Goal: Transaction & Acquisition: Purchase product/service

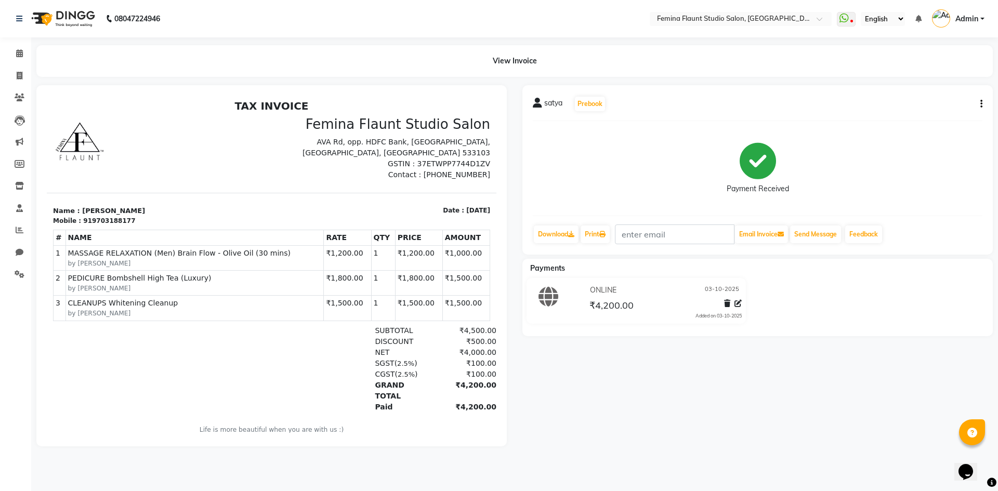
click at [802, 98] on div "satya Prebook" at bounding box center [758, 104] width 450 height 17
click at [17, 50] on icon at bounding box center [19, 53] width 7 height 8
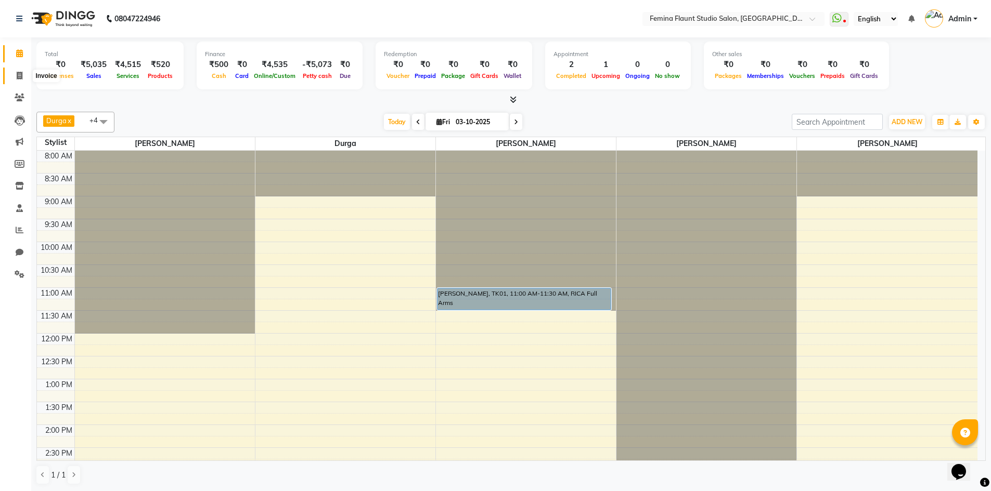
click at [20, 78] on icon at bounding box center [20, 76] width 6 height 8
select select "service"
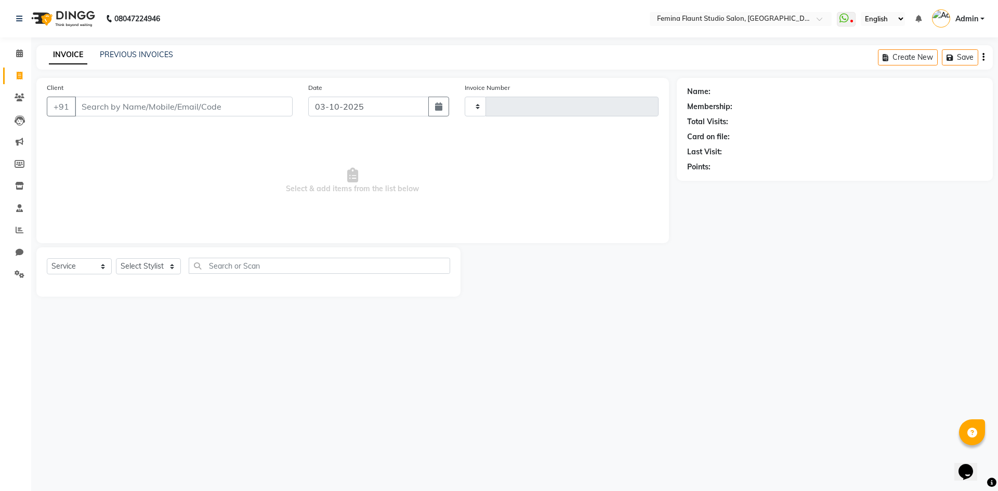
type input "0674"
select select "8333"
click at [13, 48] on span at bounding box center [19, 54] width 18 height 12
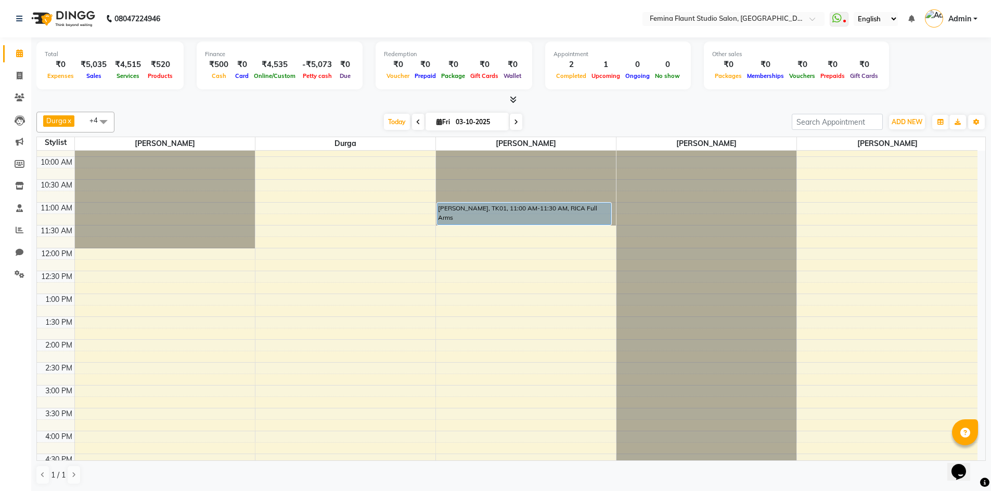
scroll to position [260, 0]
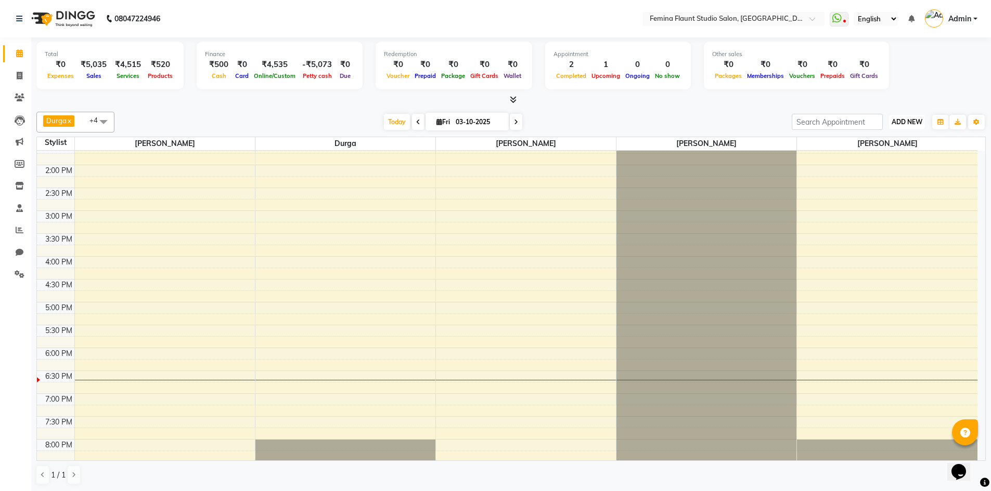
click at [914, 119] on span "ADD NEW" at bounding box center [906, 122] width 31 height 8
click at [911, 119] on span "ADD NEW" at bounding box center [906, 122] width 31 height 8
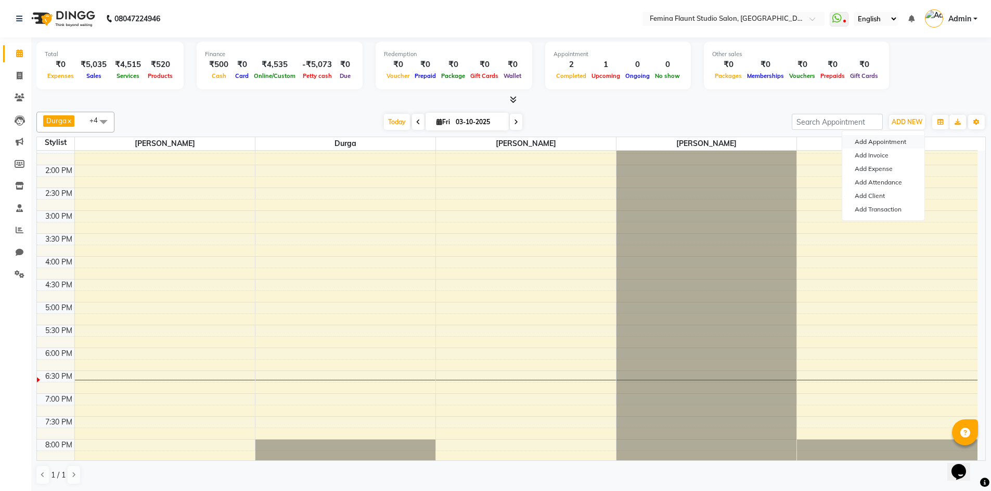
click at [901, 137] on button "Add Appointment" at bounding box center [883, 142] width 82 height 14
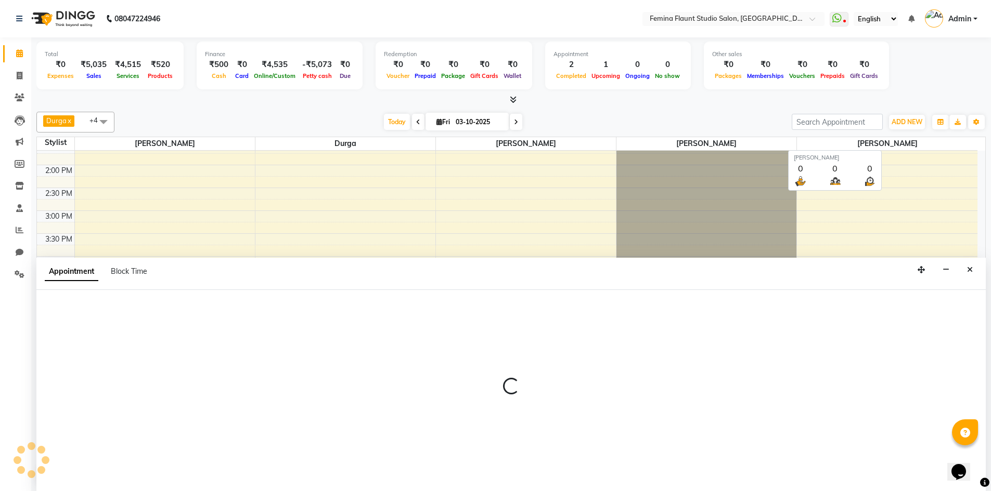
click at [901, 137] on span "[PERSON_NAME]" at bounding box center [887, 143] width 180 height 13
select select "tentative"
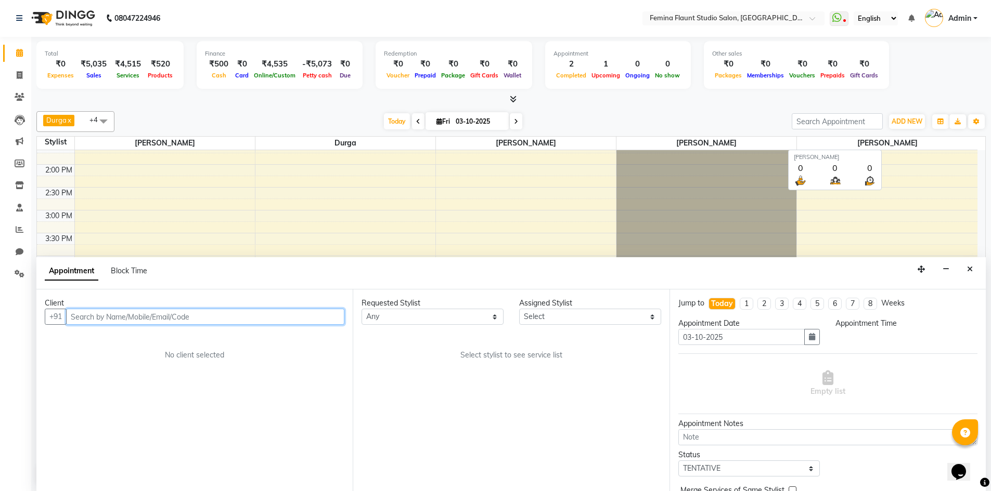
select select "540"
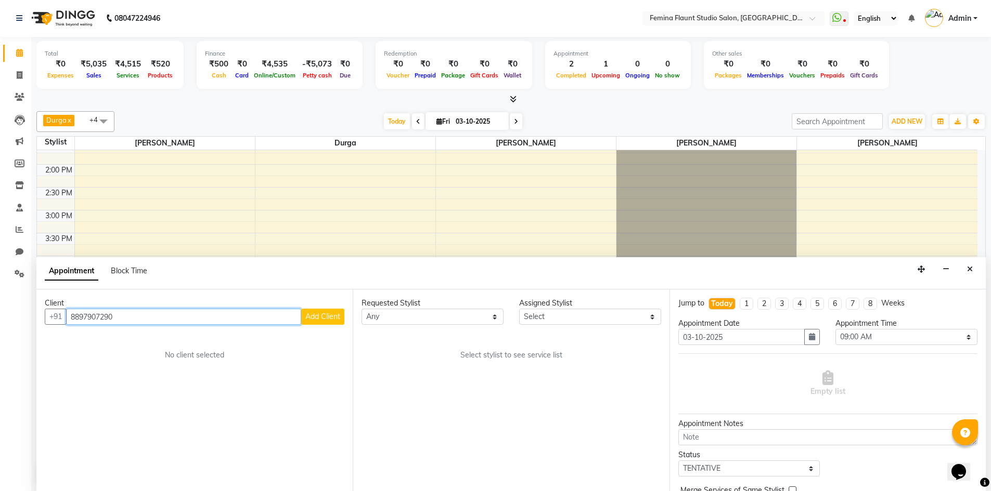
type input "8897907290"
click at [329, 314] on span "Add Client" at bounding box center [322, 316] width 35 height 9
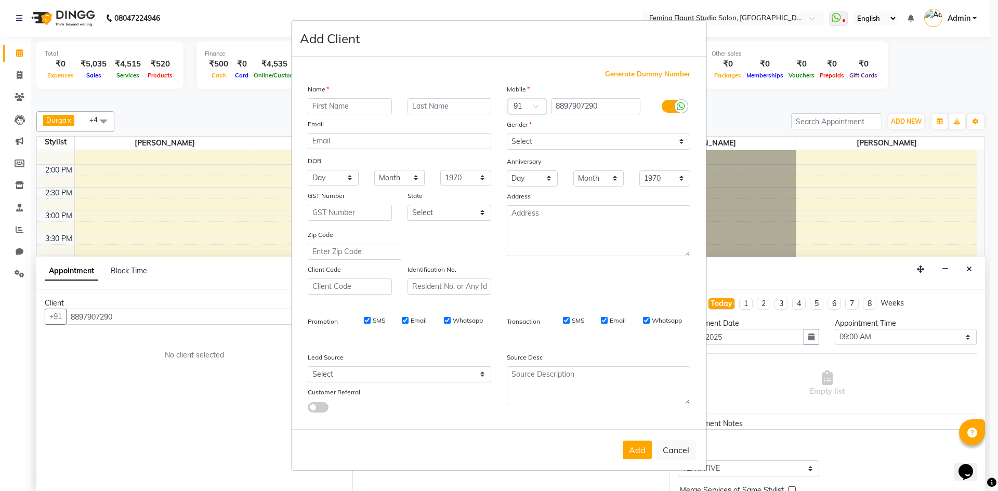
click at [377, 102] on input "text" at bounding box center [350, 106] width 84 height 16
type input "de tan"
click at [544, 138] on select "Select Male Female Other Prefer Not To Say" at bounding box center [599, 142] width 184 height 16
select select "male"
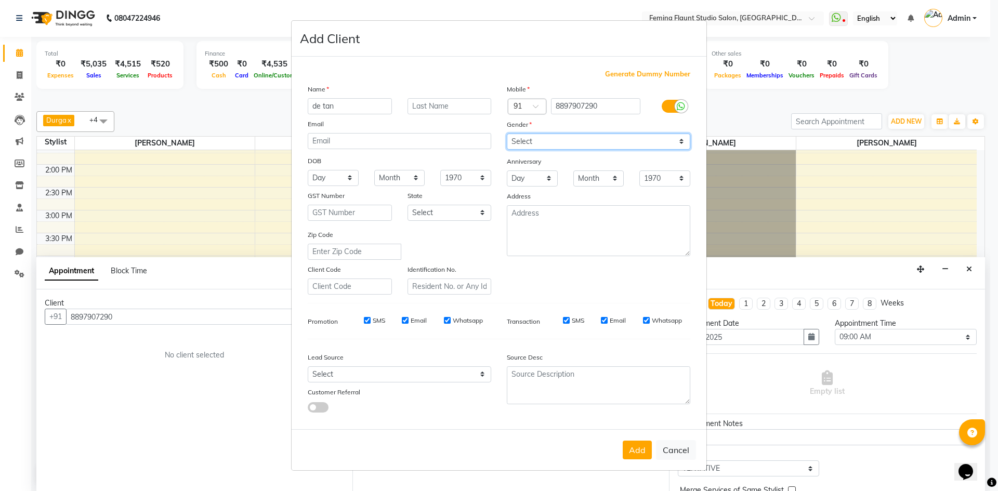
click at [507, 134] on select "Select Male Female Other Prefer Not To Say" at bounding box center [599, 142] width 184 height 16
click at [641, 454] on button "Add" at bounding box center [637, 450] width 29 height 19
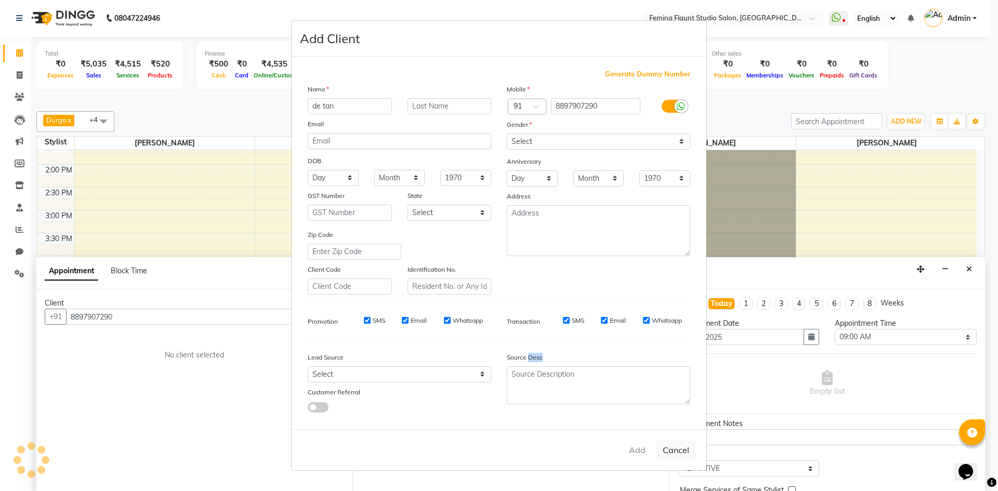
click at [641, 454] on div "Add Cancel" at bounding box center [499, 450] width 415 height 41
select select
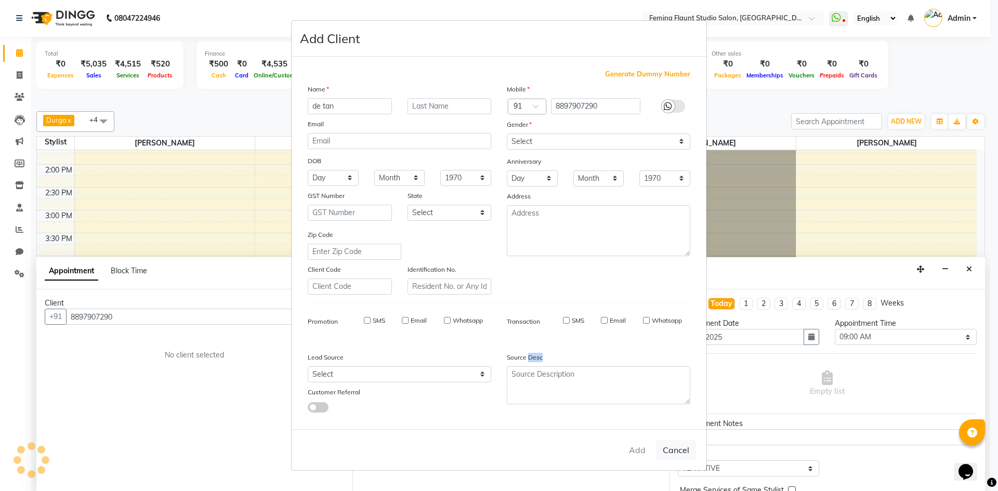
select select
checkbox input "false"
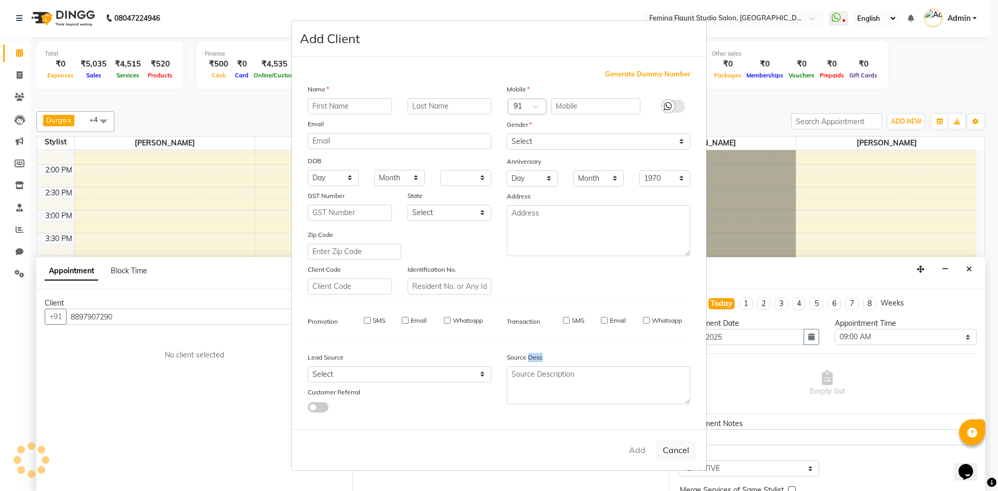
checkbox input "false"
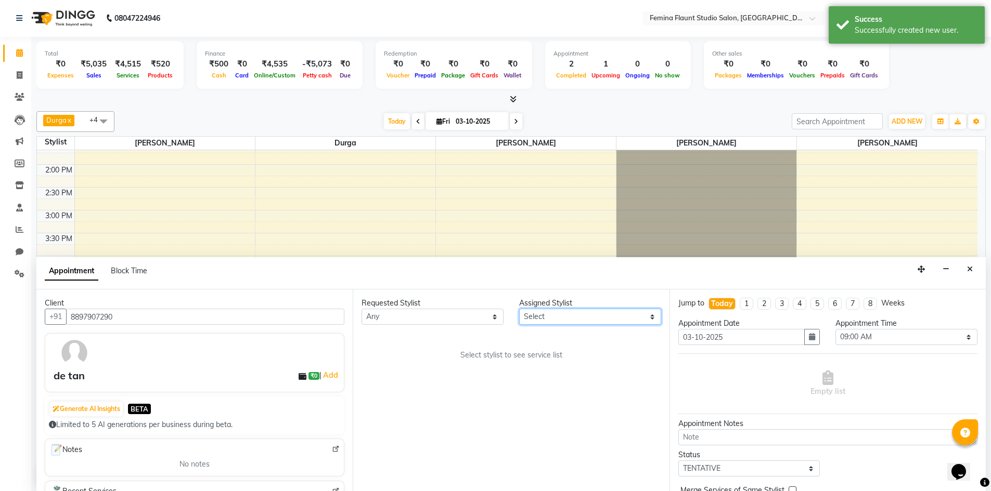
click at [600, 317] on select "Select Admin Durga Keerthi Sri Mohd Akib Mohd Faizan Pramila Rai SRILATHA" at bounding box center [590, 317] width 142 height 16
select select "80610"
click at [519, 309] on select "Select Admin Durga Keerthi Sri Mohd Akib Mohd Faizan Pramila Rai SRILATHA" at bounding box center [590, 317] width 142 height 16
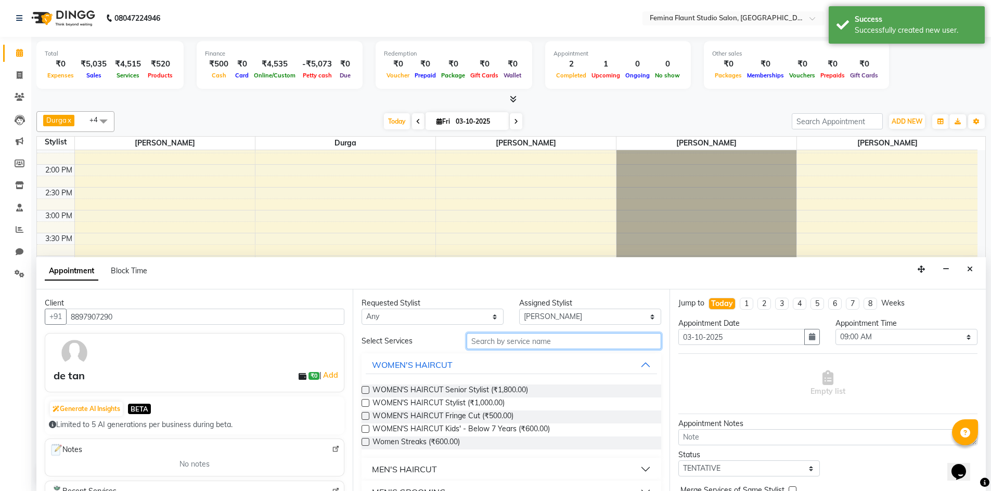
click at [510, 342] on input "text" at bounding box center [563, 341] width 194 height 16
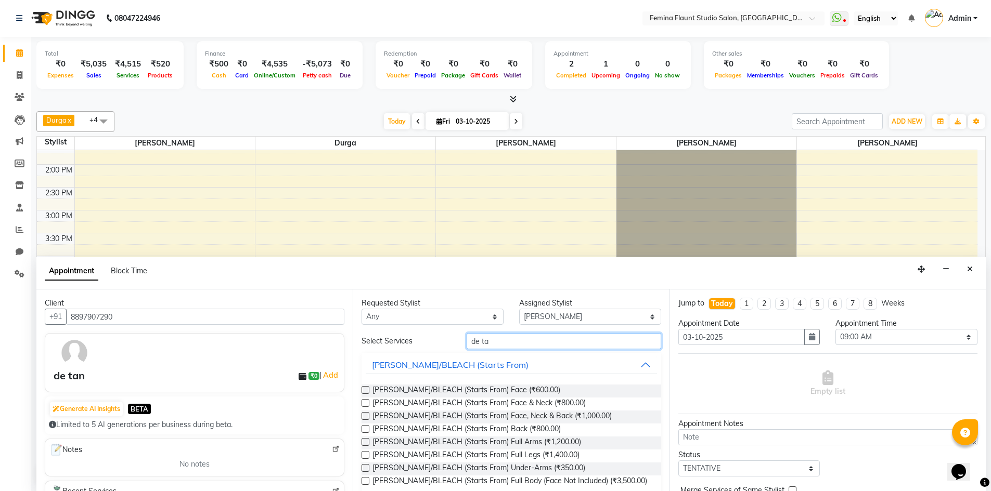
type input "de ta"
click at [365, 415] on label at bounding box center [365, 416] width 8 height 8
click at [365, 415] on input "checkbox" at bounding box center [364, 417] width 7 height 7
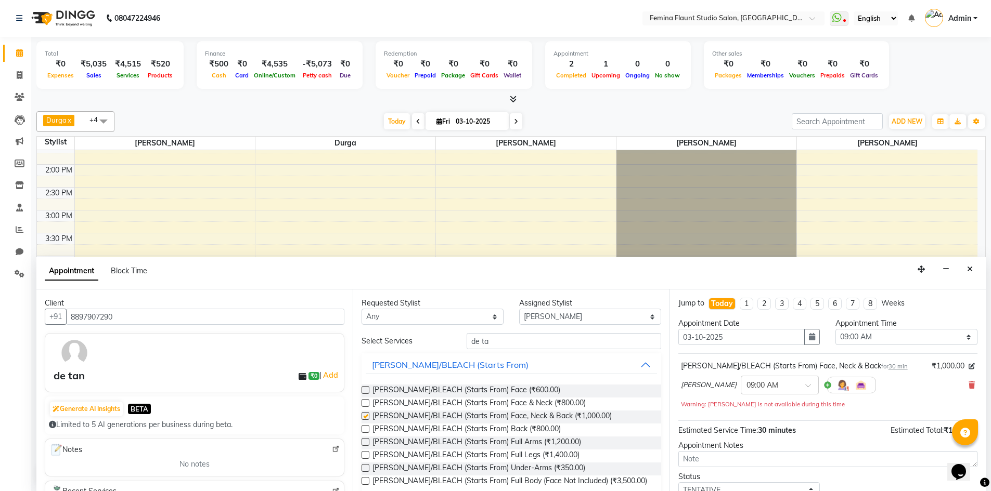
click at [364, 415] on label at bounding box center [365, 416] width 8 height 8
click at [364, 415] on input "checkbox" at bounding box center [364, 417] width 7 height 7
checkbox input "false"
click at [904, 338] on select "Select 09:00 AM 09:15 AM 09:30 AM 09:45 AM 10:00 AM 10:15 AM 10:30 AM 10:45 AM …" at bounding box center [906, 337] width 142 height 16
click at [835, 329] on select "Select 09:00 AM 09:15 AM 09:30 AM 09:45 AM 10:00 AM 10:15 AM 10:30 AM 10:45 AM …" at bounding box center [906, 337] width 142 height 16
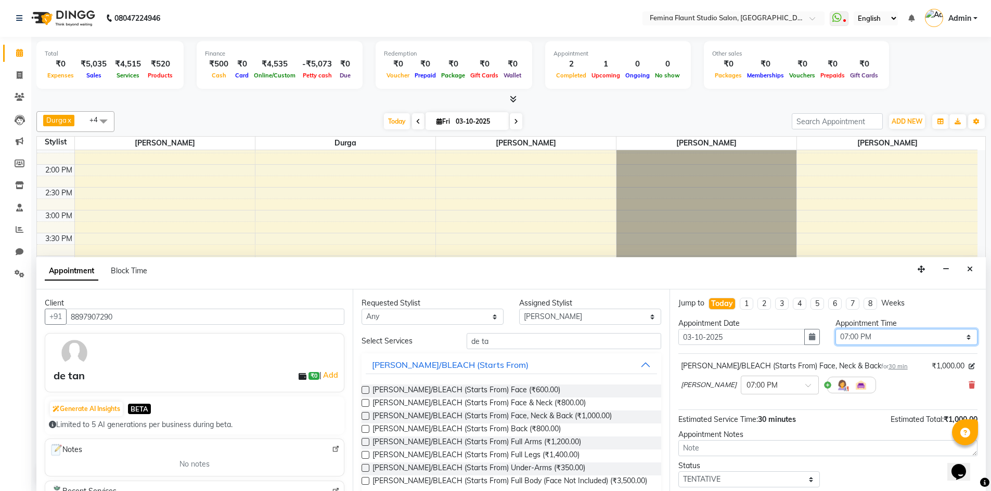
click at [890, 333] on select "Select 09:00 AM 09:15 AM 09:30 AM 09:45 AM 10:00 AM 10:15 AM 10:30 AM 10:45 AM …" at bounding box center [906, 337] width 142 height 16
select select "1125"
click at [835, 329] on select "Select 09:00 AM 09:15 AM 09:30 AM 09:45 AM 10:00 AM 10:15 AM 10:30 AM 10:45 AM …" at bounding box center [906, 337] width 142 height 16
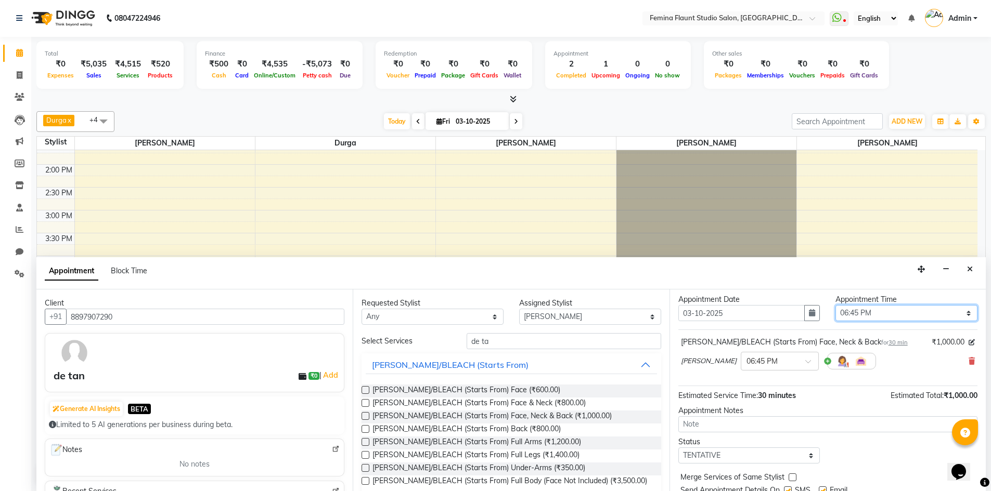
scroll to position [62, 0]
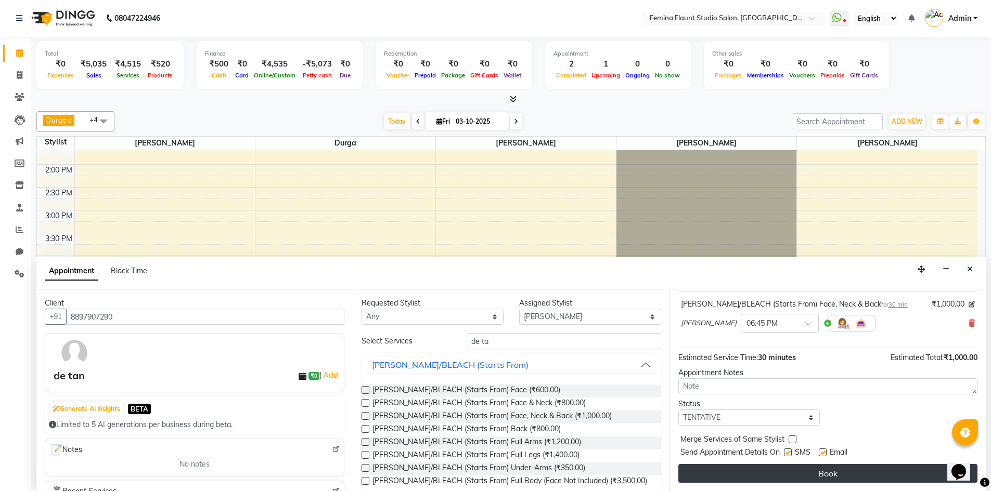
click at [780, 474] on button "Book" at bounding box center [827, 473] width 299 height 19
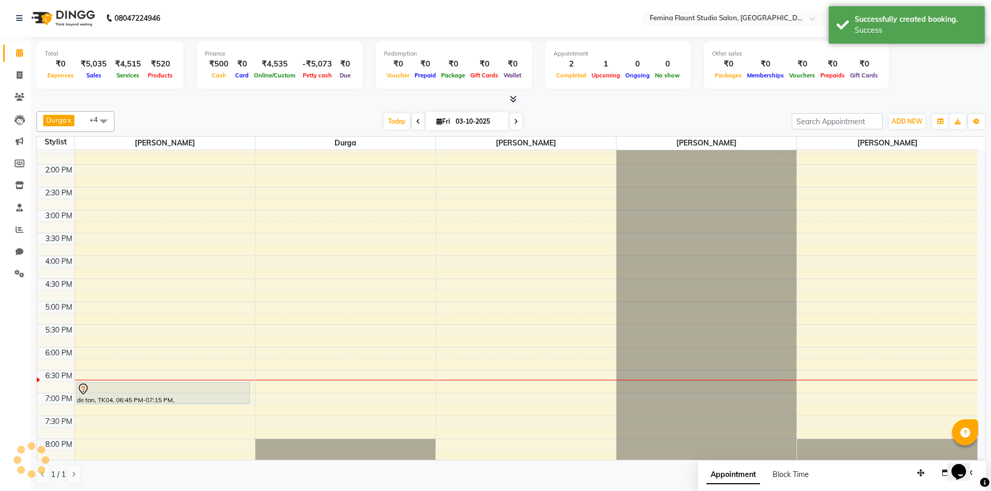
scroll to position [0, 0]
click at [917, 122] on span "ADD NEW" at bounding box center [906, 122] width 31 height 8
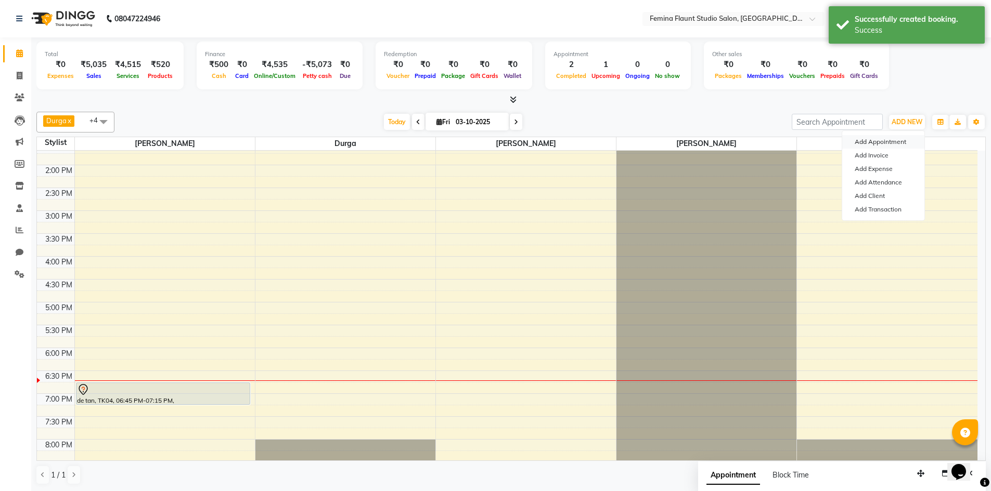
click at [905, 142] on button "Add Appointment" at bounding box center [883, 142] width 82 height 14
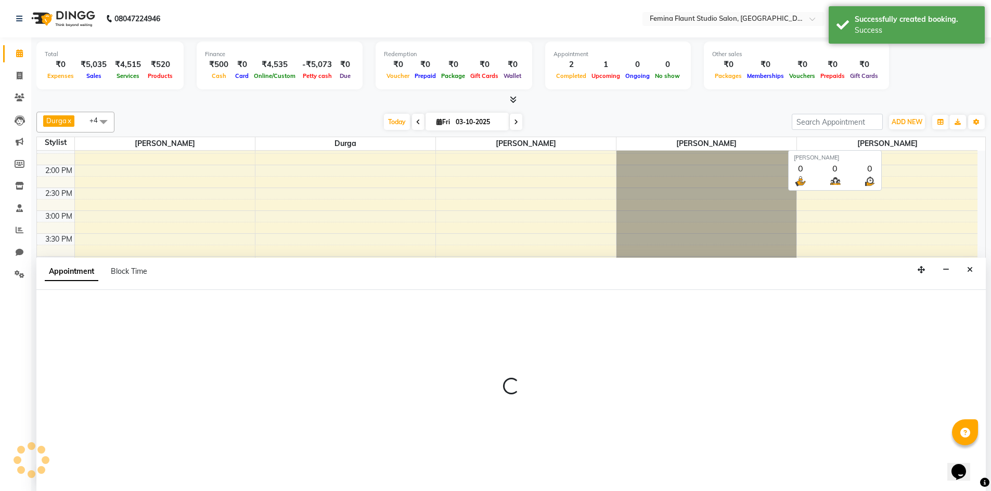
scroll to position [1, 0]
select select "540"
select select "tentative"
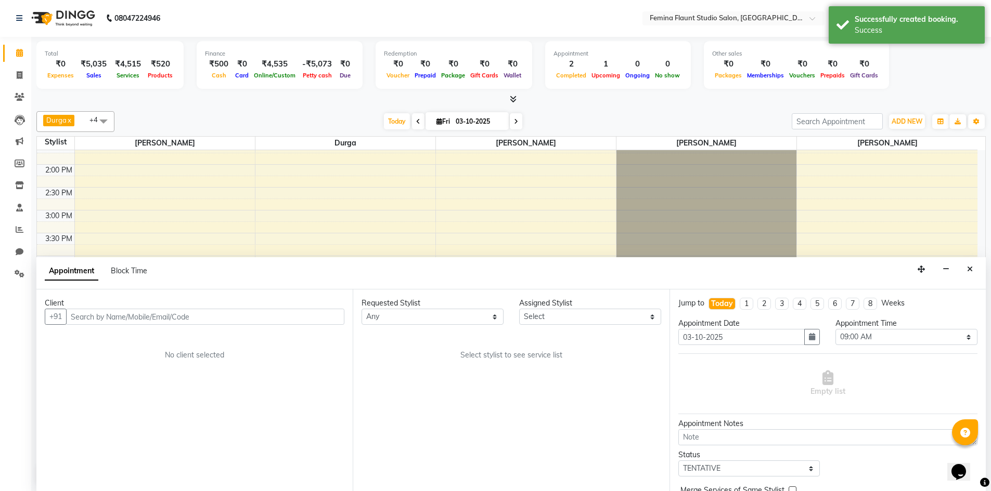
click at [278, 312] on input "text" at bounding box center [205, 317] width 278 height 16
click at [278, 311] on input "text" at bounding box center [205, 317] width 278 height 16
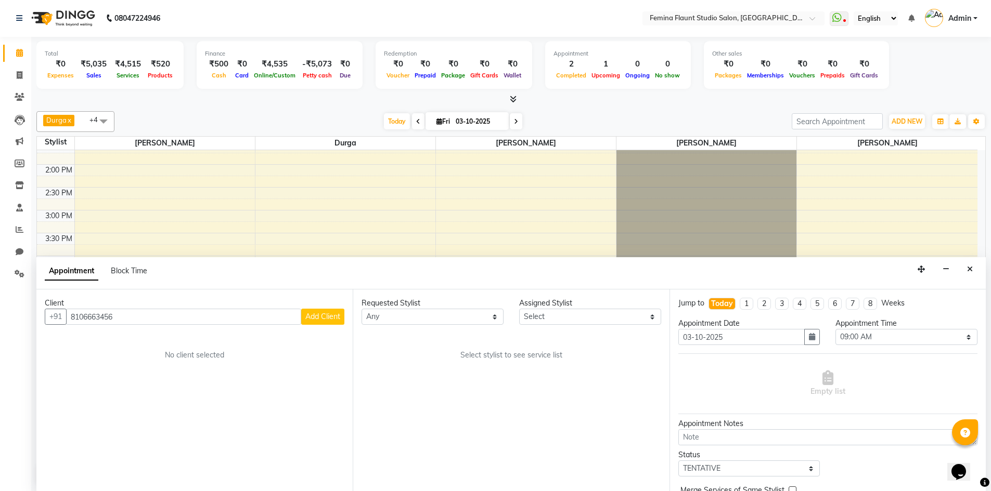
type input "8106663456"
click at [308, 320] on span "Add Client" at bounding box center [322, 316] width 35 height 9
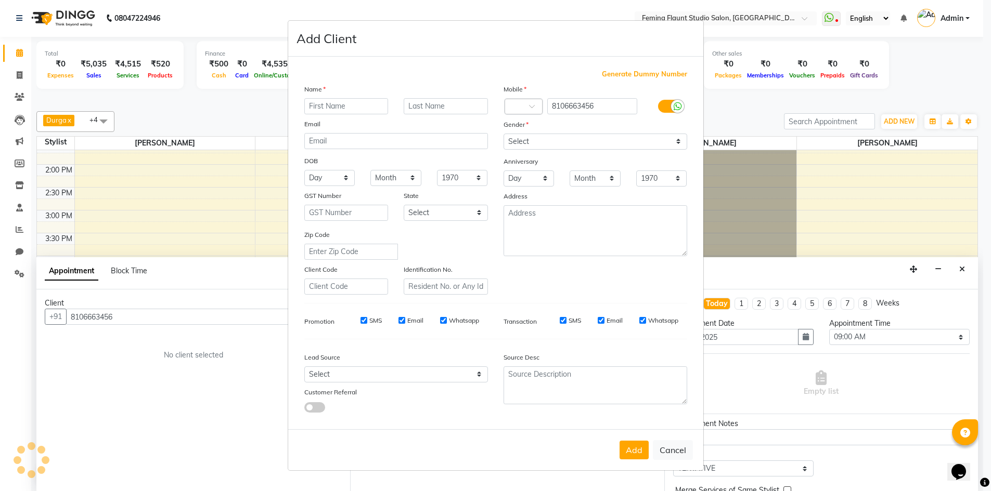
click at [308, 320] on div "Generate Dummy Number Name Email DOB Day 01 02 03 04 05 06 07 08 09 10 11 12 13…" at bounding box center [495, 245] width 398 height 352
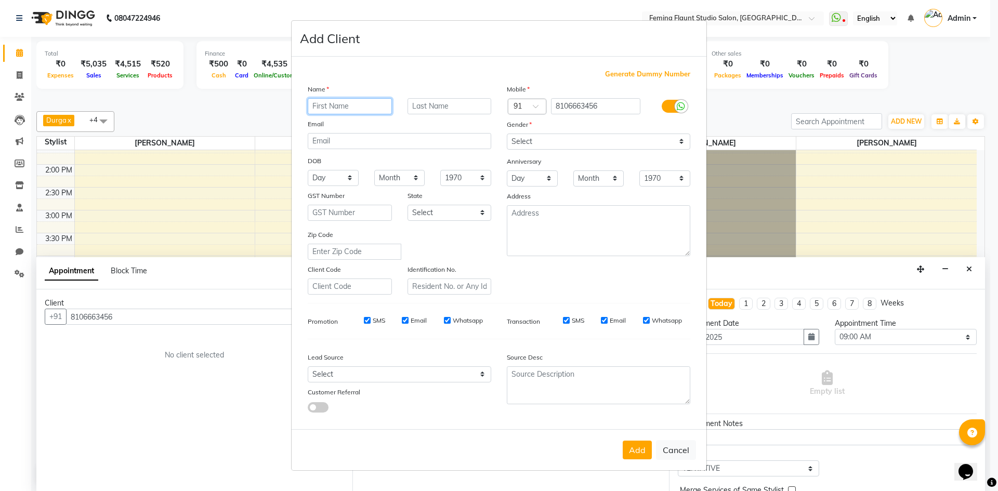
click at [360, 109] on input "text" at bounding box center [350, 106] width 84 height 16
type input "sindu"
click at [581, 145] on select "Select Male Female Other Prefer Not To Say" at bounding box center [599, 142] width 184 height 16
select select "female"
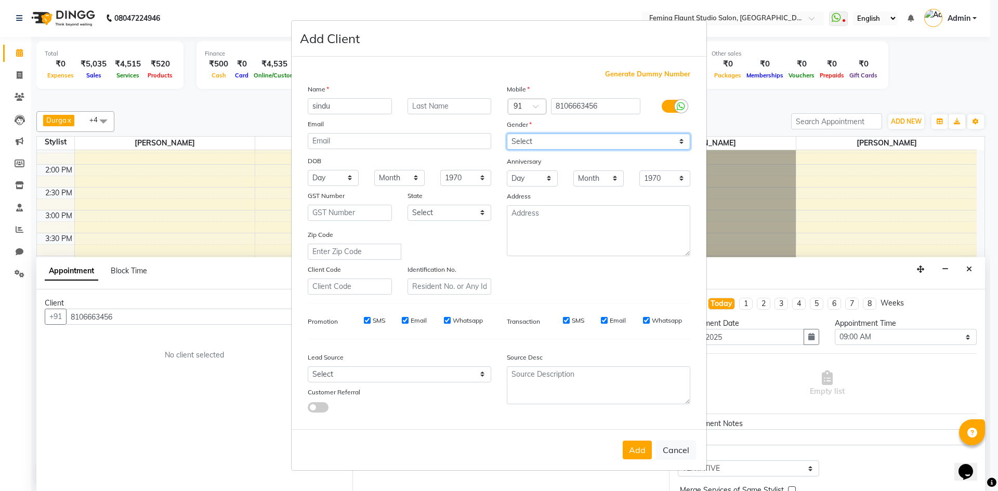
click at [507, 134] on select "Select Male Female Other Prefer Not To Say" at bounding box center [599, 142] width 184 height 16
click at [640, 452] on button "Add" at bounding box center [637, 450] width 29 height 19
click at [640, 452] on div "Add Cancel" at bounding box center [499, 450] width 415 height 41
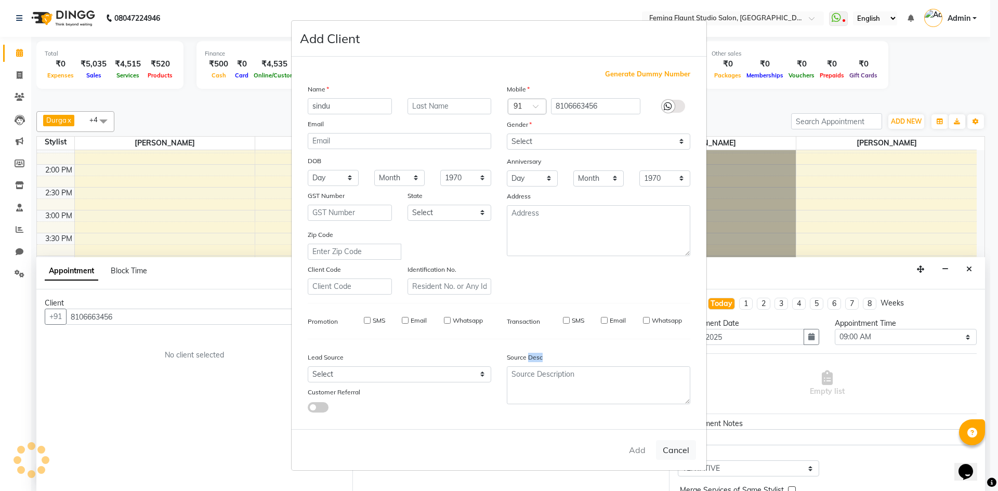
select select
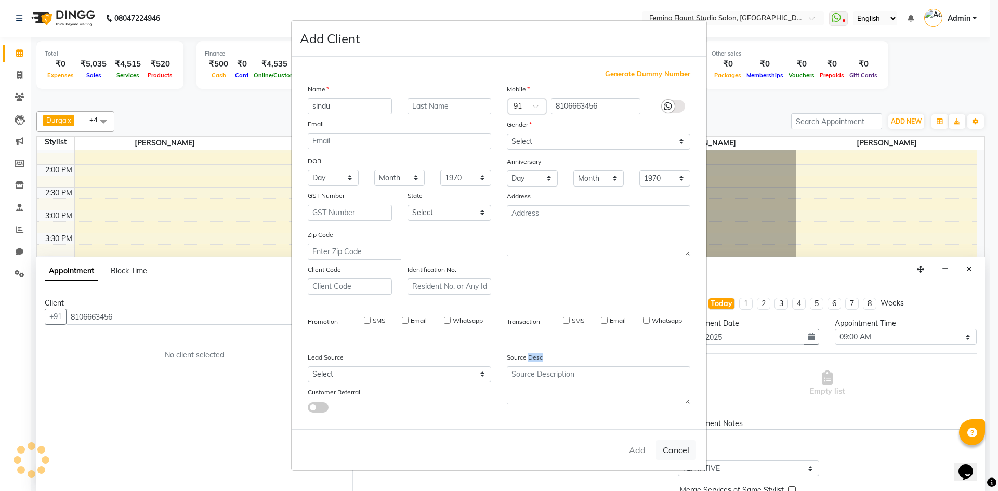
select select
checkbox input "false"
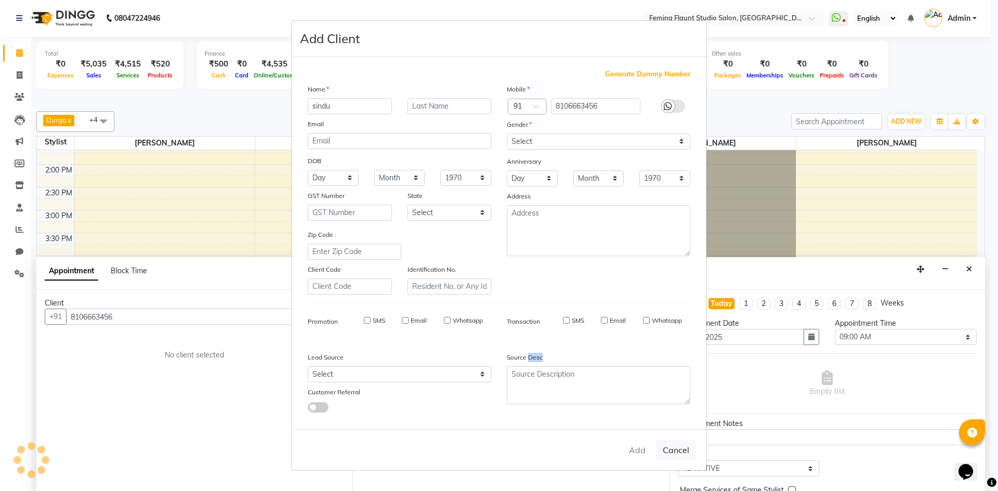
checkbox input "false"
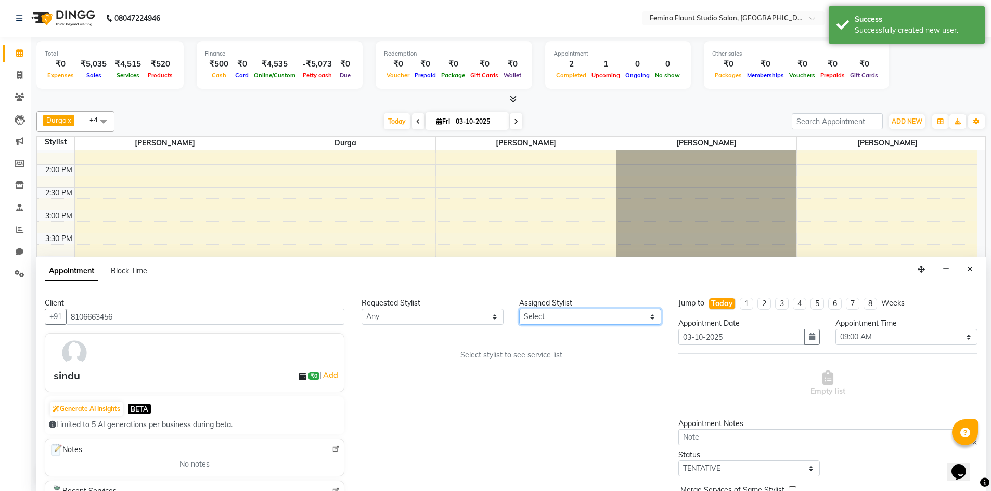
click at [564, 317] on select "Select Admin Durga Keerthi Sri Mohd Akib Mohd Faizan Pramila Rai SRILATHA" at bounding box center [590, 317] width 142 height 16
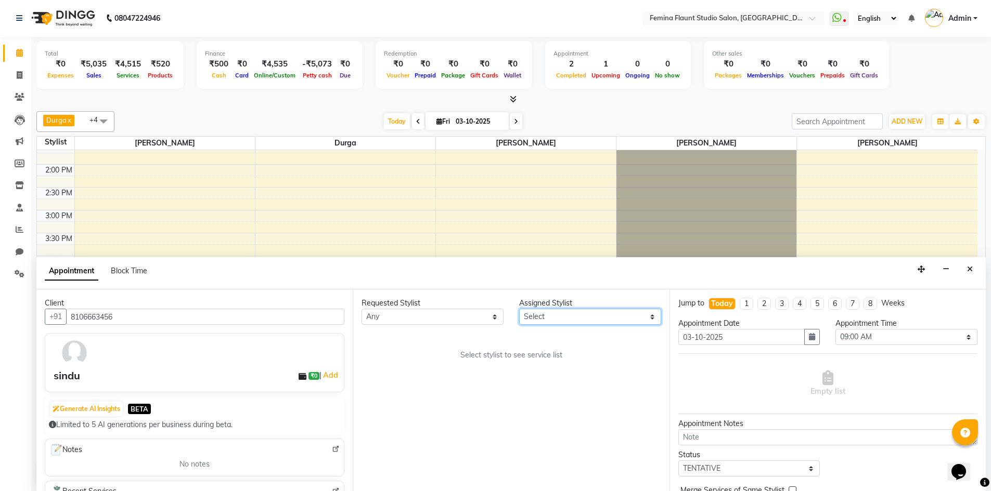
click at [564, 317] on select "Select Admin Durga Keerthi Sri Mohd Akib Mohd Faizan Pramila Rai SRILATHA" at bounding box center [590, 317] width 142 height 16
select select "80611"
click at [519, 309] on select "Select Admin Durga Keerthi Sri Mohd Akib Mohd Faizan Pramila Rai SRILATHA" at bounding box center [590, 317] width 142 height 16
click at [579, 413] on div "Requested Stylist Any Admin Durga Keerthi Sri Mohd Akib Mohd Faizan Pramila Rai…" at bounding box center [511, 391] width 316 height 202
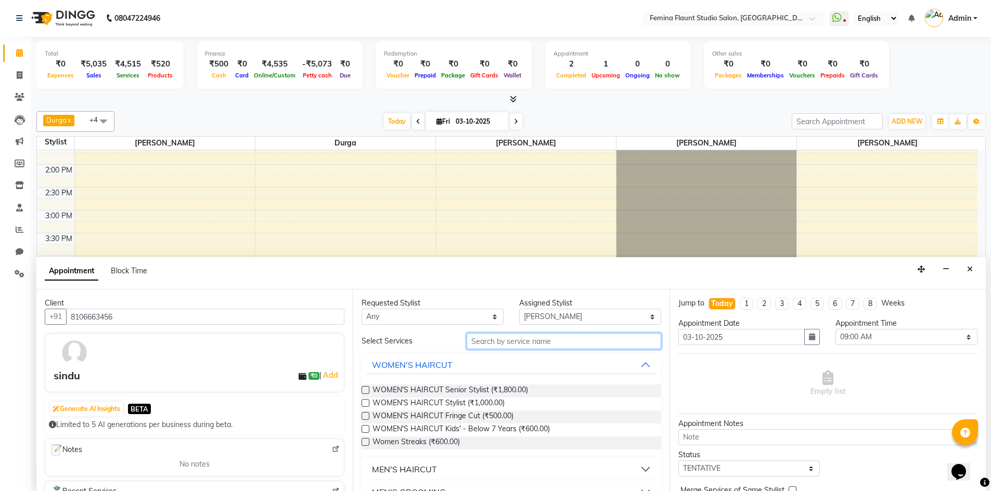
click at [543, 342] on input "text" at bounding box center [563, 341] width 194 height 16
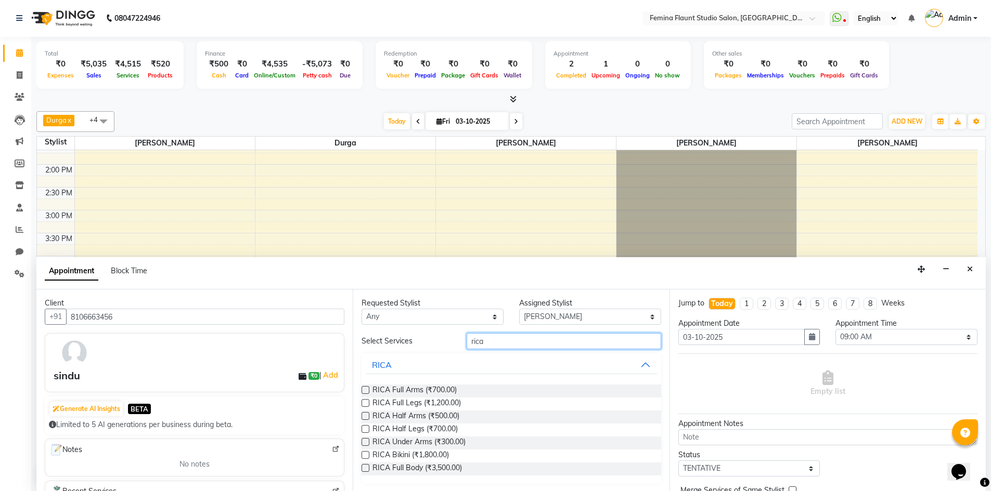
type input "rica"
click at [363, 387] on label at bounding box center [365, 390] width 8 height 8
click at [363, 388] on input "checkbox" at bounding box center [364, 391] width 7 height 7
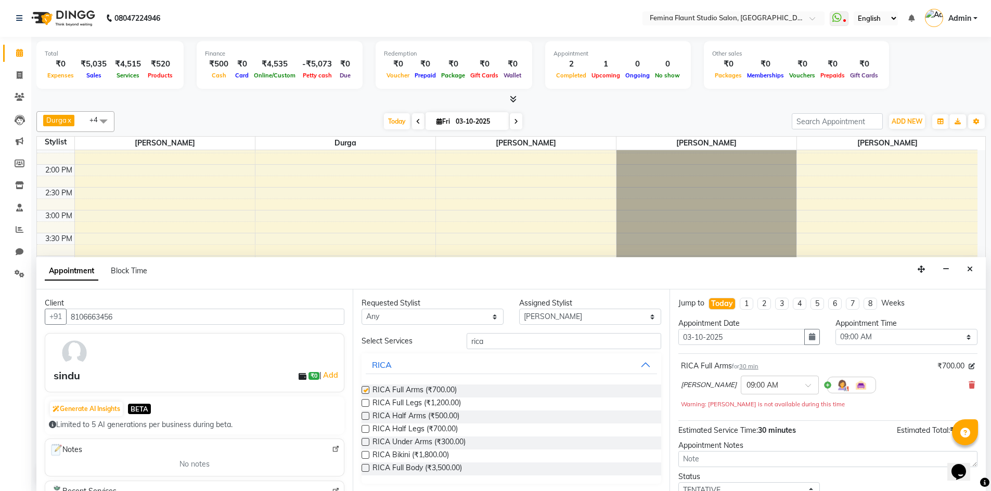
checkbox input "false"
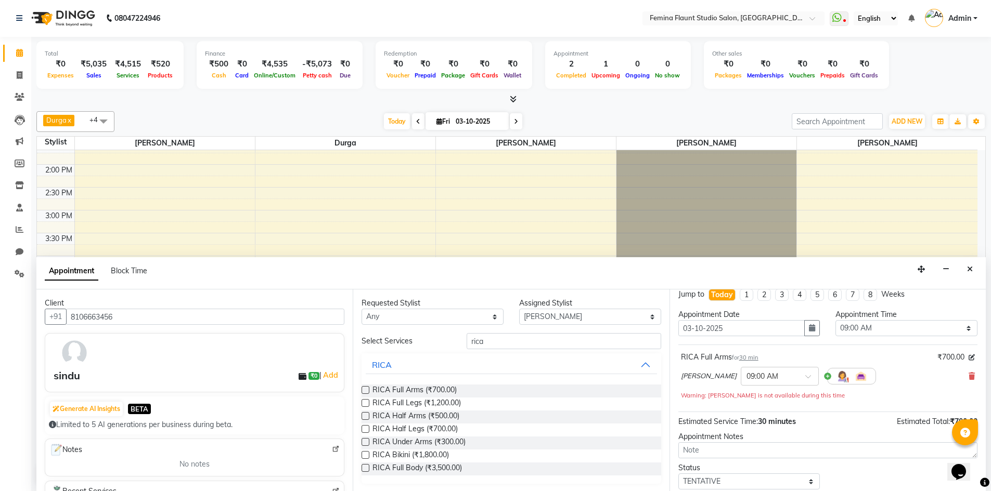
scroll to position [0, 0]
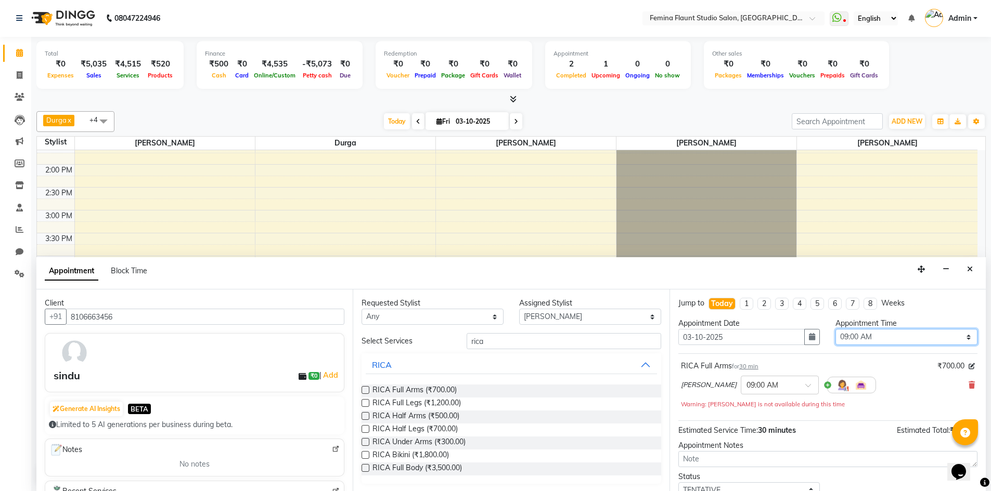
click at [912, 340] on select "Select 09:00 AM 09:15 AM 09:30 AM 09:45 AM 10:00 AM 10:15 AM 10:30 AM 10:45 AM …" at bounding box center [906, 337] width 142 height 16
select select "1140"
click at [835, 329] on select "Select 09:00 AM 09:15 AM 09:30 AM 09:45 AM 10:00 AM 10:15 AM 10:30 AM 10:45 AM …" at bounding box center [906, 337] width 142 height 16
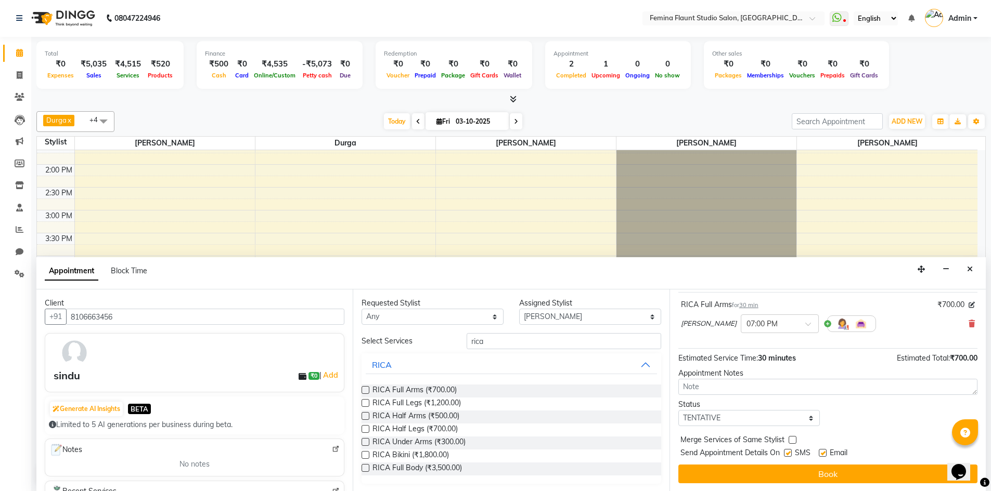
scroll to position [62, 0]
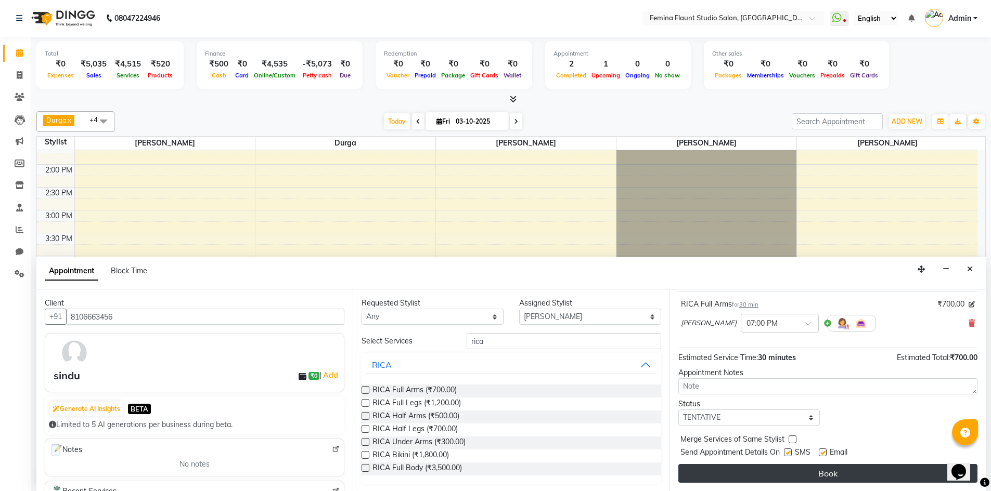
click at [804, 475] on button "Book" at bounding box center [827, 473] width 299 height 19
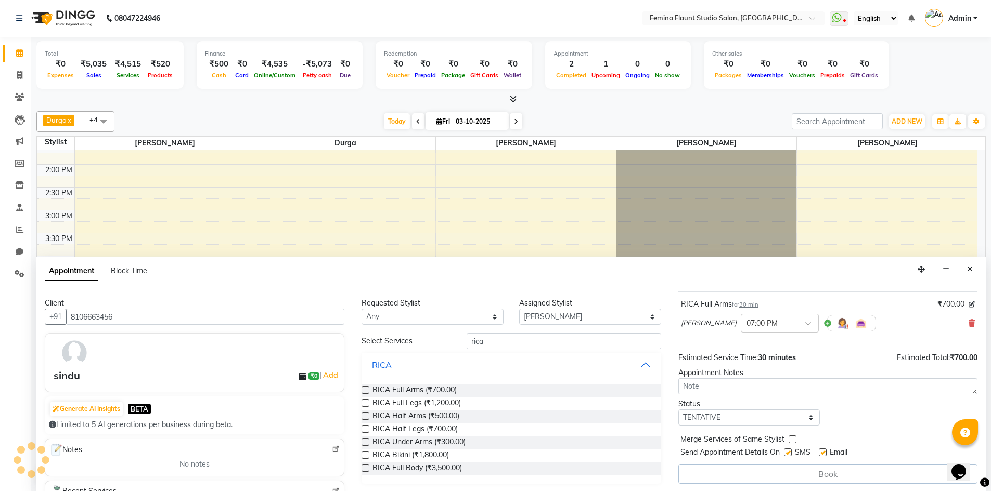
click at [804, 475] on div "Book" at bounding box center [827, 474] width 299 height 20
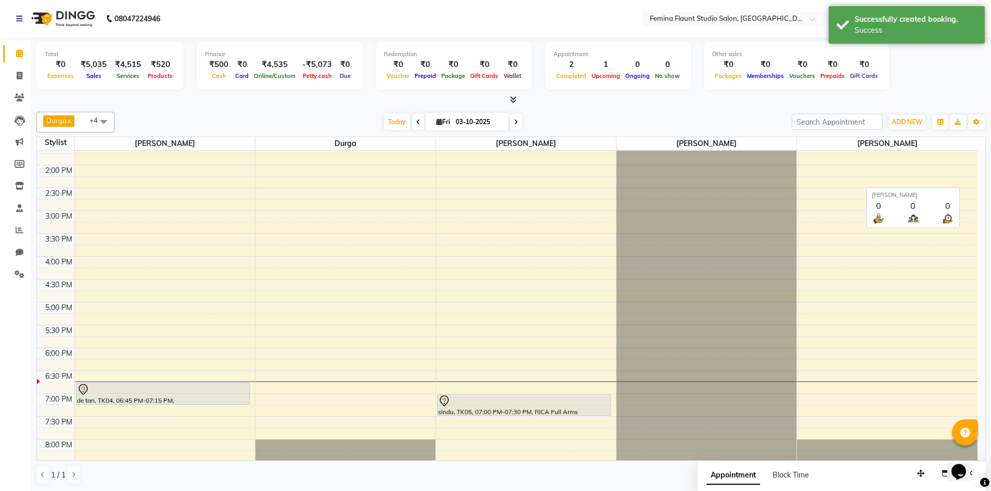
scroll to position [1, 0]
click at [23, 74] on span at bounding box center [19, 76] width 18 height 12
select select "service"
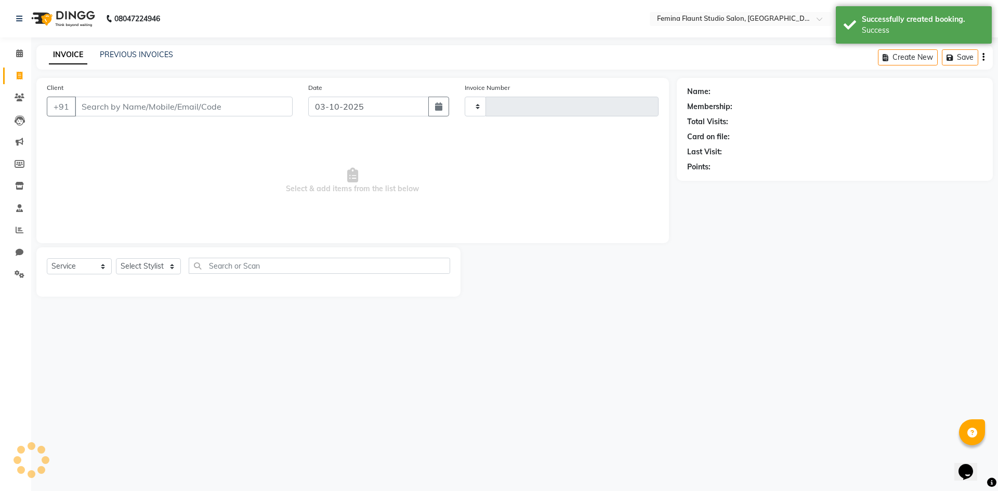
type input "0674"
select select "8333"
click at [131, 51] on link "PREVIOUS INVOICES" at bounding box center [136, 54] width 73 height 9
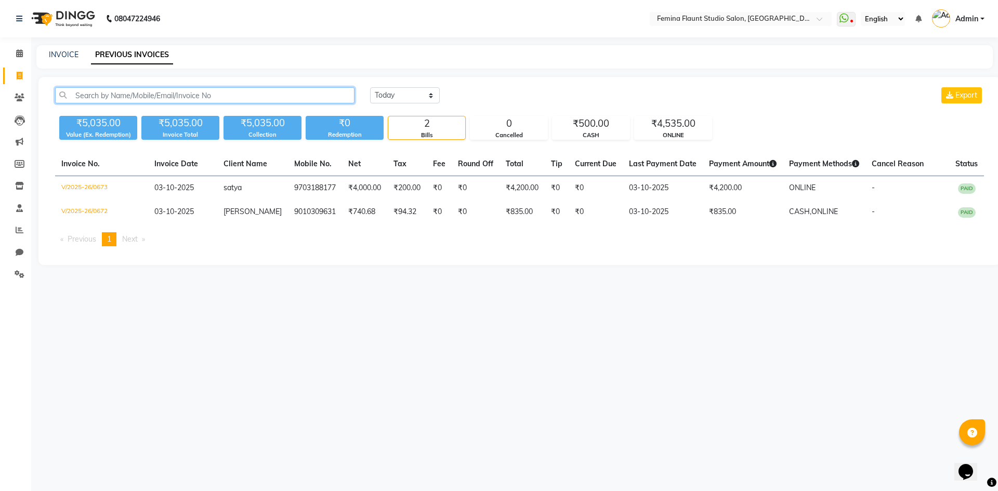
click at [169, 92] on input "text" at bounding box center [205, 95] width 300 height 16
click at [327, 96] on input "text" at bounding box center [205, 95] width 300 height 16
click at [302, 98] on input "text" at bounding box center [205, 95] width 300 height 16
click at [267, 96] on input "text" at bounding box center [205, 95] width 300 height 16
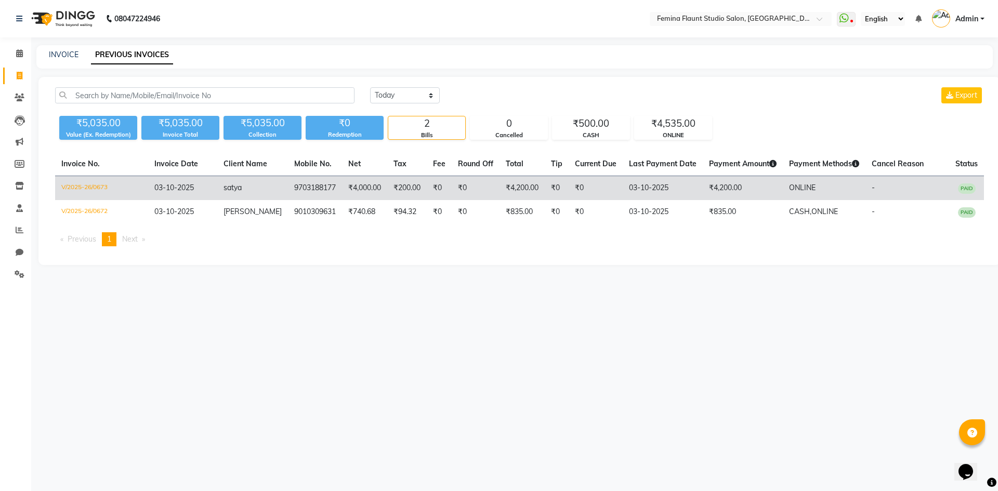
click at [342, 185] on td "₹4,000.00" at bounding box center [364, 188] width 45 height 24
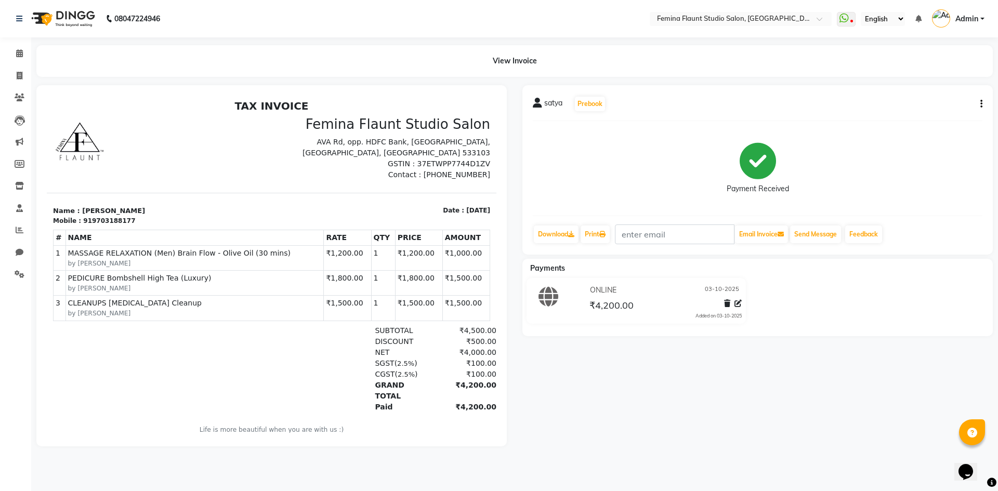
click at [983, 102] on div "satya Prebook Payment Received Download Print Email Invoice Send Message Feedba…" at bounding box center [758, 170] width 471 height 170
click at [981, 104] on icon "button" at bounding box center [982, 104] width 2 height 1
click at [939, 106] on div "Edit Item Staff" at bounding box center [912, 104] width 107 height 13
select select
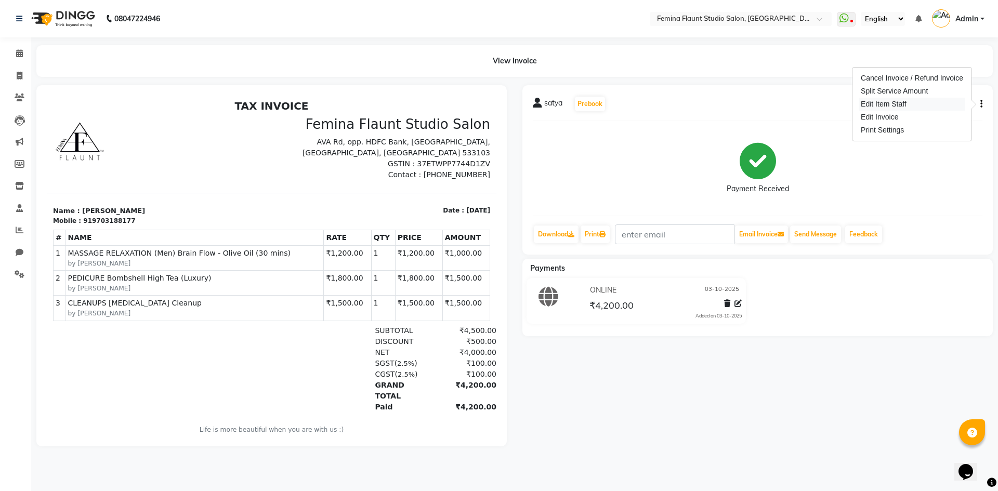
select select
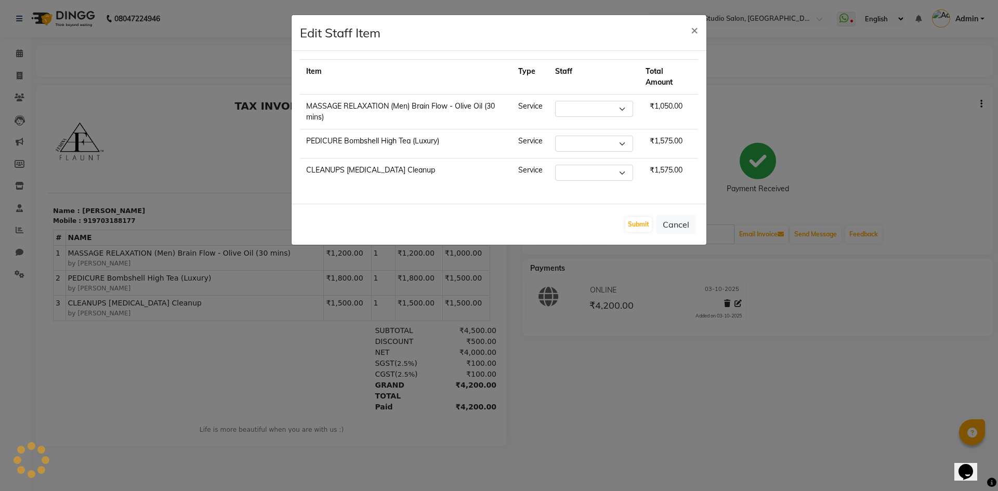
click at [939, 106] on div "Edit Item Staff" at bounding box center [912, 104] width 107 height 13
select select "83818"
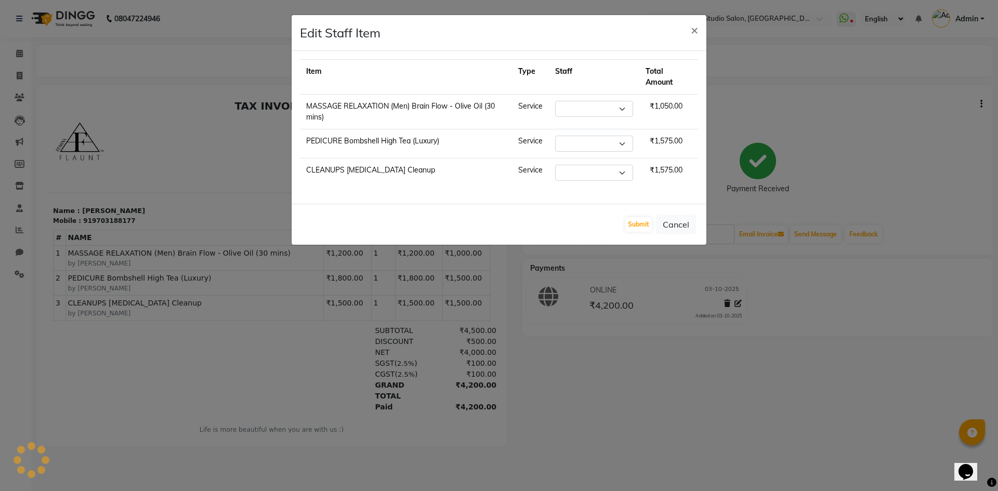
select select "83818"
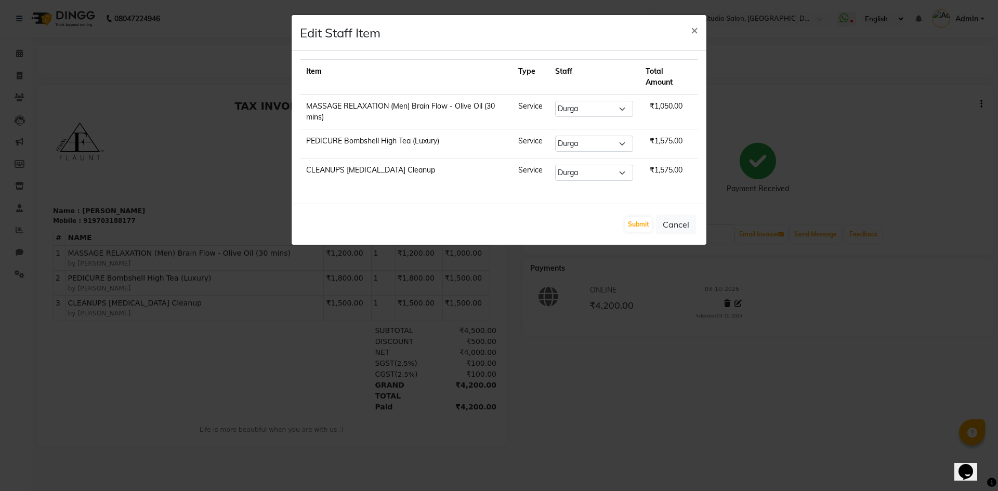
click at [657, 106] on span "₹1,050.00" at bounding box center [666, 106] width 41 height 18
click at [662, 105] on span "₹1,050.00" at bounding box center [666, 106] width 41 height 18
click at [499, 109] on td "MASSAGE RELAXATION (Men) Brain Flow - Olive Oil (30 mins)" at bounding box center [406, 112] width 212 height 35
click at [695, 27] on span "×" at bounding box center [694, 30] width 7 height 16
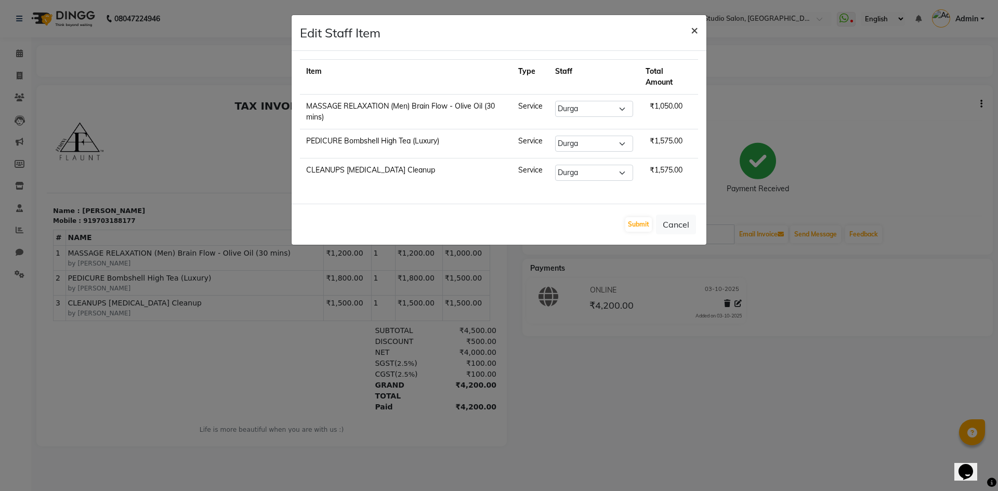
click at [693, 29] on span "×" at bounding box center [694, 30] width 7 height 16
click at [693, 26] on span "×" at bounding box center [694, 30] width 7 height 16
click at [668, 222] on button "Cancel" at bounding box center [676, 225] width 40 height 20
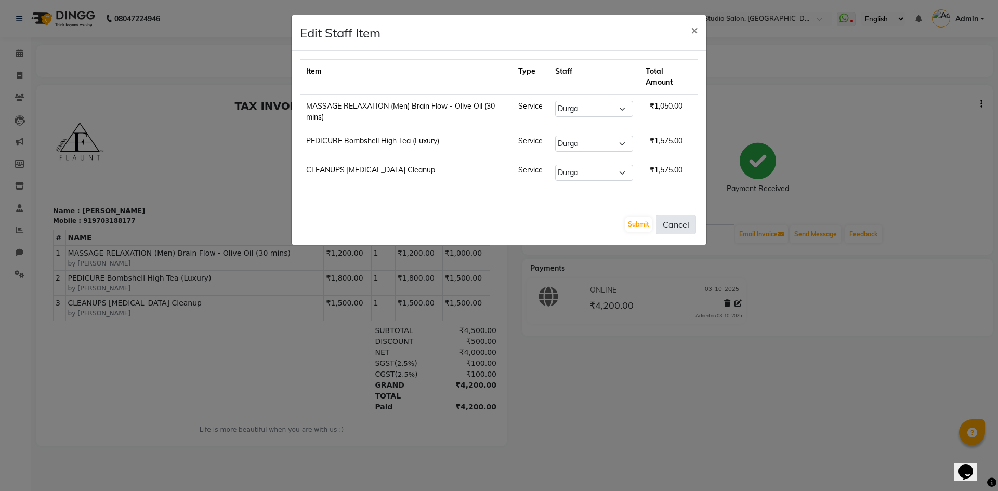
click at [668, 222] on button "Cancel" at bounding box center [676, 225] width 40 height 20
click at [668, 223] on button "Cancel" at bounding box center [676, 225] width 40 height 20
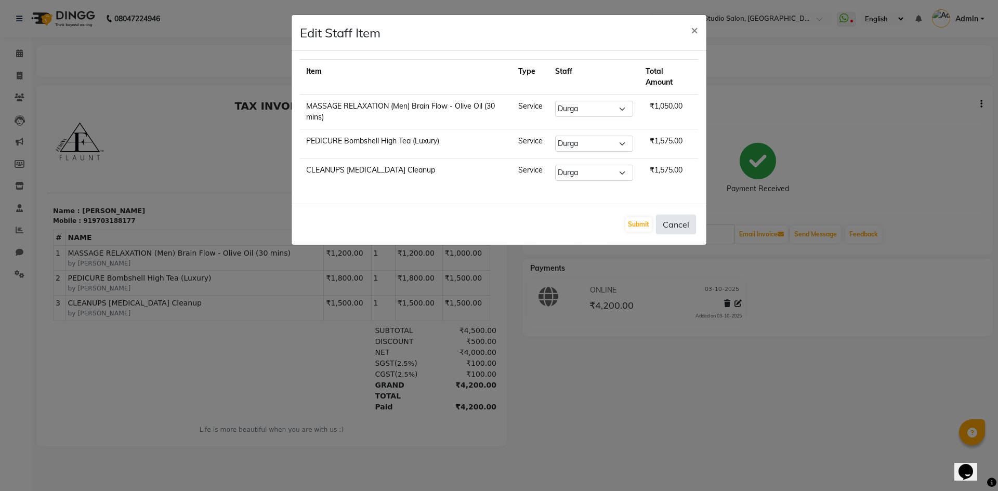
click at [668, 223] on button "Cancel" at bounding box center [676, 225] width 40 height 20
click at [643, 224] on button "Submit" at bounding box center [639, 224] width 27 height 15
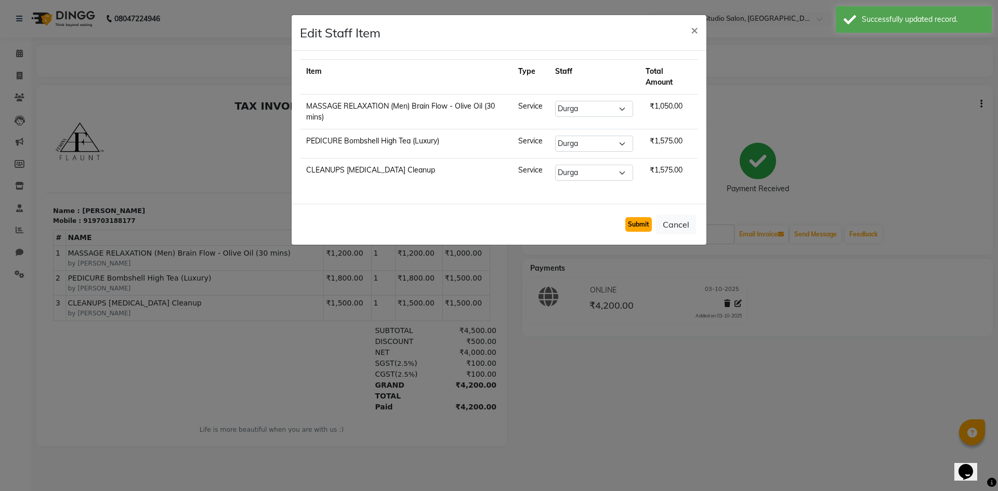
click at [643, 224] on button "Submit" at bounding box center [639, 224] width 27 height 15
click at [695, 29] on span "×" at bounding box center [694, 30] width 7 height 16
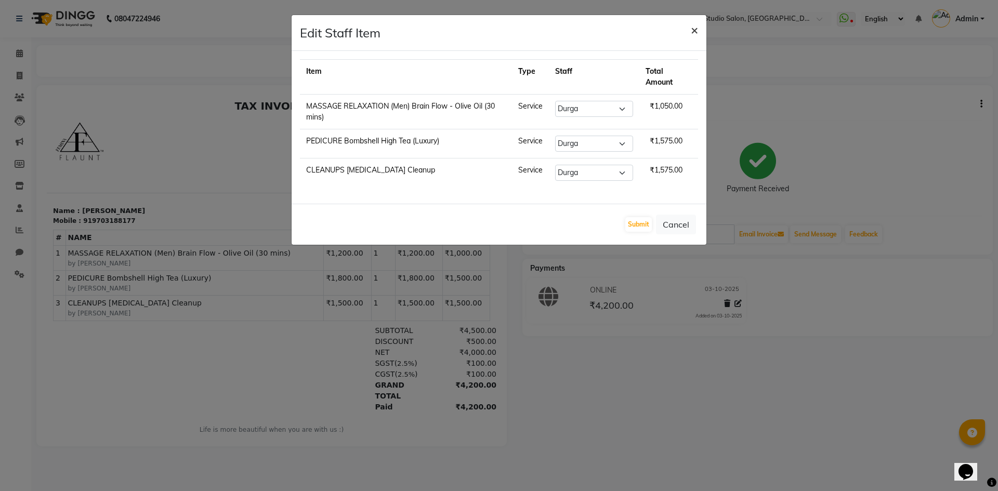
click at [696, 29] on span "×" at bounding box center [694, 30] width 7 height 16
click at [694, 28] on span "×" at bounding box center [694, 30] width 7 height 16
click at [694, 30] on span "×" at bounding box center [694, 30] width 7 height 16
click at [693, 29] on span "×" at bounding box center [694, 30] width 7 height 16
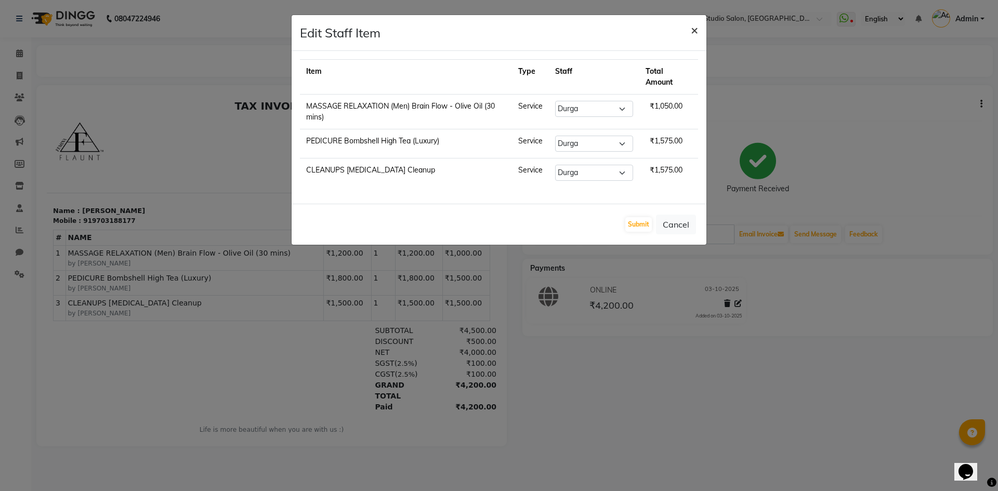
click at [693, 29] on span "×" at bounding box center [694, 30] width 7 height 16
click at [637, 219] on button "Submit" at bounding box center [639, 224] width 27 height 15
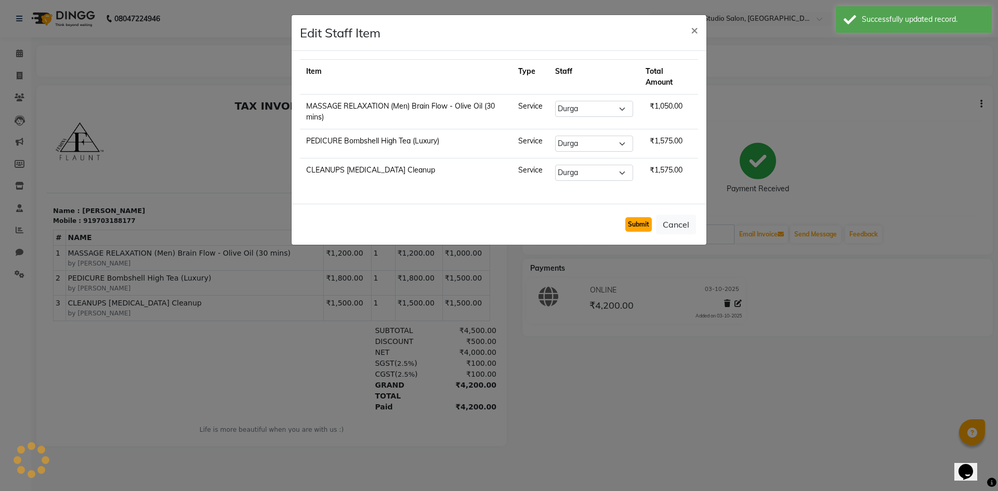
click at [637, 219] on button "Submit" at bounding box center [639, 224] width 27 height 15
drag, startPoint x: 921, startPoint y: 154, endPoint x: 802, endPoint y: 98, distance: 131.7
click at [802, 98] on ngb-modal-window "Edit Staff Item × Item Type Staff Total Amount MASSAGE RELAXATION (Men) Brain F…" at bounding box center [499, 245] width 998 height 491
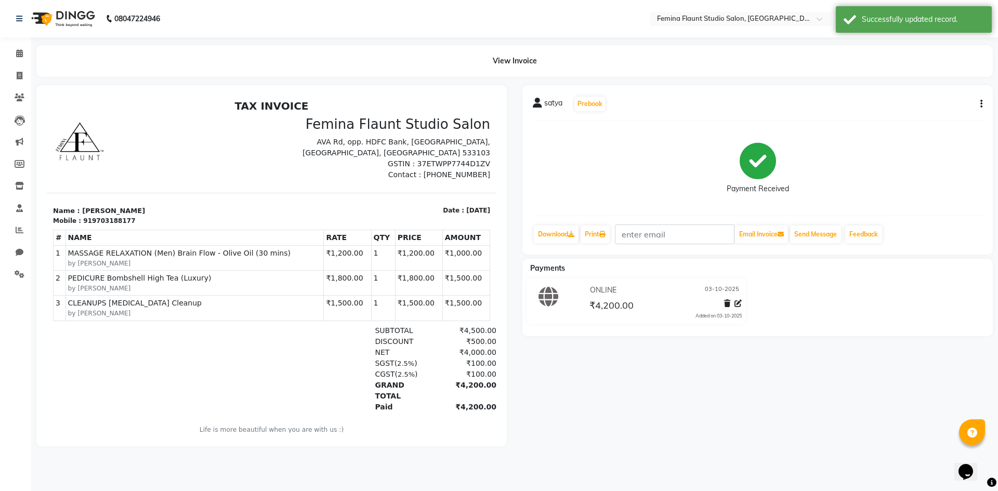
click at [980, 99] on button "button" at bounding box center [980, 104] width 6 height 11
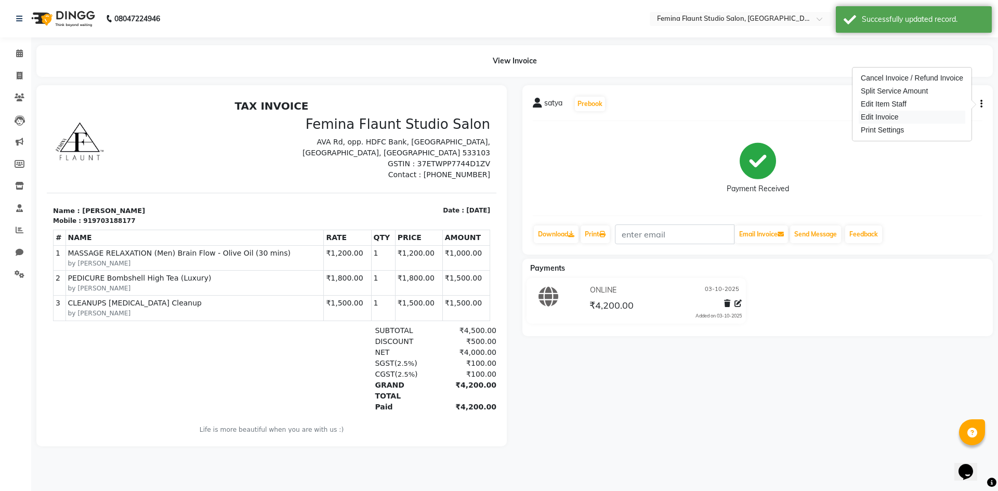
click at [927, 114] on div "Edit Invoice" at bounding box center [912, 117] width 107 height 13
select select "service"
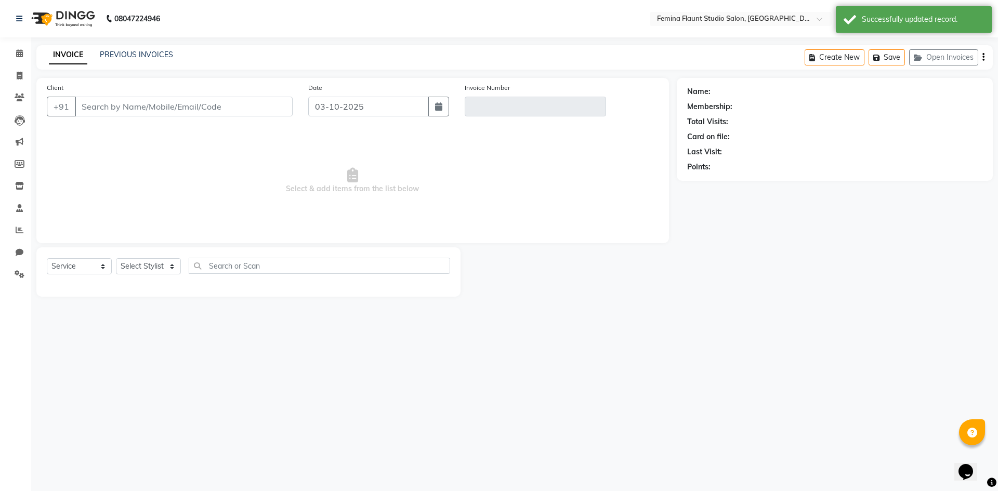
type input "9703188177"
type input "V/2025-26/0673"
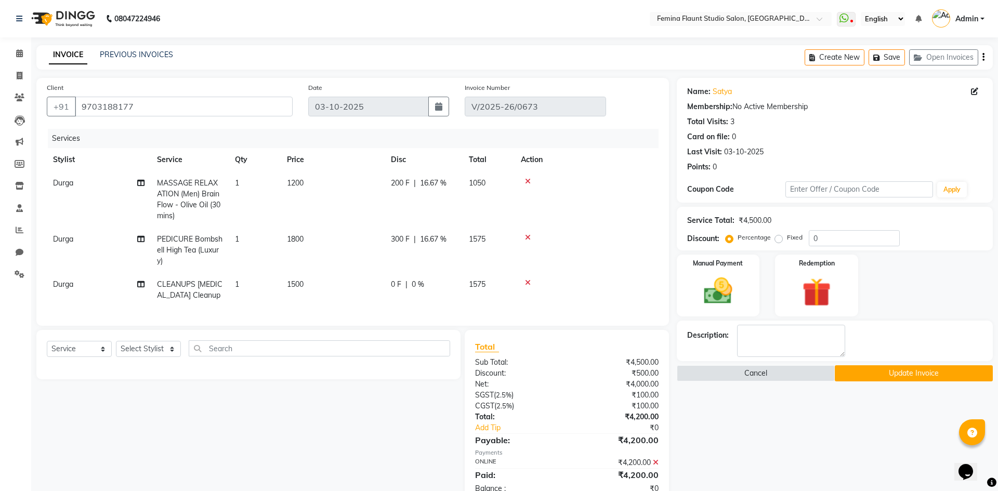
select select "select"
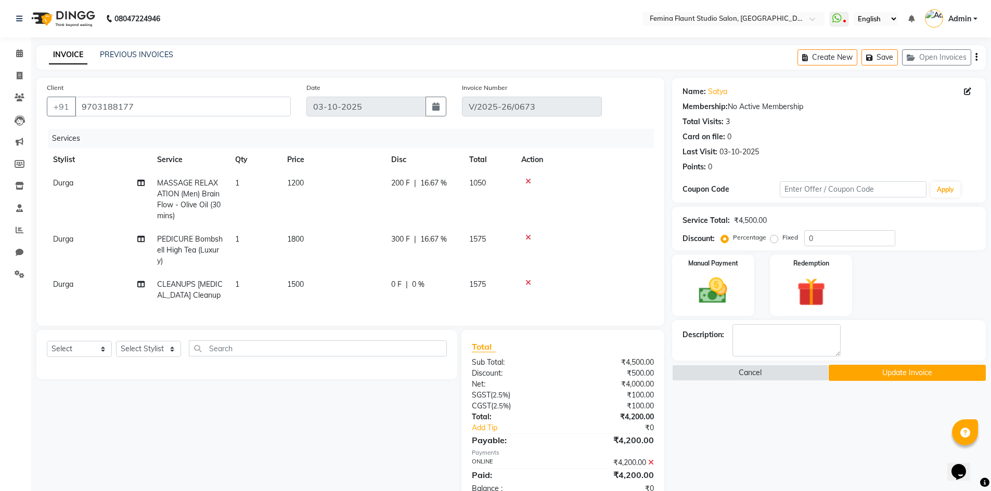
click at [328, 187] on td "1200" at bounding box center [333, 200] width 104 height 56
select select "83818"
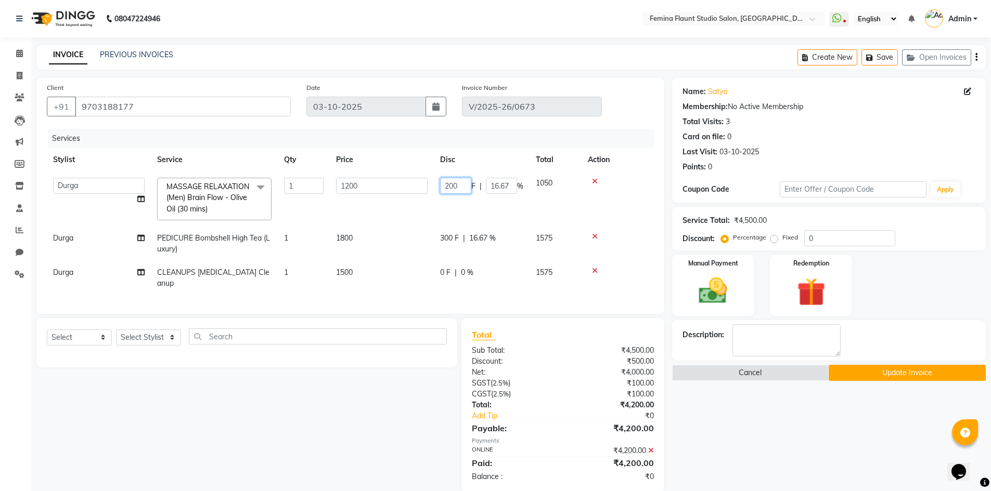
click at [461, 188] on input "200" at bounding box center [455, 186] width 31 height 16
type input "2"
type input "400"
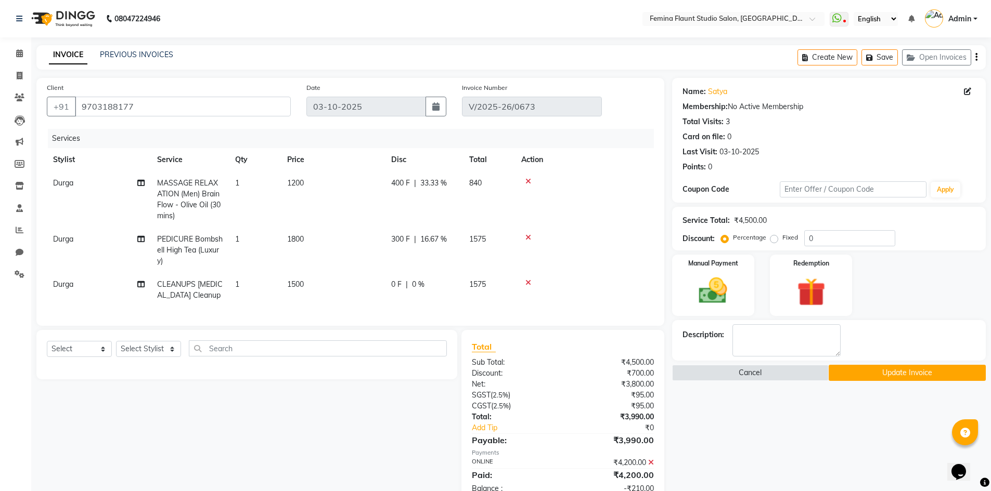
click at [647, 176] on td at bounding box center [584, 200] width 139 height 56
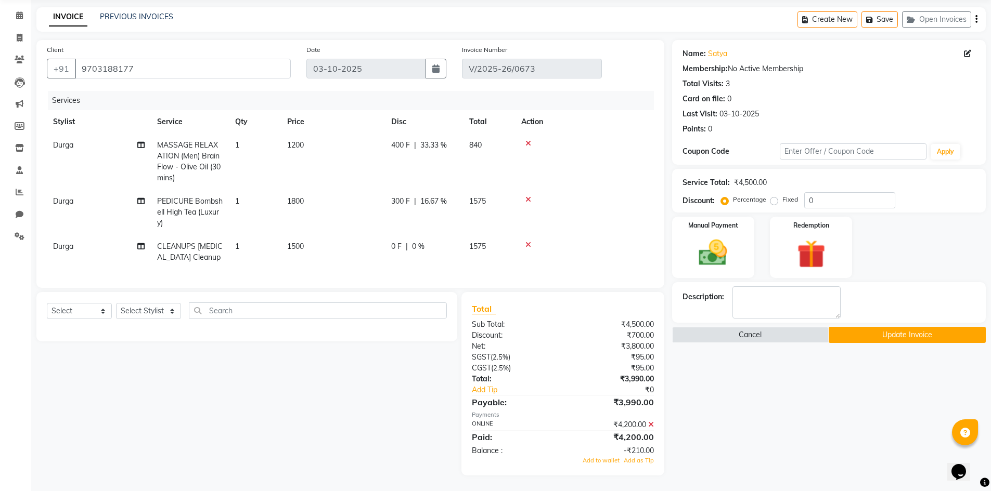
click at [897, 327] on button "Update Invoice" at bounding box center [906, 335] width 157 height 16
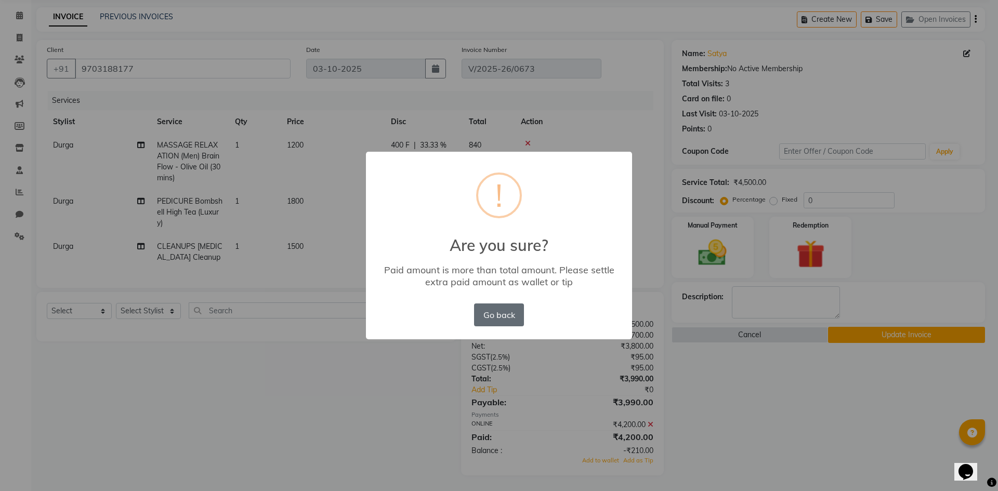
click at [502, 320] on button "Go back" at bounding box center [499, 315] width 50 height 23
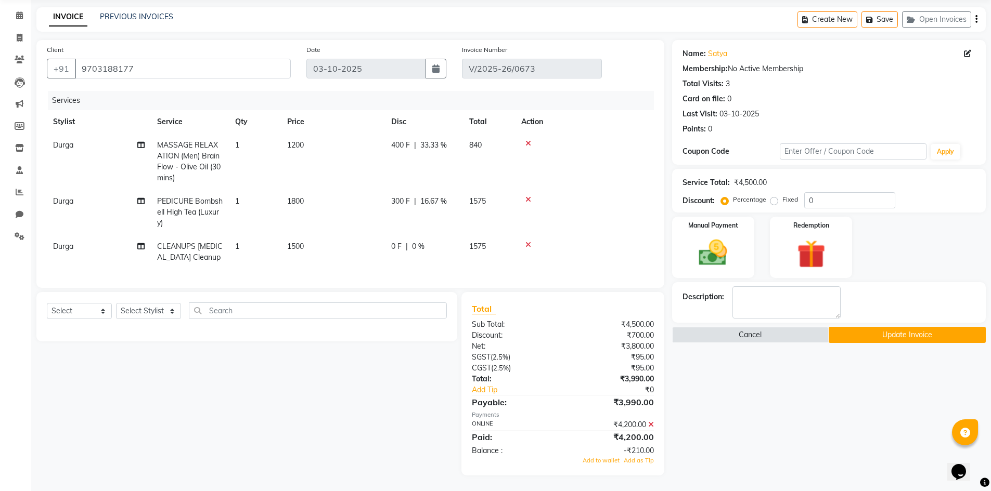
click at [649, 420] on div "₹4,200.00" at bounding box center [612, 425] width 99 height 11
click at [649, 423] on icon at bounding box center [651, 424] width 6 height 7
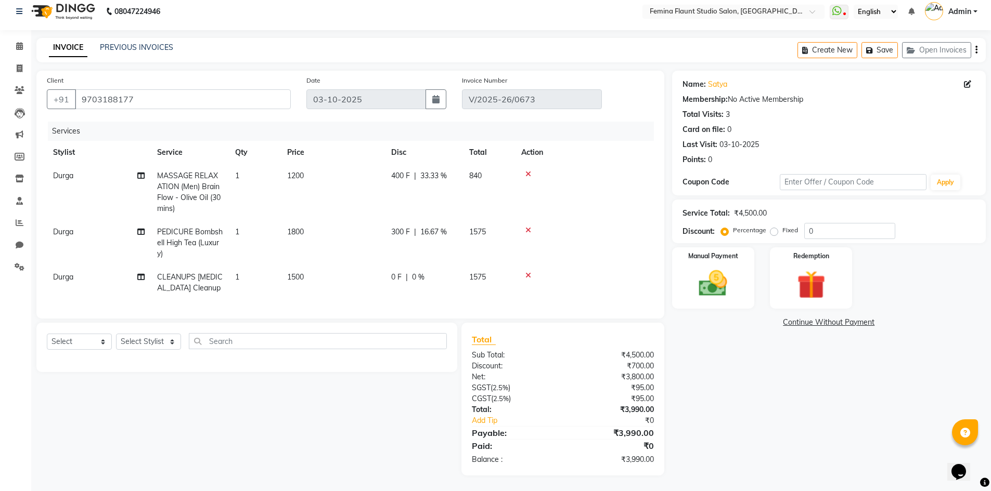
scroll to position [15, 0]
click at [704, 271] on img at bounding box center [713, 284] width 48 height 34
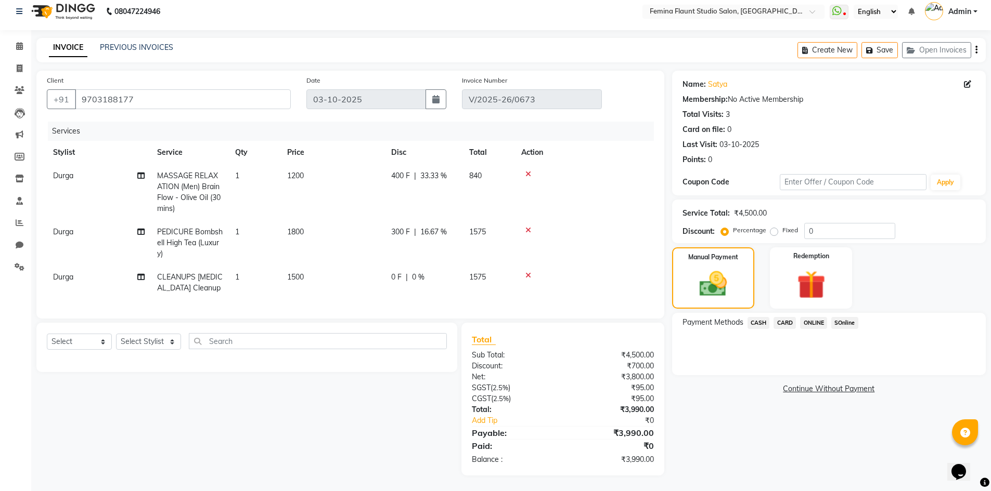
click at [811, 317] on span "ONLINE" at bounding box center [813, 323] width 27 height 12
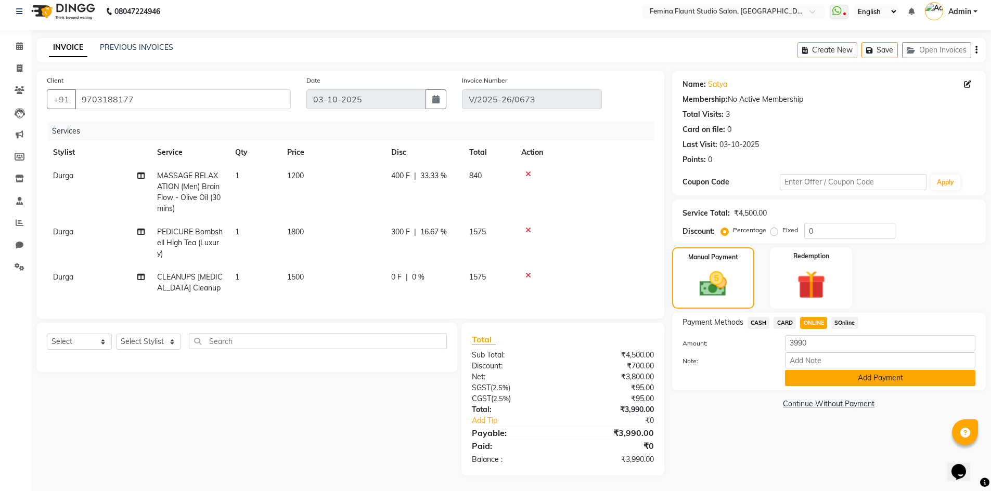
click at [823, 370] on button "Add Payment" at bounding box center [880, 378] width 190 height 16
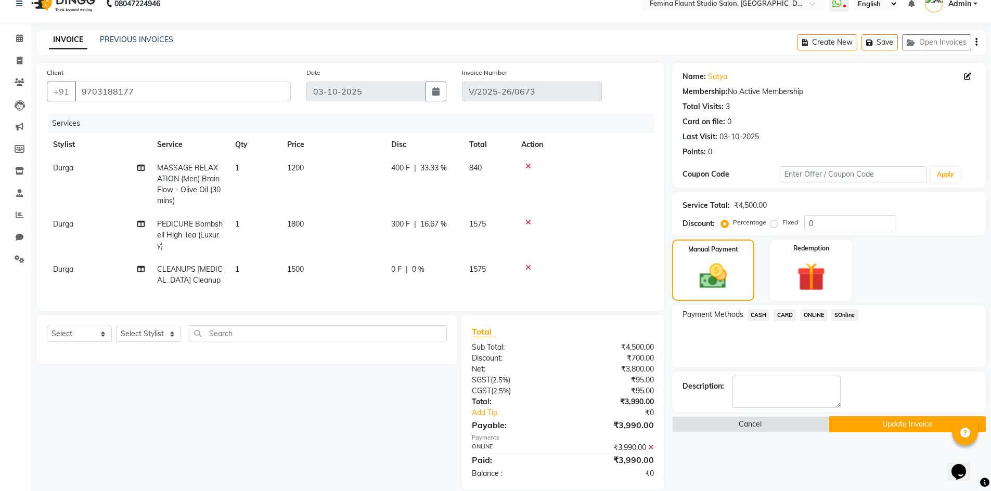
click at [915, 423] on button "Update Invoice" at bounding box center [906, 425] width 157 height 16
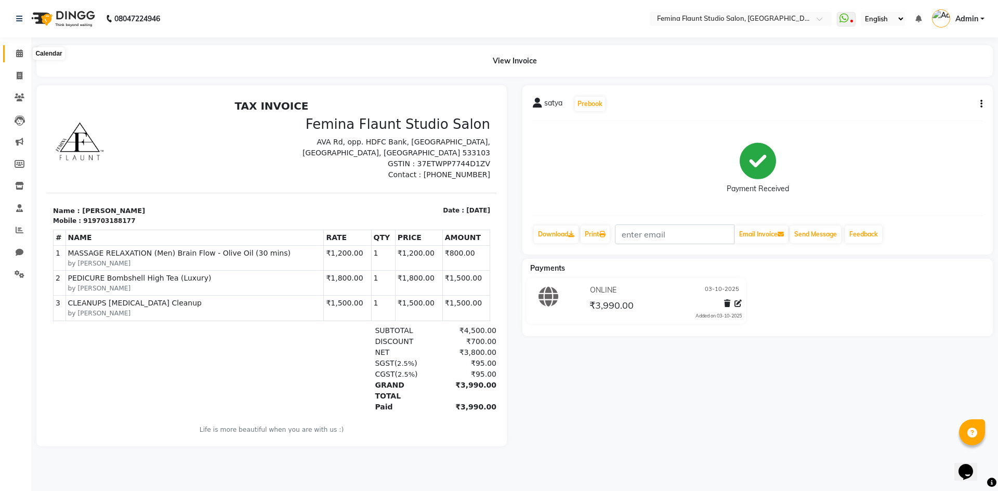
click at [11, 49] on span at bounding box center [19, 54] width 18 height 12
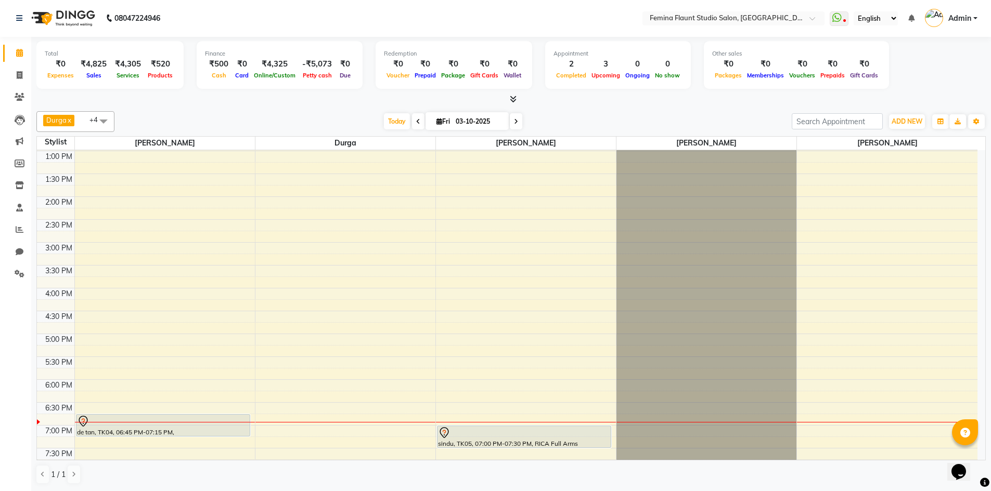
scroll to position [284, 0]
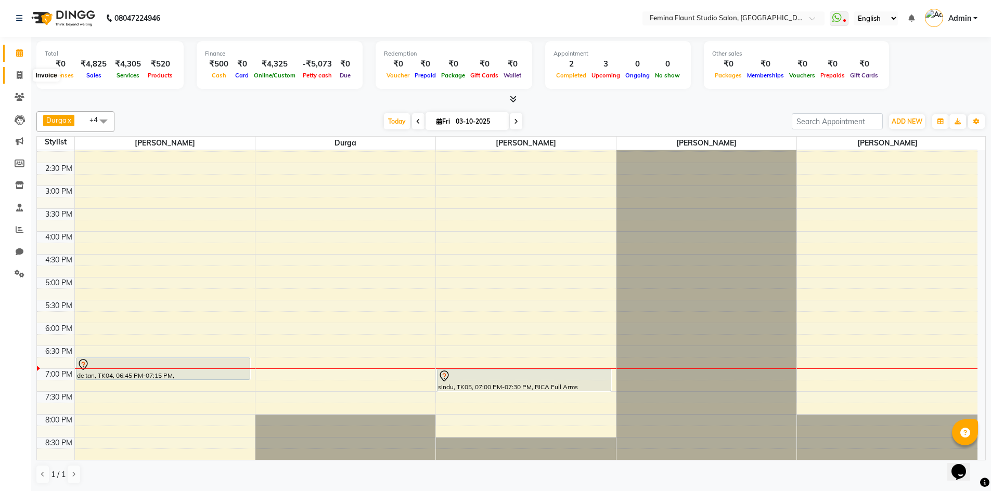
click at [18, 72] on icon at bounding box center [20, 75] width 6 height 8
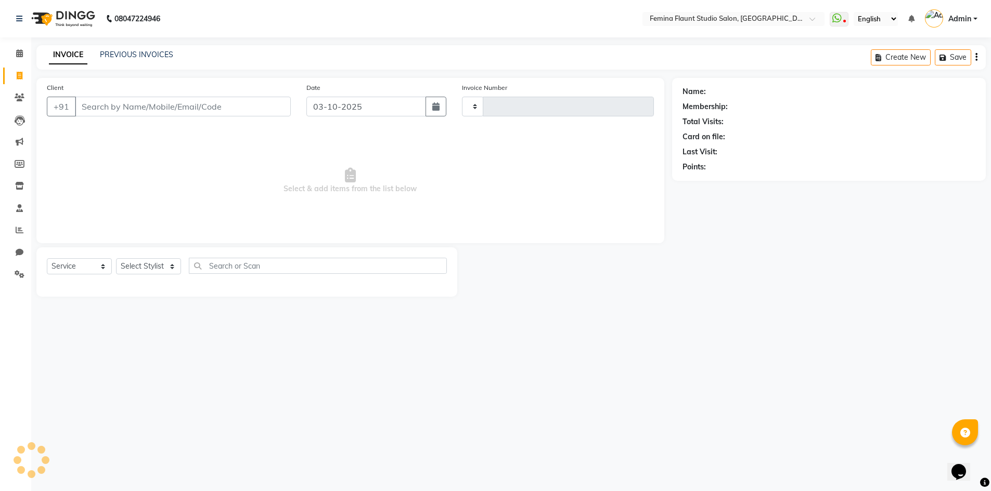
click at [18, 72] on icon at bounding box center [20, 76] width 6 height 8
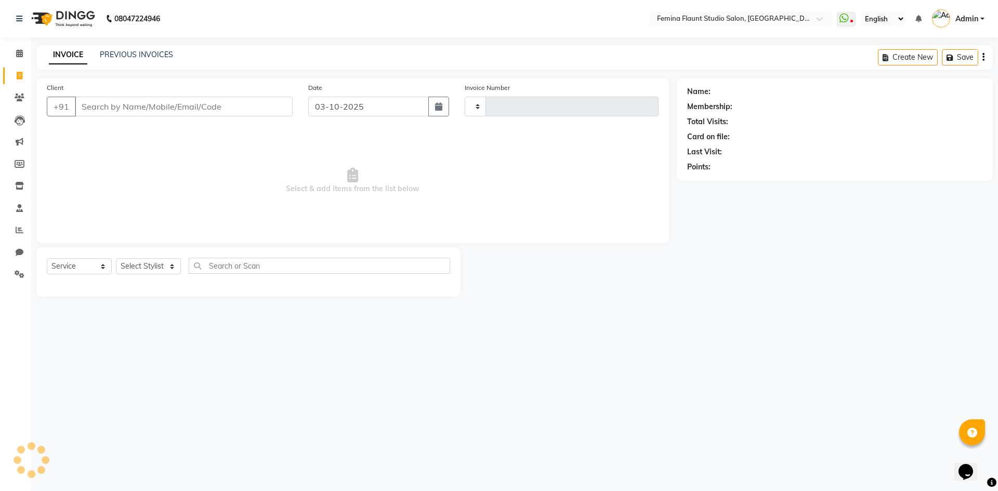
select select "service"
type input "0674"
select select "8333"
drag, startPoint x: 118, startPoint y: 106, endPoint x: 20, endPoint y: 196, distance: 132.5
click at [119, 111] on input "Client" at bounding box center [184, 107] width 218 height 20
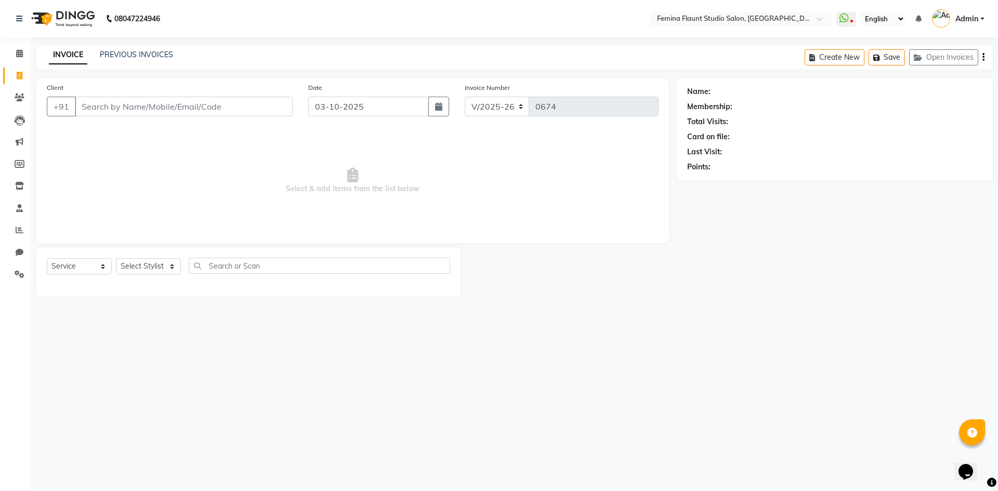
click at [95, 103] on input "Client" at bounding box center [184, 107] width 218 height 20
type input "8106663456"
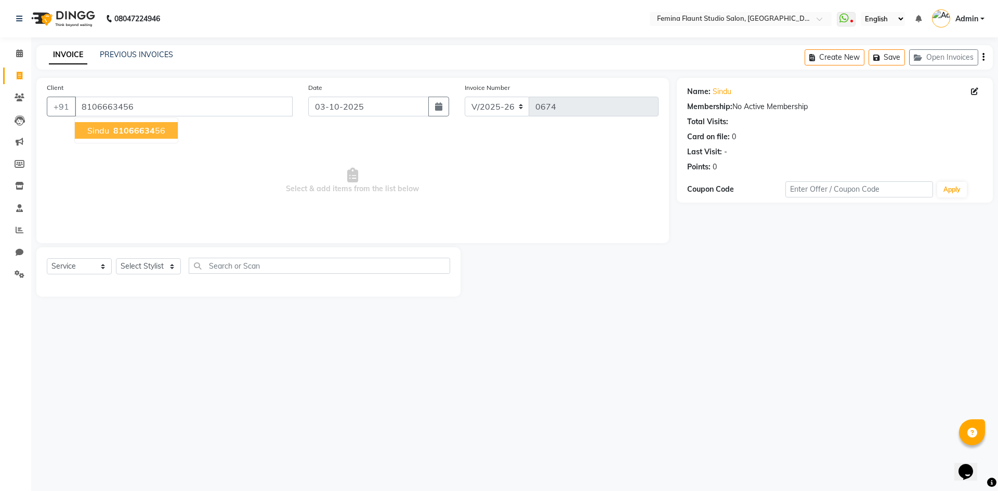
click at [164, 130] on button "sindu 81066634 56" at bounding box center [126, 130] width 103 height 17
click at [103, 268] on select "Select Service Product Membership Package Voucher Prepaid Gift Card" at bounding box center [79, 266] width 65 height 16
click at [47, 258] on select "Select Service Product Membership Package Voucher Prepaid Gift Card" at bounding box center [79, 266] width 65 height 16
drag, startPoint x: 142, startPoint y: 257, endPoint x: 143, endPoint y: 265, distance: 7.3
click at [143, 263] on div "Select Service Product Membership Package Voucher Prepaid Gift Card Select Styl…" at bounding box center [248, 272] width 424 height 49
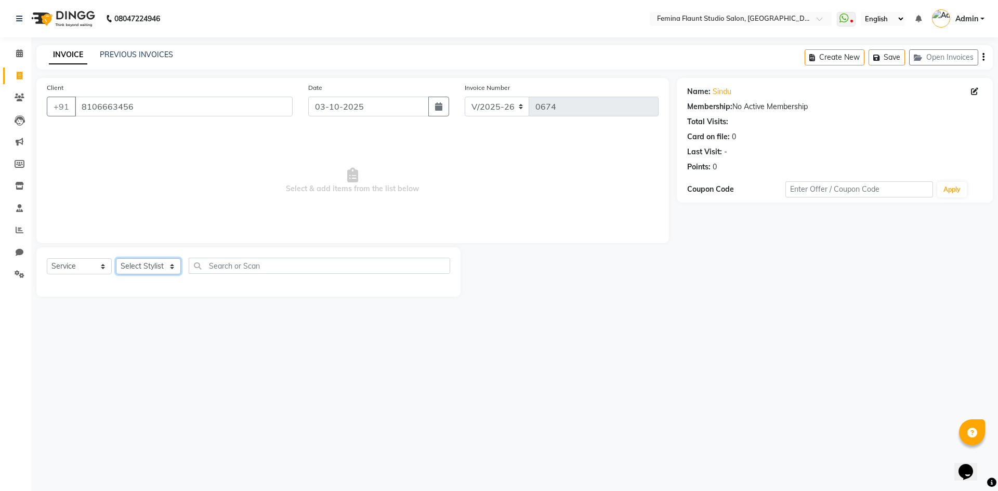
click at [143, 267] on select "Select Stylist Admin Durga [PERSON_NAME] [PERSON_NAME] Sri [PERSON_NAME] [PERSO…" at bounding box center [148, 266] width 65 height 16
select select "80611"
click at [116, 258] on select "Select Stylist Admin Durga [PERSON_NAME] [PERSON_NAME] Sri [PERSON_NAME] [PERSO…" at bounding box center [148, 266] width 65 height 16
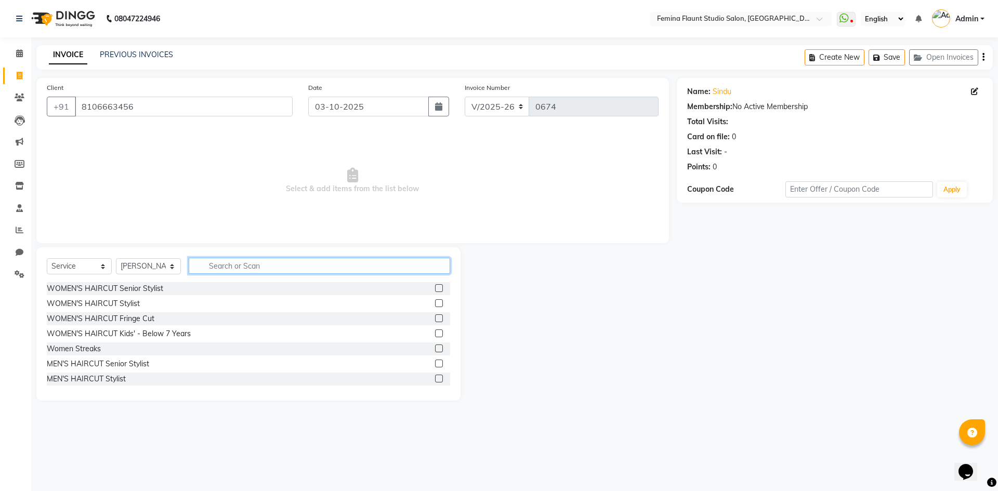
click at [243, 265] on input "text" at bounding box center [320, 266] width 262 height 16
type input "rica"
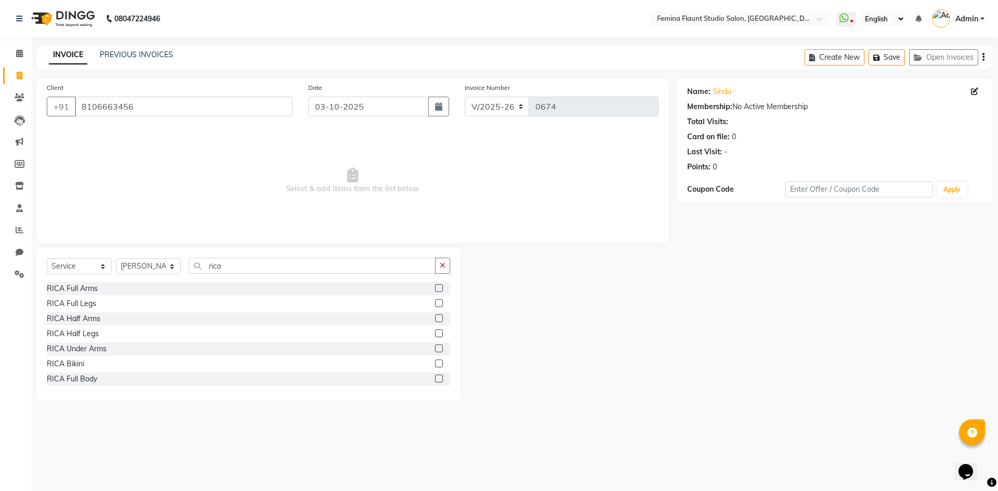
click at [435, 287] on label at bounding box center [439, 288] width 8 height 8
click at [435, 287] on input "checkbox" at bounding box center [438, 288] width 7 height 7
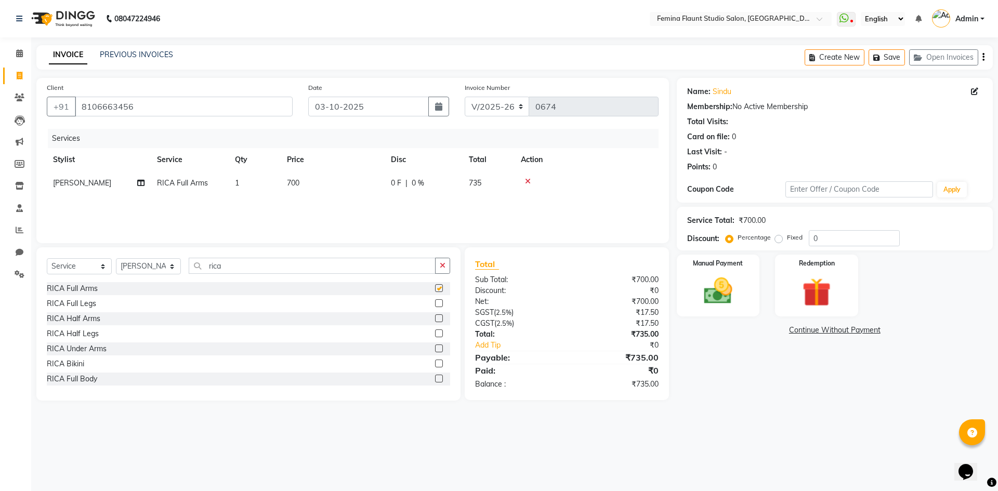
checkbox input "false"
click at [435, 331] on label at bounding box center [439, 334] width 8 height 8
click at [435, 331] on input "checkbox" at bounding box center [438, 334] width 7 height 7
checkbox input "false"
click at [400, 183] on span "0 F" at bounding box center [396, 183] width 10 height 11
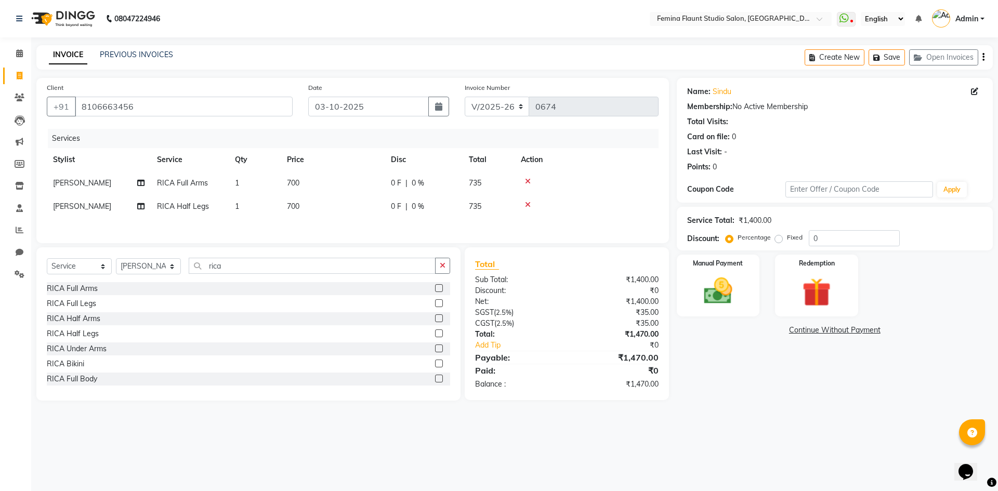
select select "80611"
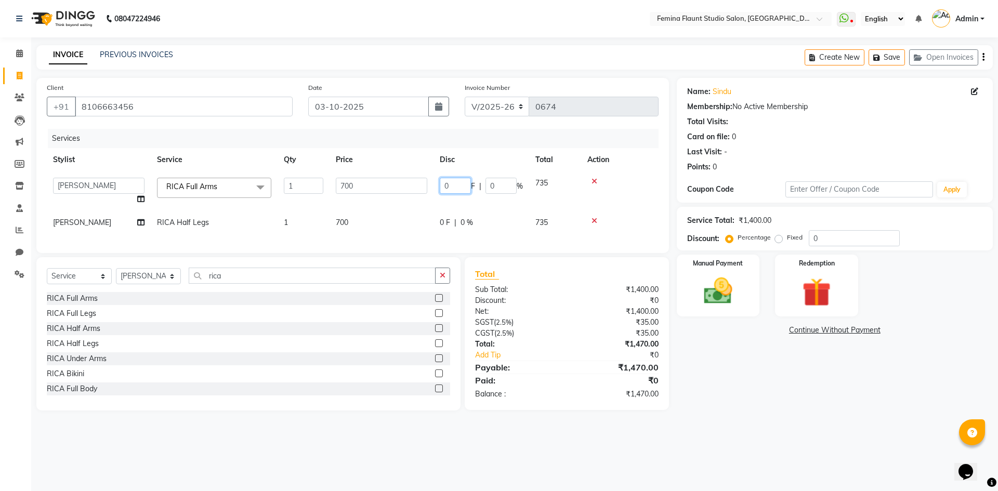
click at [456, 185] on input "0" at bounding box center [455, 186] width 31 height 16
type input "100"
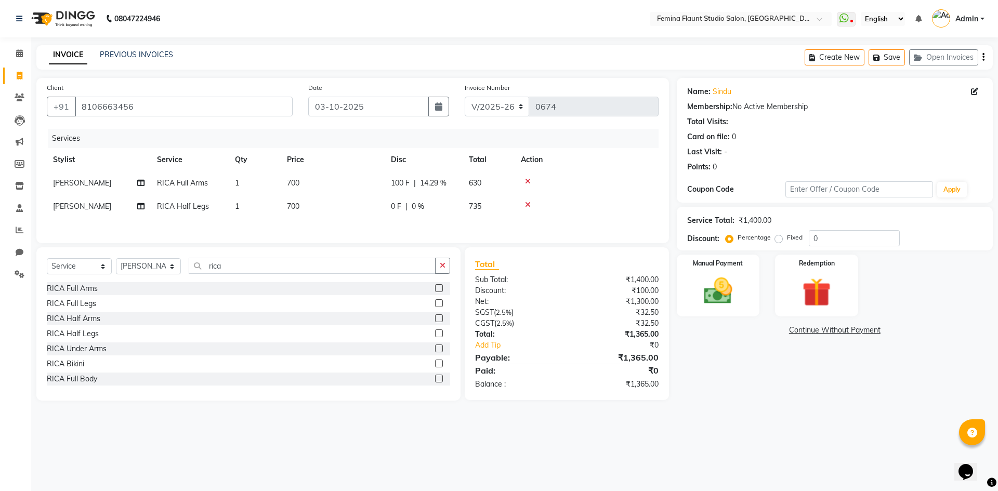
click at [496, 211] on tr "Pramila Rai RICA Half Legs 1 700 0 F | 0 % 735" at bounding box center [353, 206] width 612 height 23
click at [401, 206] on span "0 F" at bounding box center [396, 206] width 10 height 11
select select "80611"
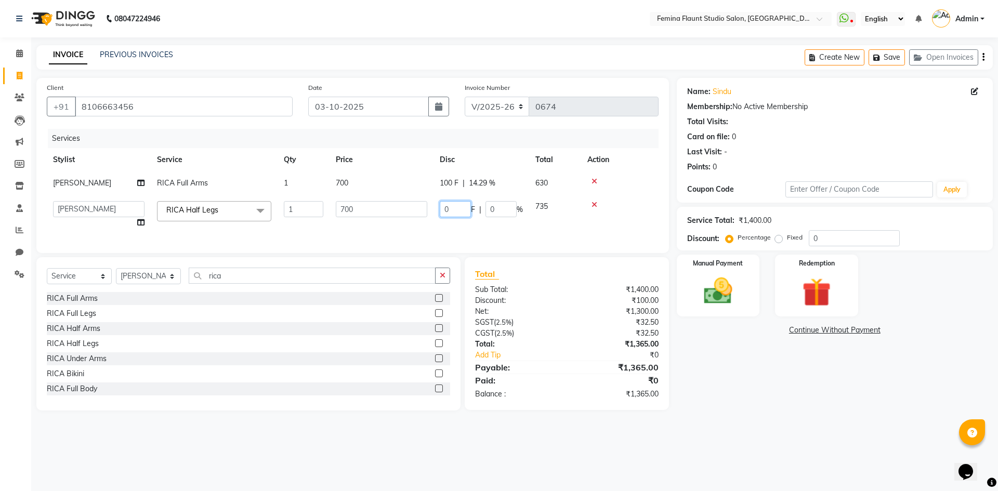
click at [457, 206] on input "0" at bounding box center [455, 209] width 31 height 16
type input "100"
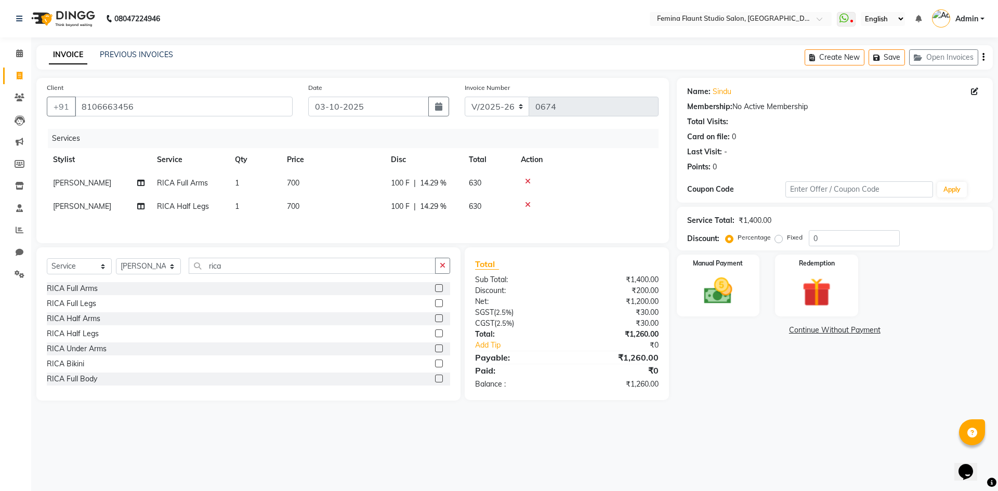
click at [642, 195] on td at bounding box center [587, 206] width 144 height 23
click at [893, 53] on button "Save" at bounding box center [887, 57] width 36 height 16
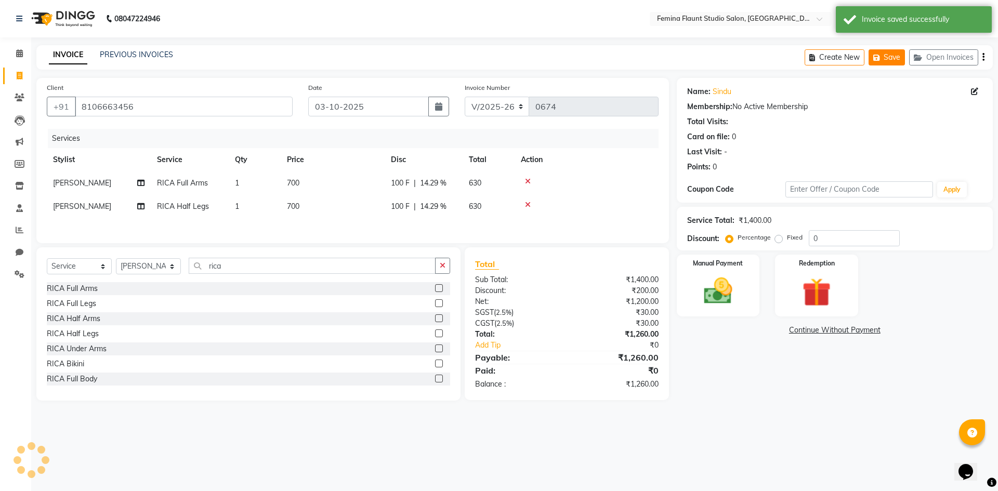
click at [892, 60] on button "Save" at bounding box center [887, 57] width 36 height 16
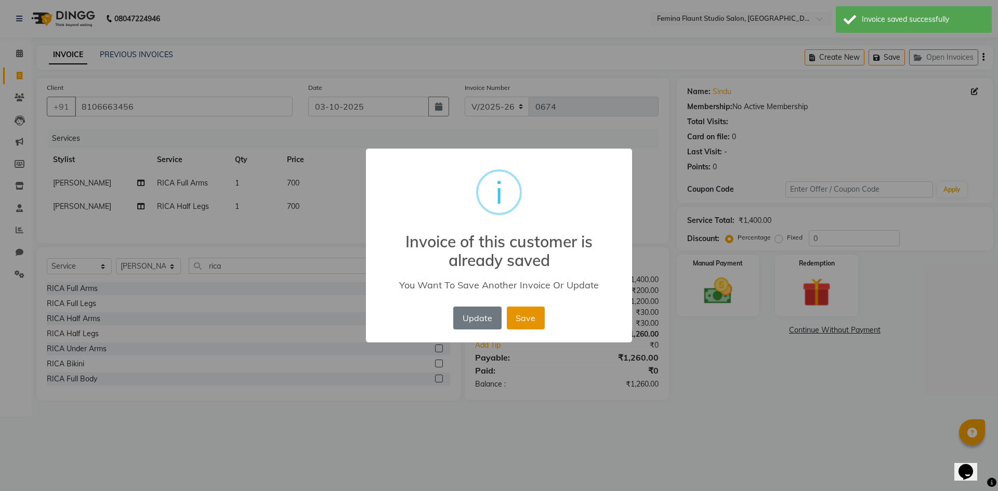
click at [531, 317] on button "Save" at bounding box center [526, 318] width 38 height 23
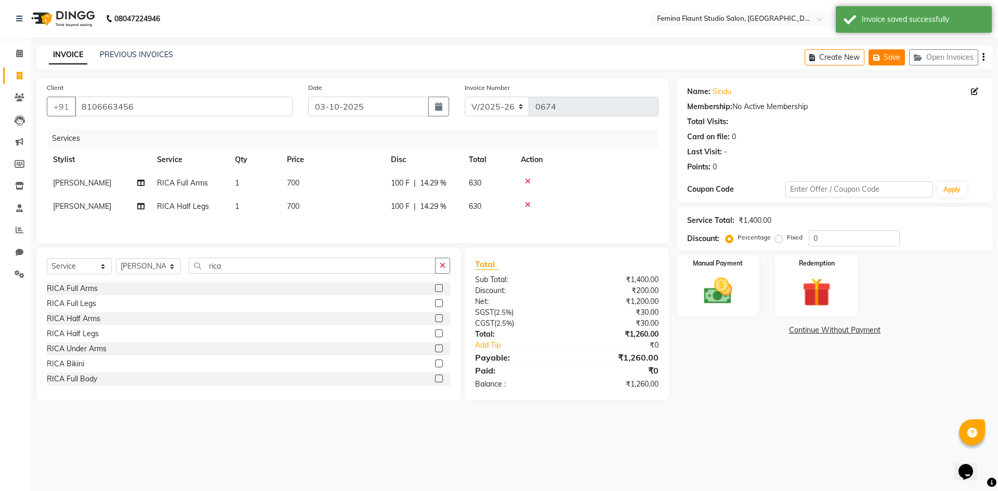
click at [887, 56] on button "Save" at bounding box center [887, 57] width 36 height 16
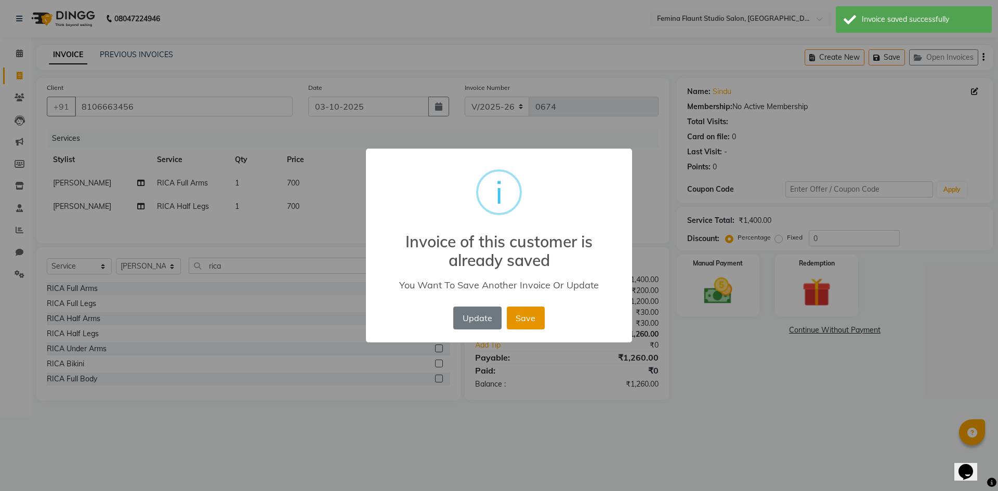
click at [529, 316] on button "Save" at bounding box center [526, 318] width 38 height 23
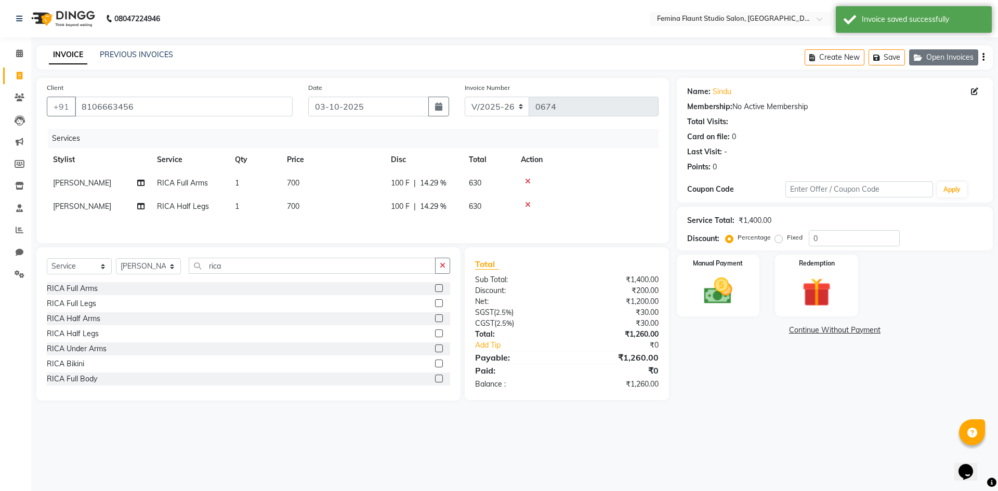
click at [947, 53] on button "Open Invoices" at bounding box center [943, 57] width 69 height 16
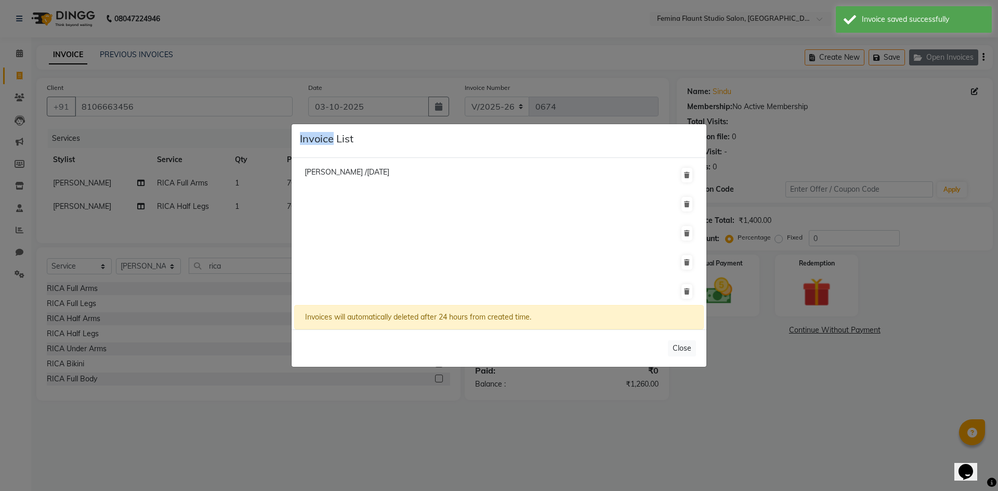
click at [946, 53] on ngb-modal-window "Invoice List Maheshwari /02 October 2025 Invoices will automatically deleted af…" at bounding box center [499, 245] width 998 height 491
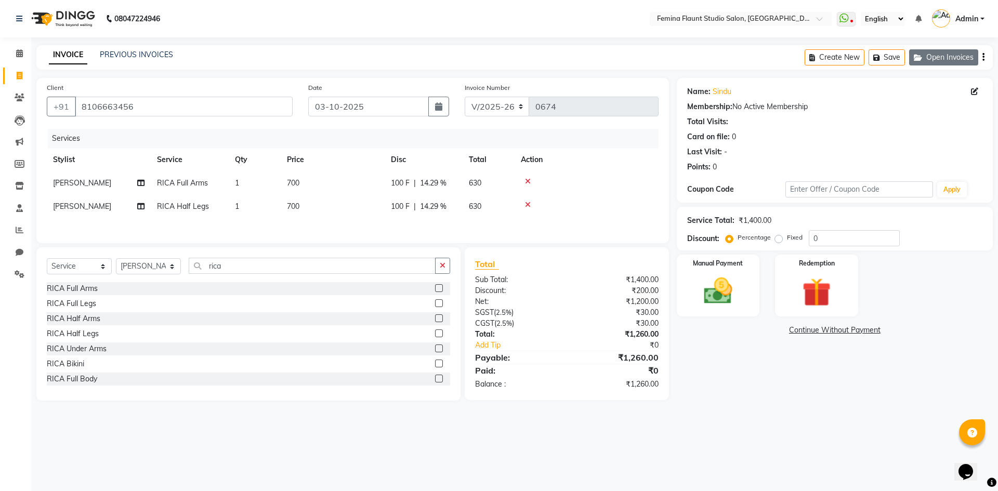
click at [945, 57] on button "Open Invoices" at bounding box center [943, 57] width 69 height 16
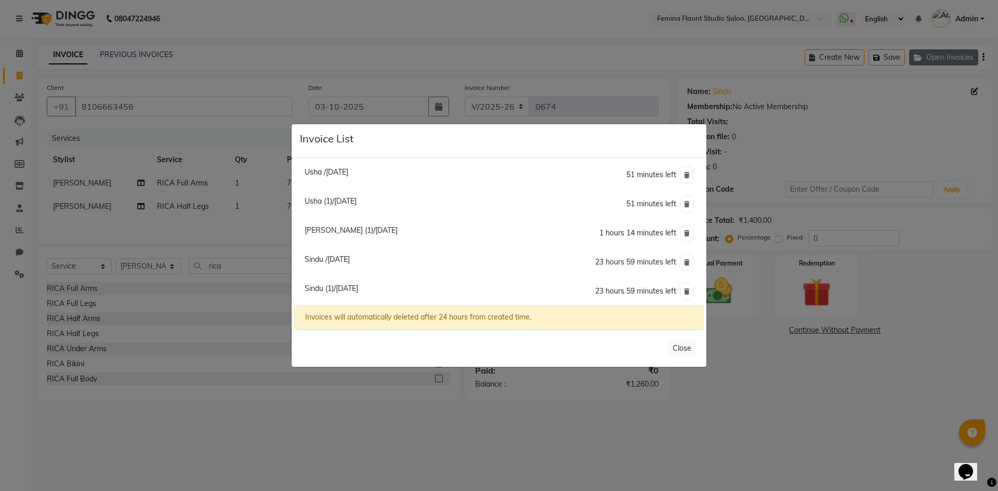
click at [945, 57] on ngb-modal-window "Invoice List Usha /02 October 2025 51 minutes left Usha (1)/02 October 2025 51 …" at bounding box center [499, 245] width 998 height 491
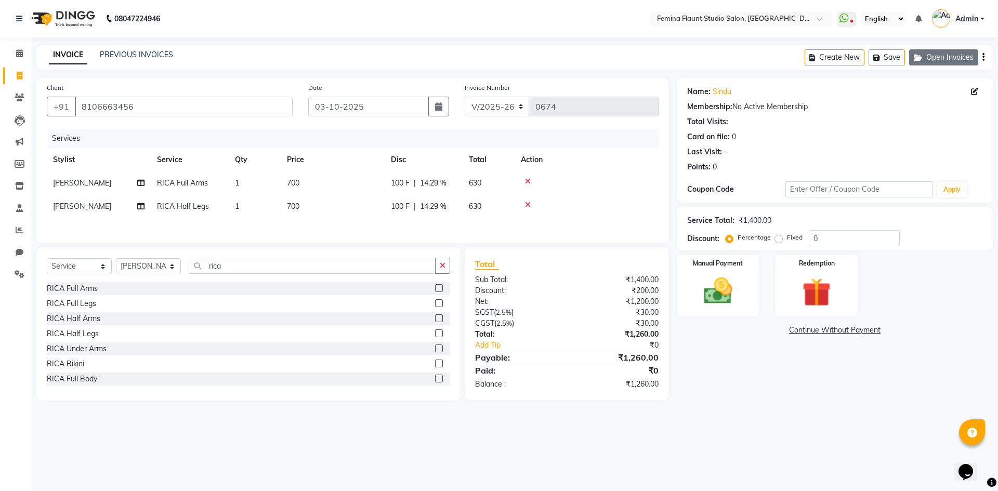
click at [945, 56] on button "Open Invoices" at bounding box center [943, 57] width 69 height 16
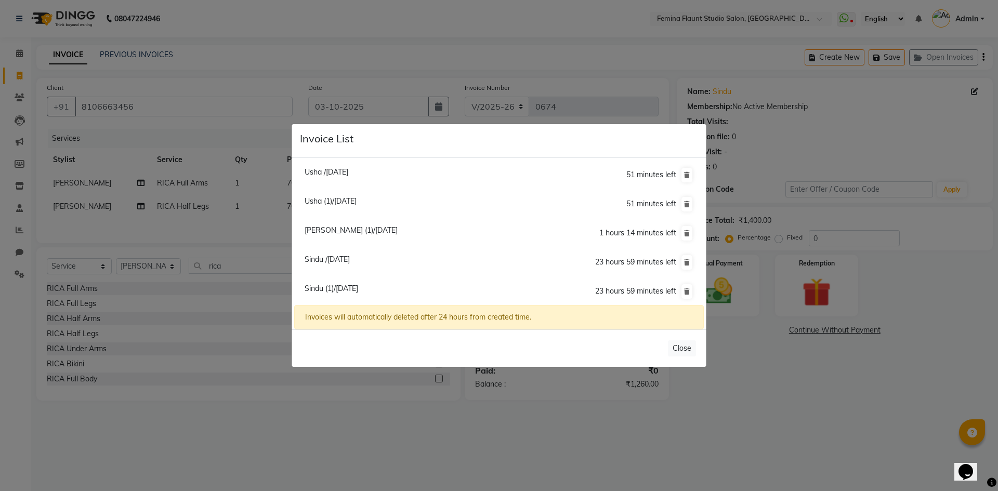
click at [907, 127] on ngb-modal-window "Invoice List Usha /02 October 2025 51 minutes left Usha (1)/02 October 2025 51 …" at bounding box center [499, 245] width 998 height 491
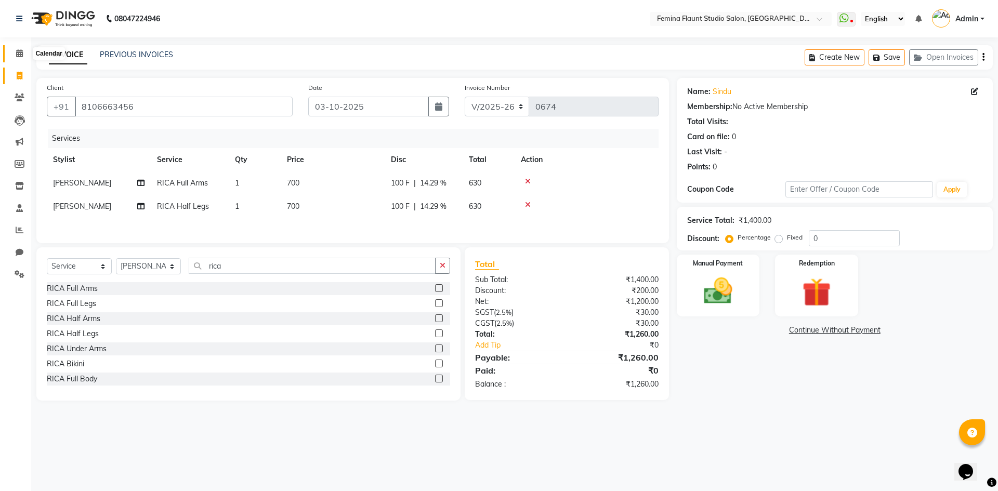
click at [19, 55] on icon at bounding box center [19, 53] width 7 height 8
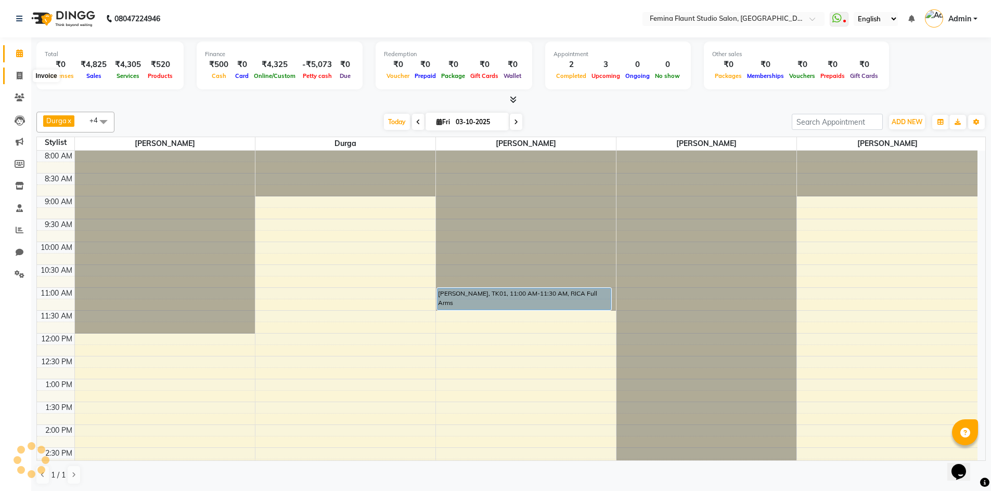
click at [18, 75] on icon at bounding box center [20, 76] width 6 height 8
select select "service"
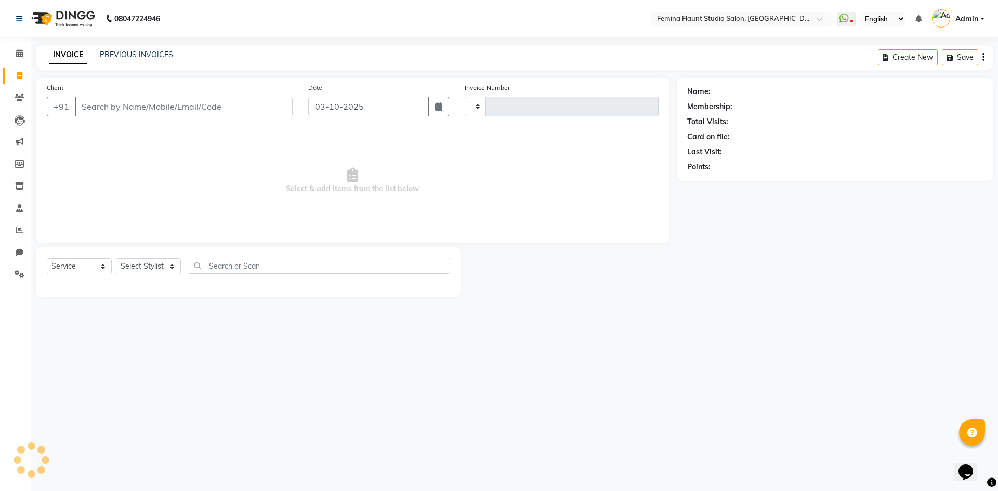
click at [18, 75] on icon at bounding box center [20, 76] width 6 height 8
select select "service"
type input "0674"
select select "8333"
click at [87, 107] on input "Client" at bounding box center [184, 107] width 218 height 20
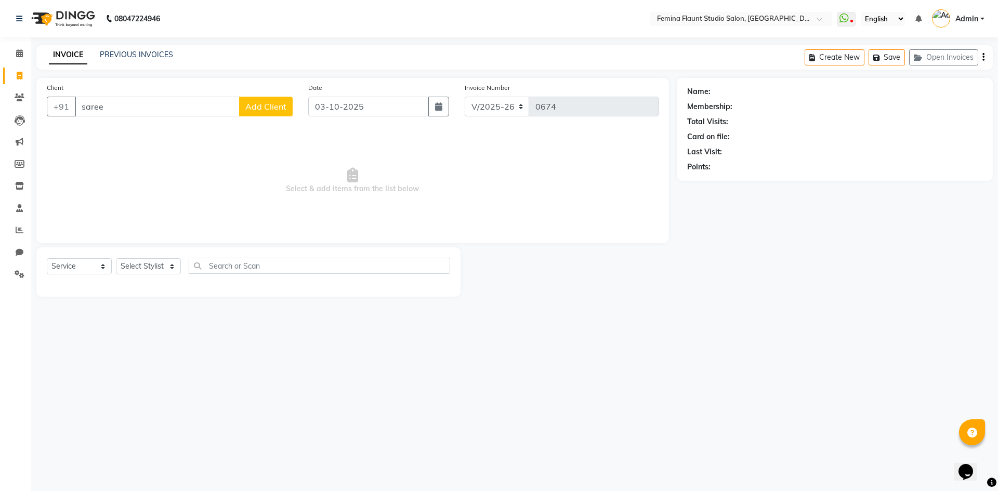
type input "saree"
click at [103, 265] on select "Select Service Product Membership Package Voucher Prepaid Gift Card" at bounding box center [79, 266] width 65 height 16
click at [103, 266] on select "Select Service Product Membership Package Voucher Prepaid Gift Card" at bounding box center [79, 266] width 65 height 16
click at [47, 258] on select "Select Service Product Membership Package Voucher Prepaid Gift Card" at bounding box center [79, 266] width 65 height 16
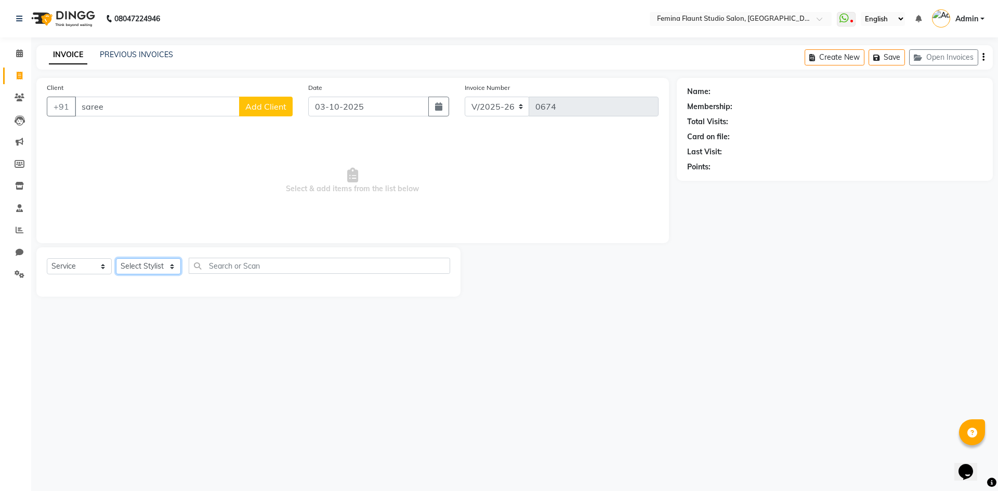
click at [169, 265] on select "Select Stylist Admin Durga [PERSON_NAME] [PERSON_NAME] Sri [PERSON_NAME] [PERSO…" at bounding box center [148, 266] width 65 height 16
select select "83818"
click at [116, 258] on select "Select Stylist Admin Durga [PERSON_NAME] [PERSON_NAME] Sri [PERSON_NAME] [PERSO…" at bounding box center [148, 266] width 65 height 16
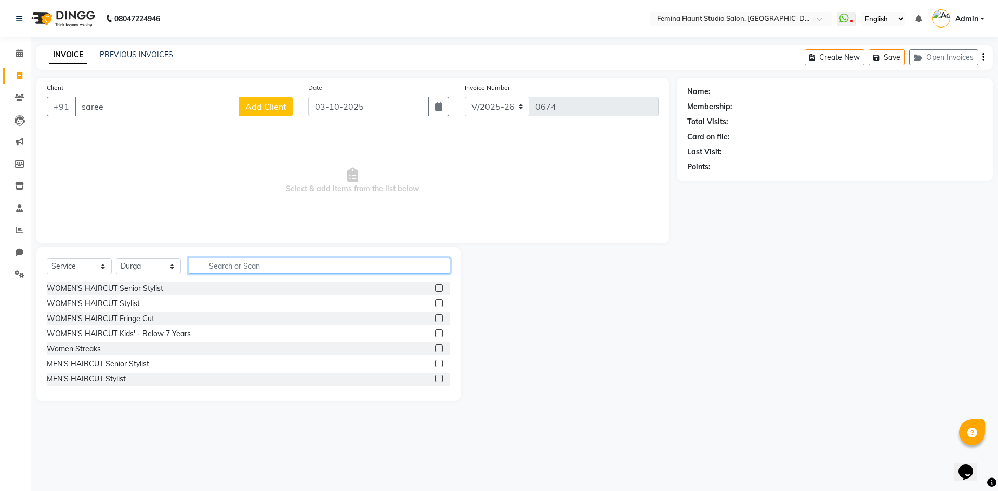
click at [219, 265] on input "text" at bounding box center [320, 266] width 262 height 16
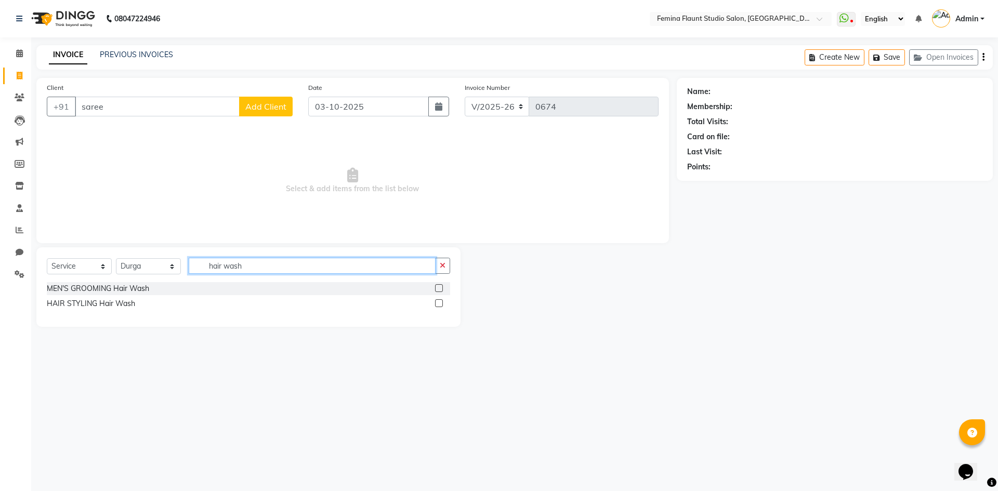
type input "hair wash"
click at [440, 302] on label at bounding box center [439, 304] width 8 height 8
click at [440, 302] on input "checkbox" at bounding box center [438, 304] width 7 height 7
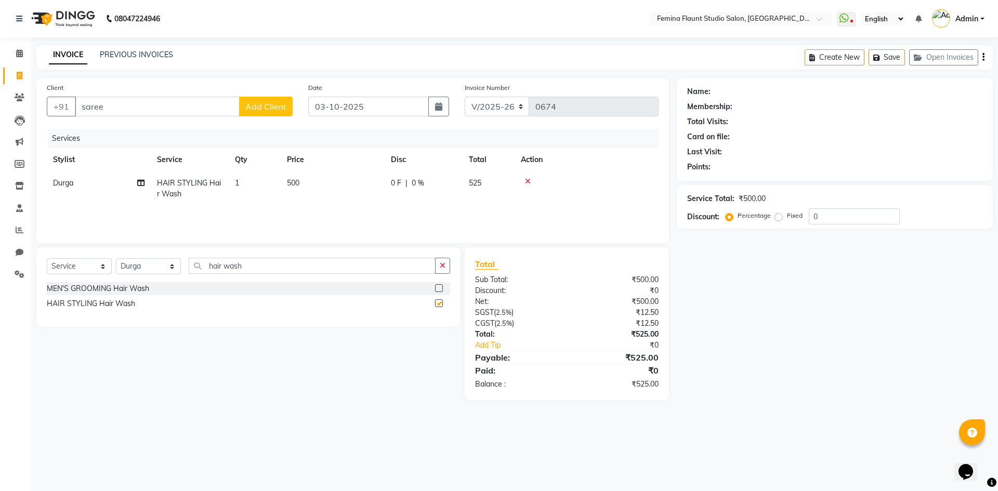
checkbox input "false"
click at [366, 264] on input "hair wash" at bounding box center [312, 266] width 247 height 16
type input "h"
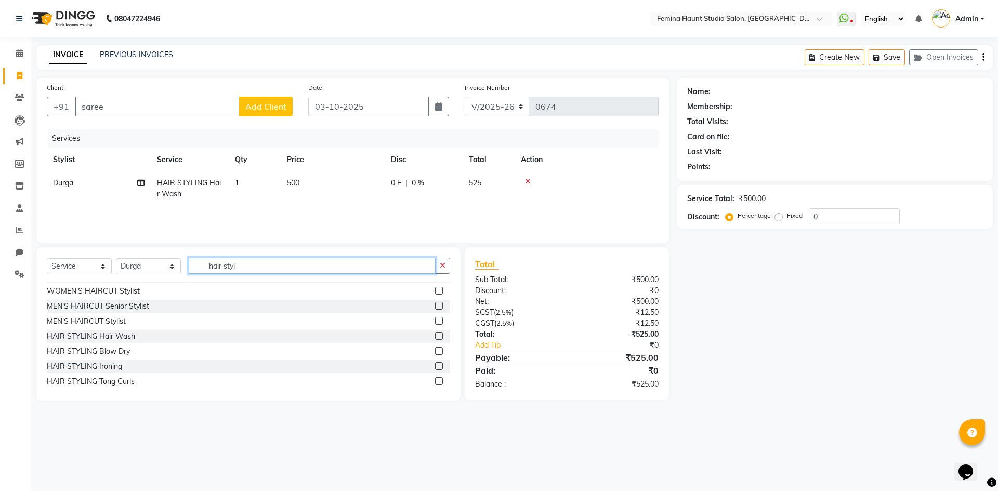
scroll to position [17, 0]
click at [319, 262] on input "hair styl" at bounding box center [312, 266] width 247 height 16
type input "h"
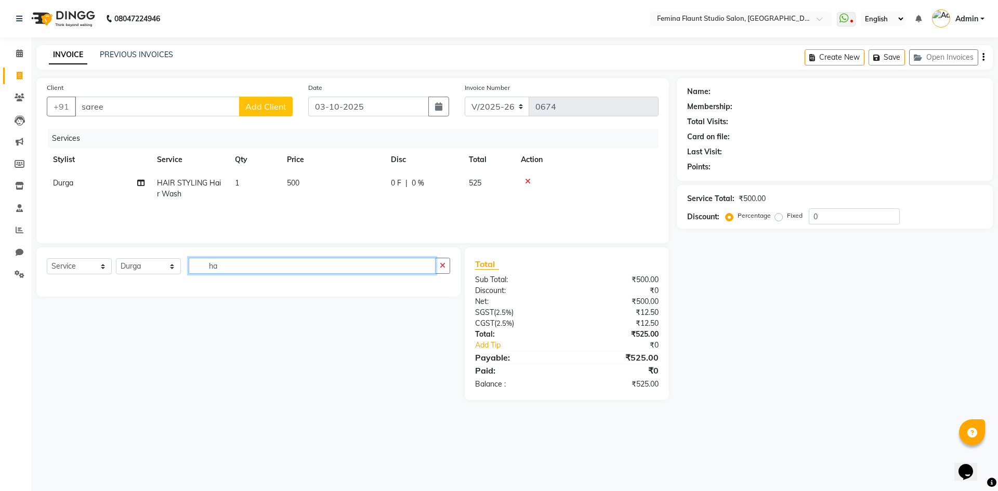
type input "h"
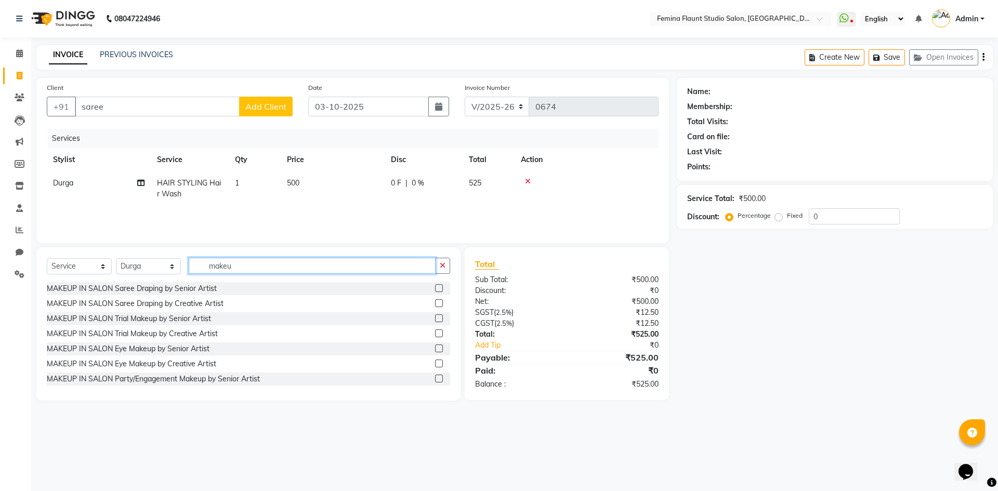
type input "makeup"
click at [317, 267] on input "makeup" at bounding box center [312, 266] width 247 height 16
click at [317, 266] on input "makeup" at bounding box center [312, 266] width 247 height 16
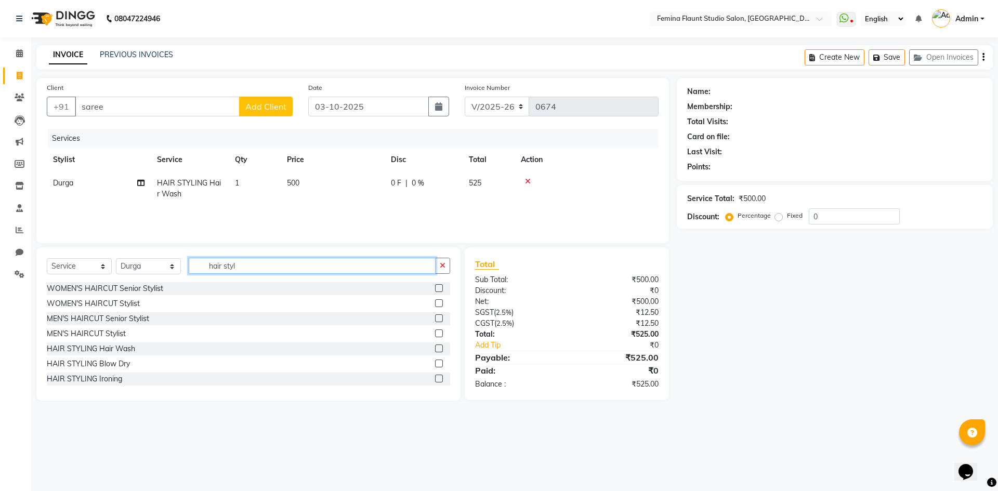
type input "hair styl"
click at [435, 288] on label at bounding box center [439, 288] width 8 height 8
click at [435, 288] on input "checkbox" at bounding box center [438, 288] width 7 height 7
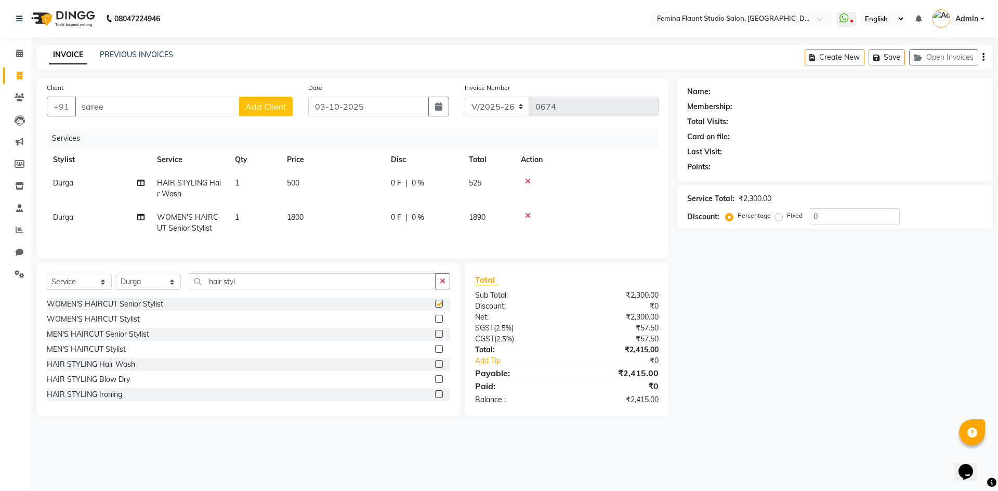
checkbox input "false"
click at [348, 217] on td "1800" at bounding box center [333, 223] width 104 height 34
select select "83818"
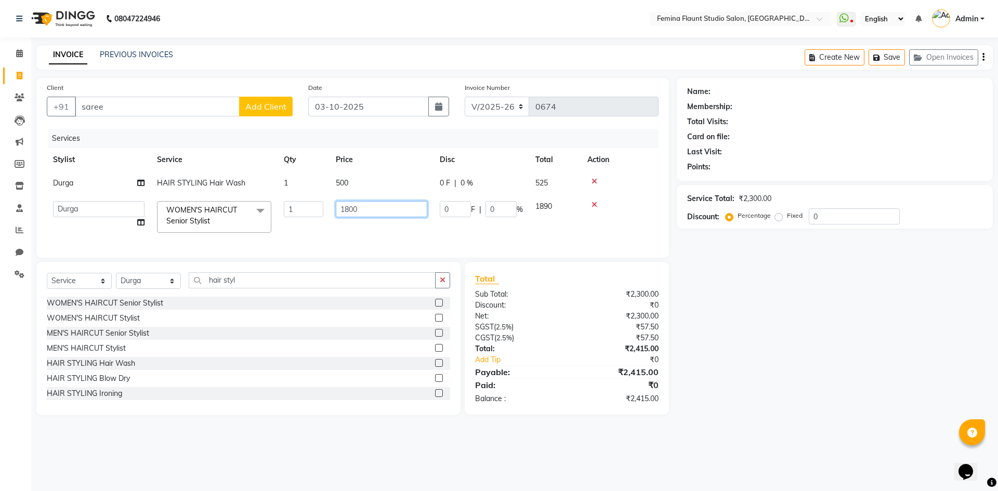
click at [363, 209] on input "1800" at bounding box center [382, 209] width 92 height 16
type input "1"
type input "2000"
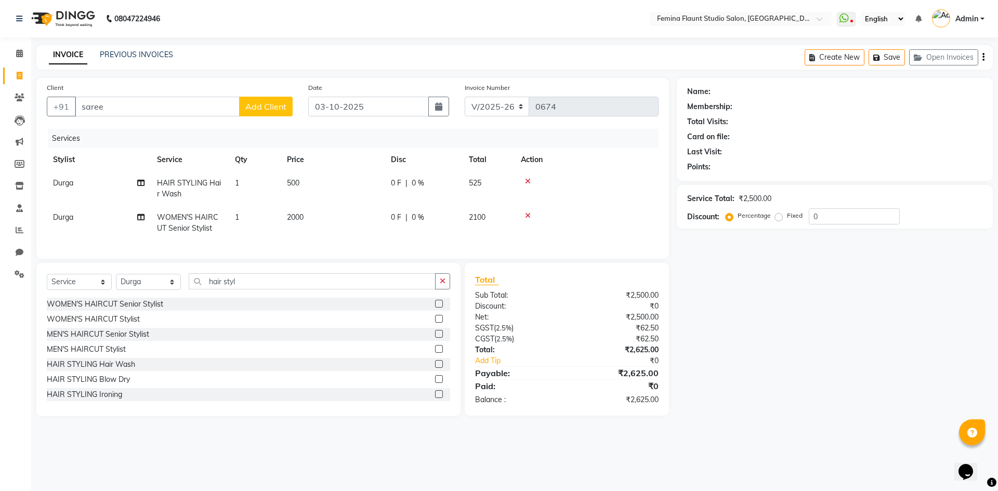
click at [642, 200] on tbody "Durga HAIR STYLING Hair Wash 1 500 0 F | 0 % 525 Durga WOMEN'S HAIRCUT Senior S…" at bounding box center [353, 206] width 612 height 69
click at [256, 288] on input "hair styl" at bounding box center [312, 282] width 247 height 16
type input "h"
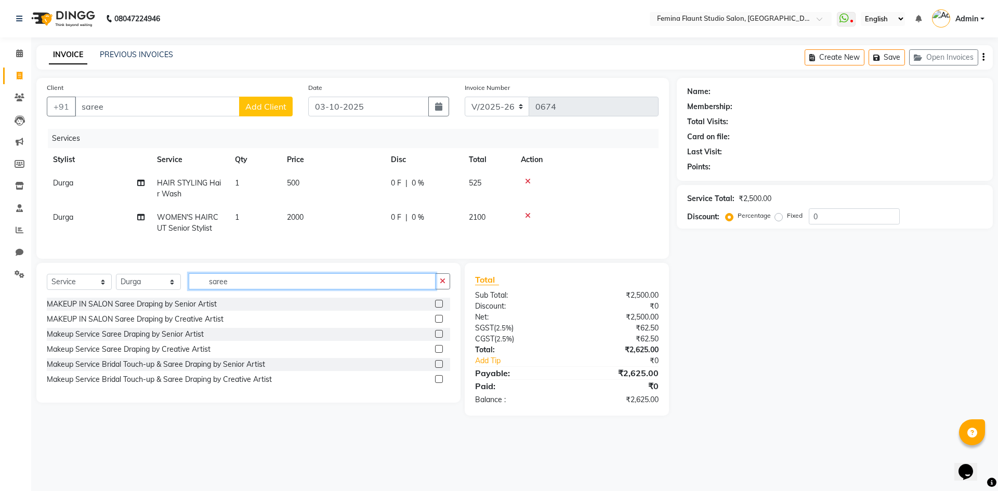
type input "saree"
click at [441, 308] on label at bounding box center [439, 304] width 8 height 8
click at [441, 308] on input "checkbox" at bounding box center [438, 304] width 7 height 7
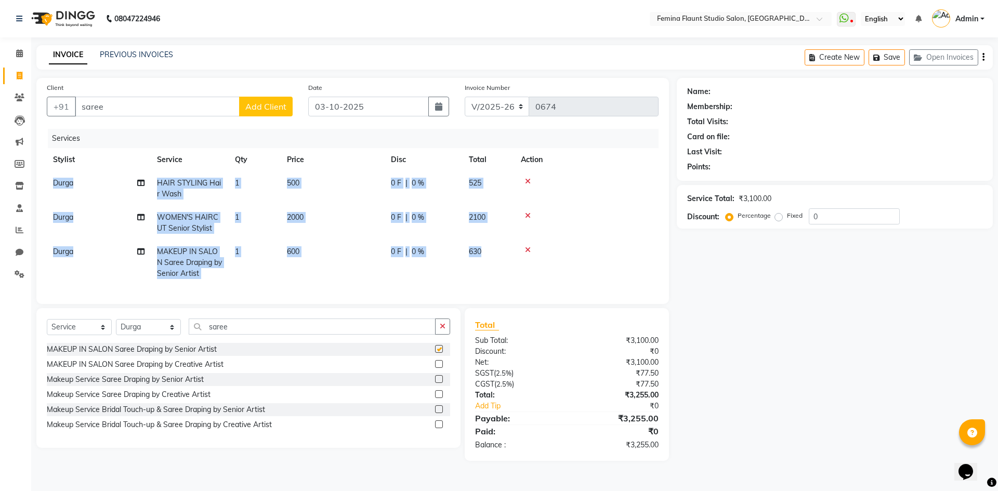
click at [441, 304] on div "Client +91 saree Add Client Date 03-10-2025 Invoice Number V/2025 V/2025-26 067…" at bounding box center [352, 191] width 633 height 226
checkbox input "false"
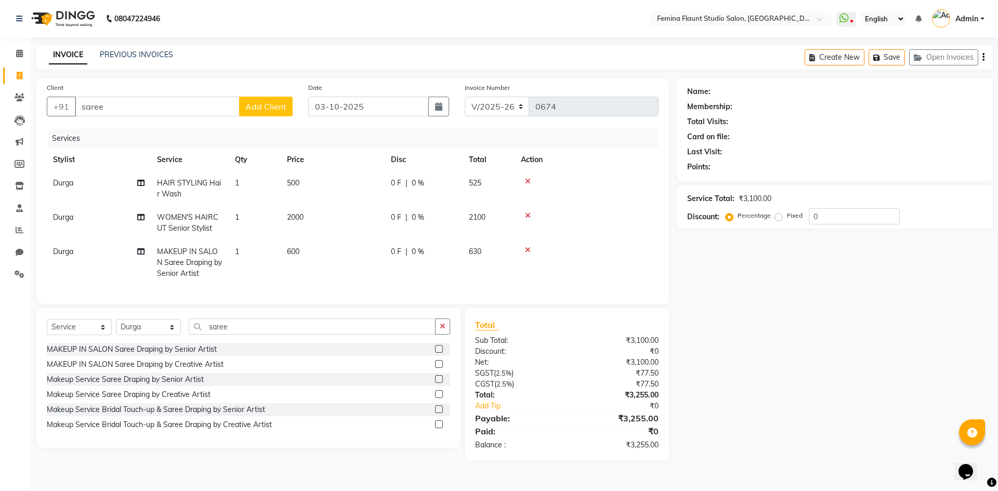
click at [346, 256] on td "600" at bounding box center [333, 262] width 104 height 45
select select "83818"
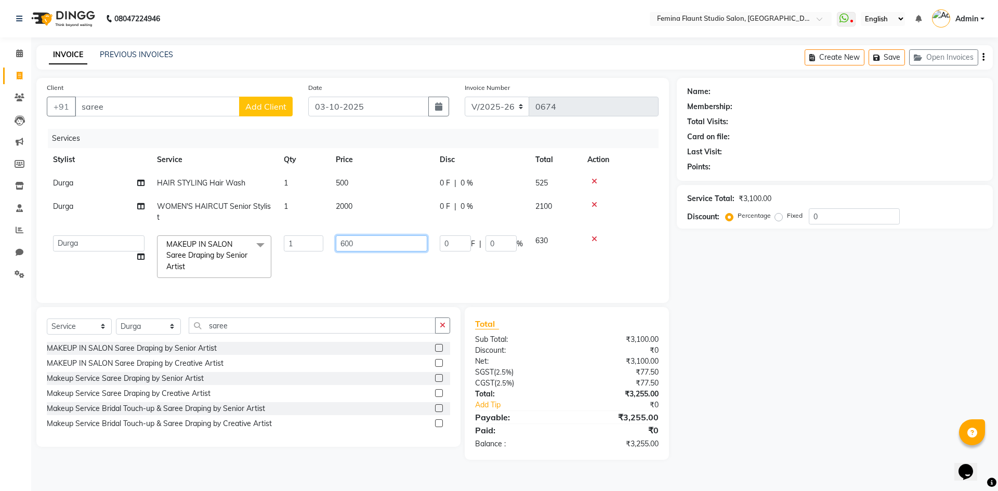
click at [391, 243] on input "600" at bounding box center [382, 244] width 92 height 16
type input "6"
type input "2"
type input "800"
click at [622, 243] on td at bounding box center [619, 256] width 77 height 55
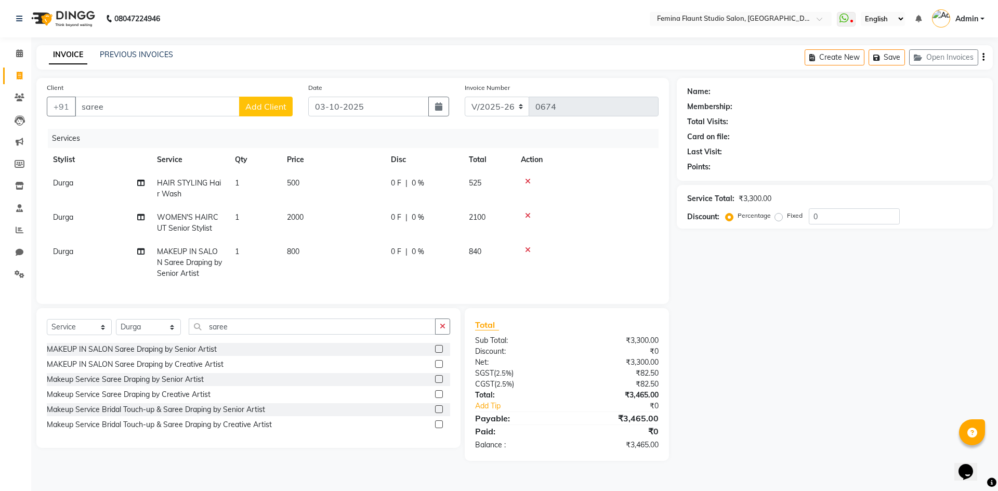
click at [622, 243] on td at bounding box center [587, 262] width 144 height 45
click at [194, 110] on input "saree" at bounding box center [157, 107] width 165 height 20
type input "s"
type input "9160244307"
click at [266, 109] on span "Add Client" at bounding box center [265, 106] width 41 height 10
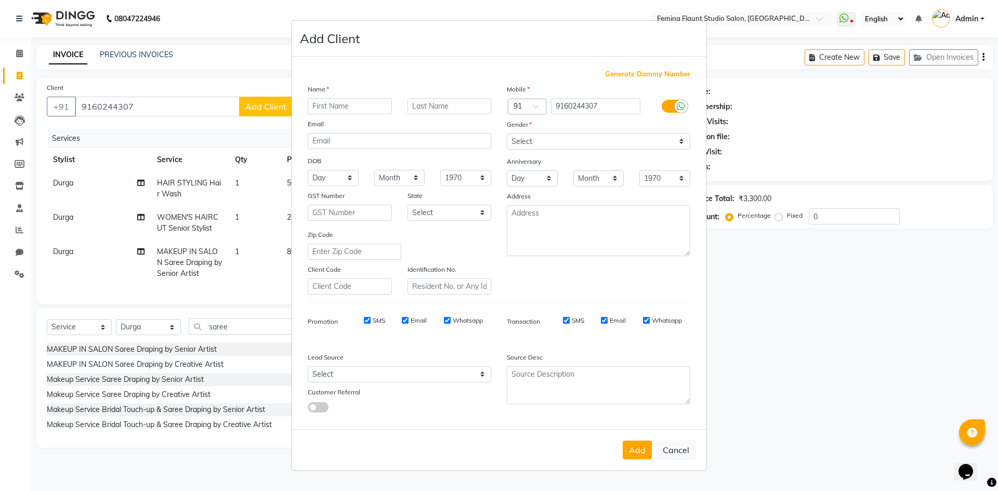
click at [357, 105] on input "text" at bounding box center [350, 106] width 84 height 16
type input "[PERSON_NAME]"
click at [572, 140] on select "Select Male Female Other Prefer Not To Say" at bounding box center [599, 142] width 184 height 16
select select "female"
click at [507, 134] on select "Select Male Female Other Prefer Not To Say" at bounding box center [599, 142] width 184 height 16
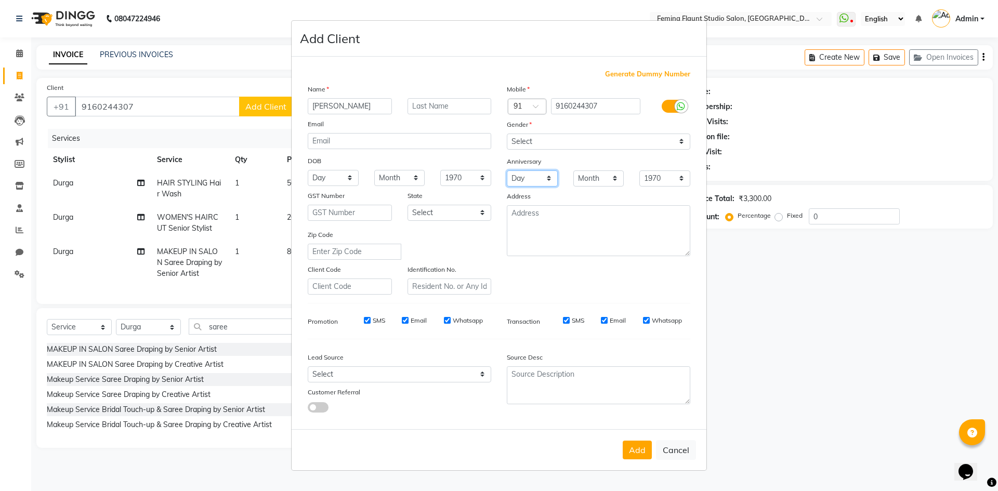
click at [551, 183] on select "Day 01 02 03 04 05 06 07 08 09 10 11 12 13 14 15 16 17 18 19 20 21 22 23 24 25 …" at bounding box center [532, 179] width 51 height 16
click at [638, 449] on button "Add" at bounding box center [637, 450] width 29 height 19
select select
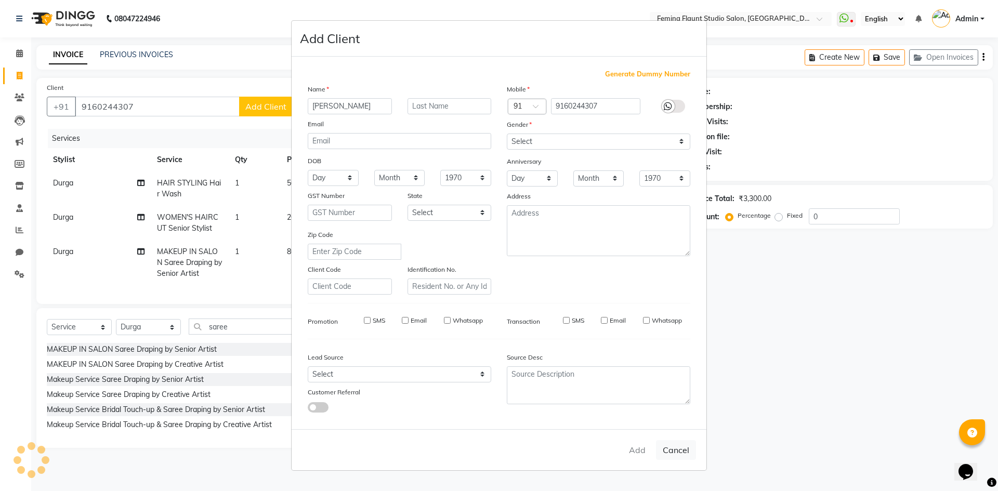
select select
checkbox input "false"
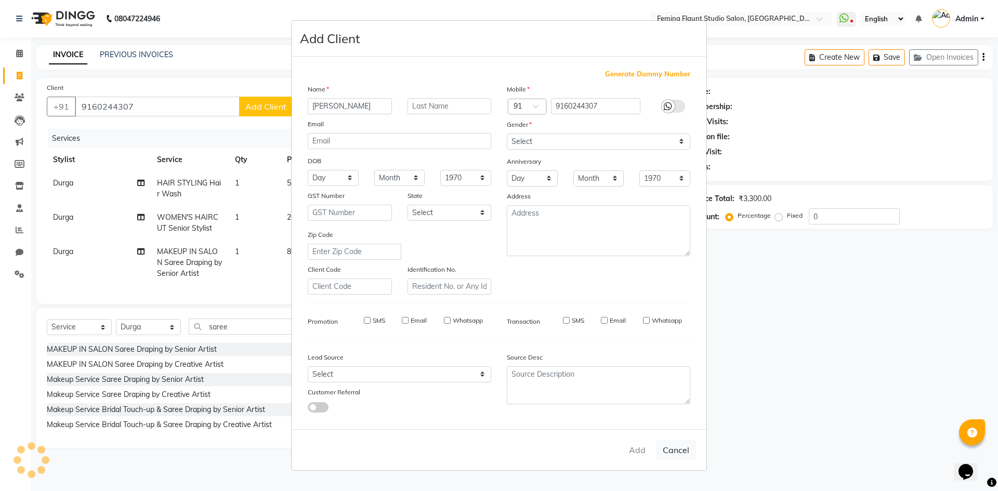
checkbox input "false"
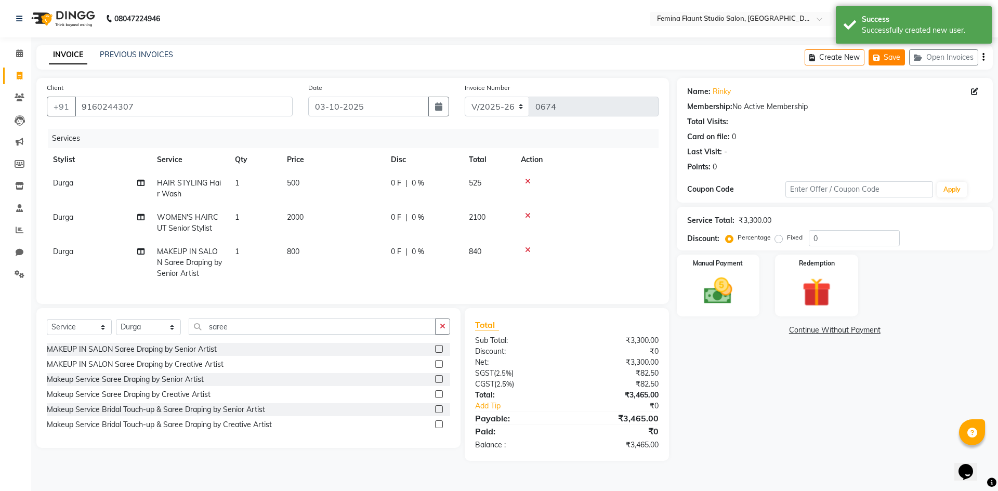
click at [892, 55] on button "Save" at bounding box center [887, 57] width 36 height 16
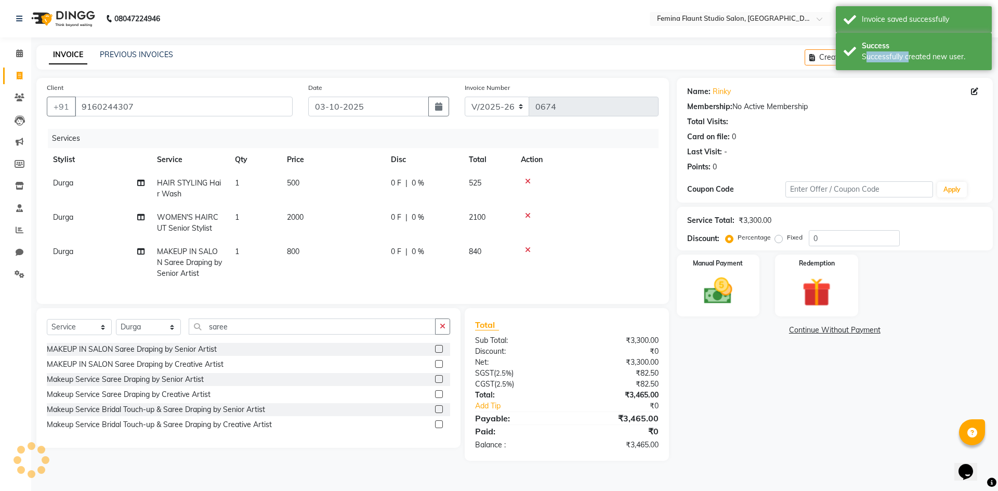
click at [892, 55] on div "Successfully created new user." at bounding box center [923, 56] width 122 height 11
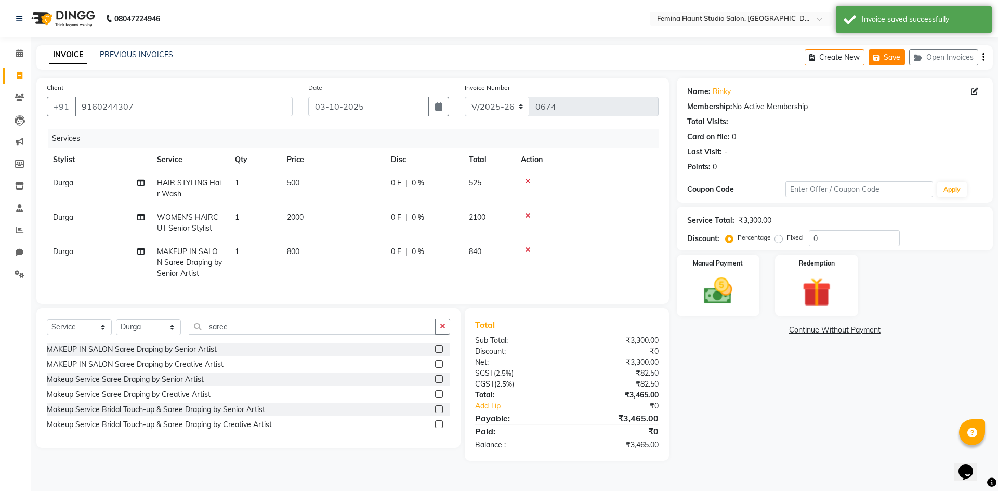
click at [892, 55] on button "Save" at bounding box center [887, 57] width 36 height 16
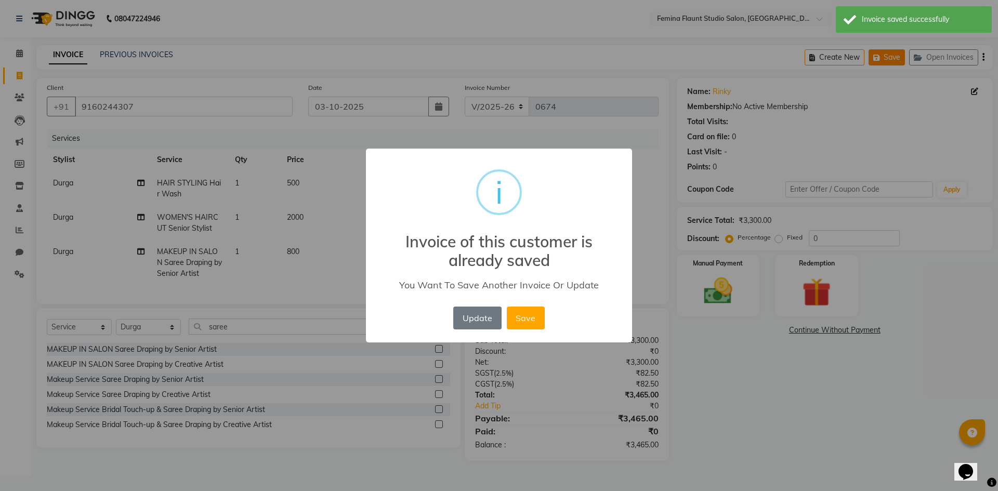
click at [892, 55] on div "× i Invoice of this customer is already saved You Want To Save Another Invoice …" at bounding box center [499, 245] width 998 height 491
click at [529, 321] on button "Save" at bounding box center [526, 318] width 38 height 23
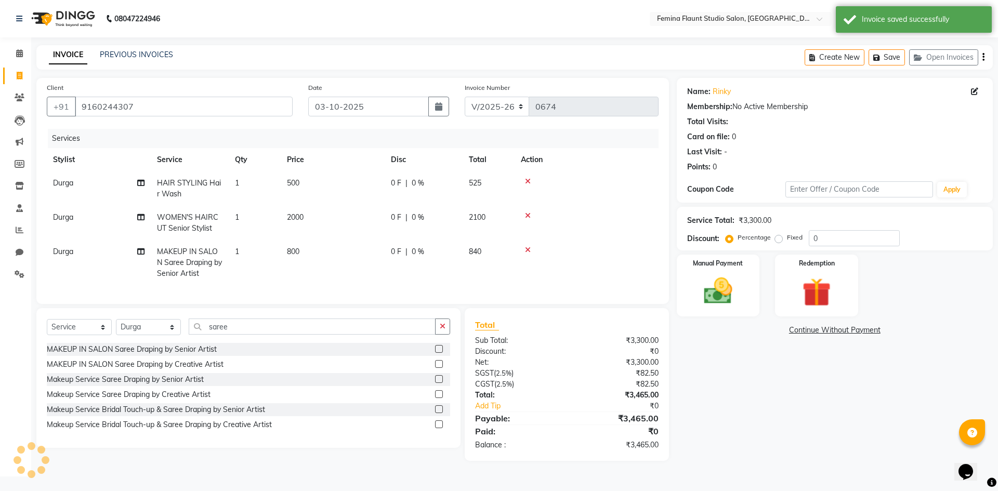
click at [529, 321] on div "× i Invoice of this customer is already saved You Want To Save Another Invoice …" at bounding box center [499, 245] width 998 height 491
click at [938, 55] on button "Open Invoices" at bounding box center [943, 57] width 69 height 16
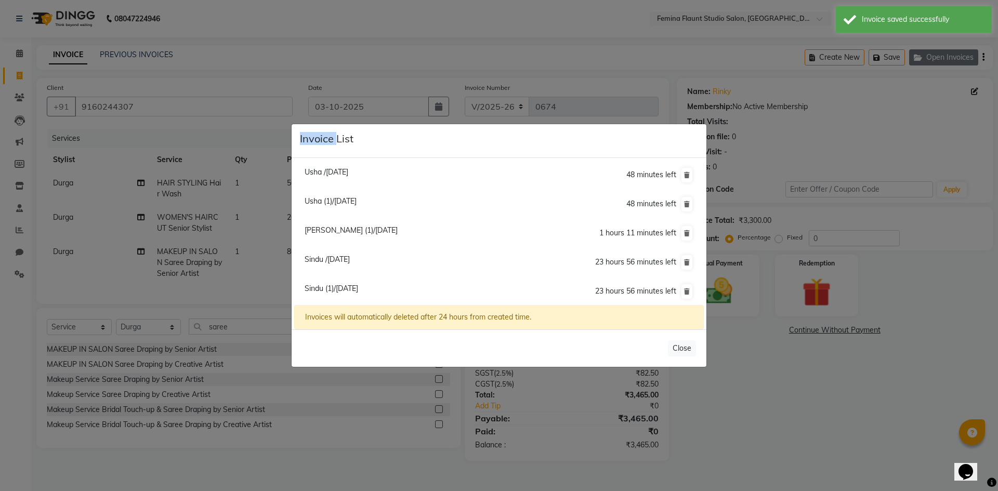
click at [938, 55] on ngb-modal-window "Invoice List Usha /02 October 2025 48 minutes left Usha (1)/02 October 2025 48 …" at bounding box center [499, 245] width 998 height 491
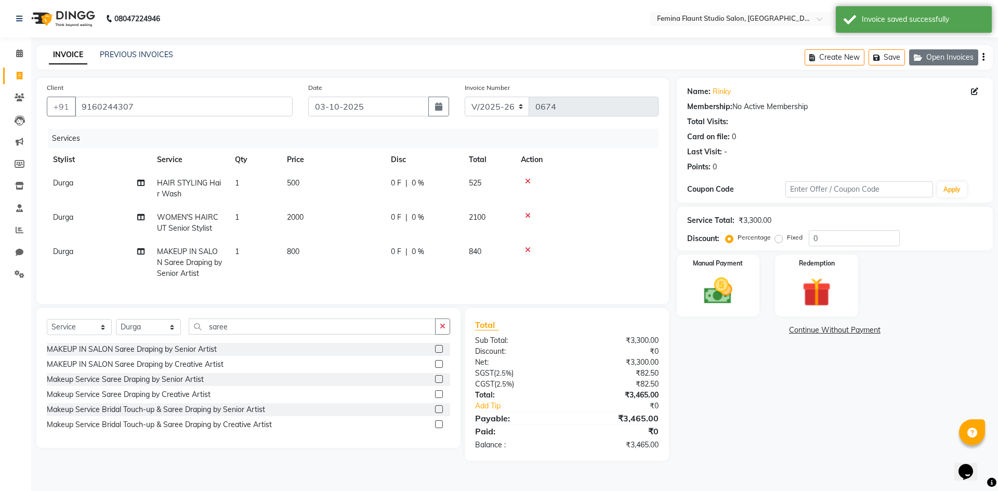
click at [938, 55] on button "Open Invoices" at bounding box center [943, 57] width 69 height 16
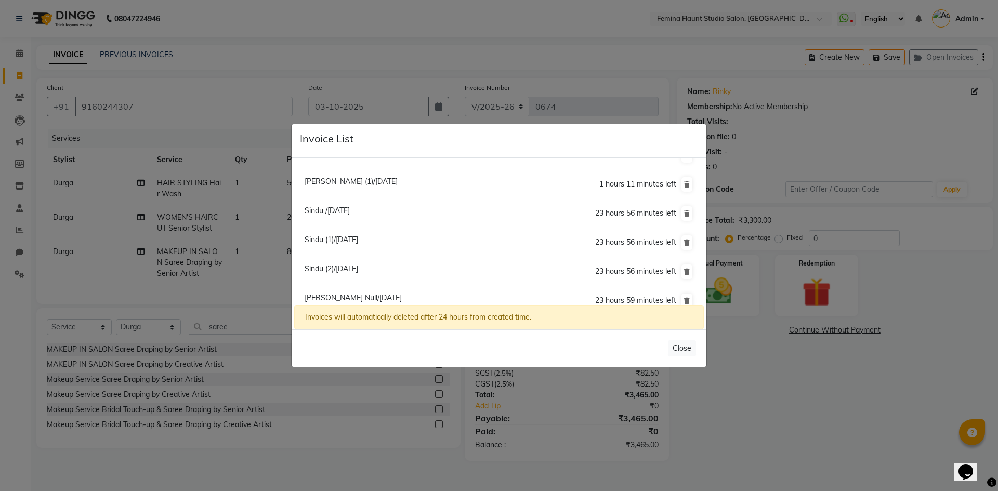
scroll to position [88, 0]
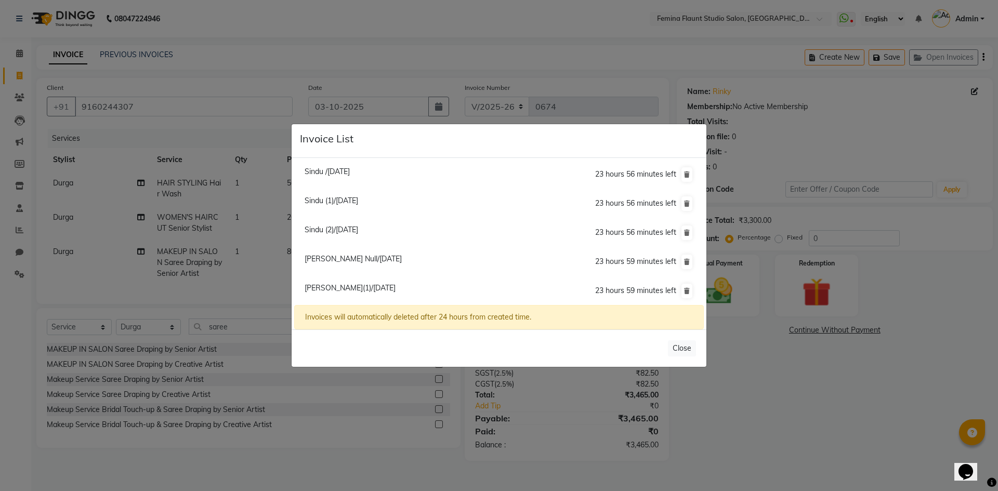
click at [998, 132] on ngb-modal-window "Invoice List Usha /02 October 2025 47 minutes left Usha (1)/02 October 2025 47 …" at bounding box center [499, 245] width 998 height 491
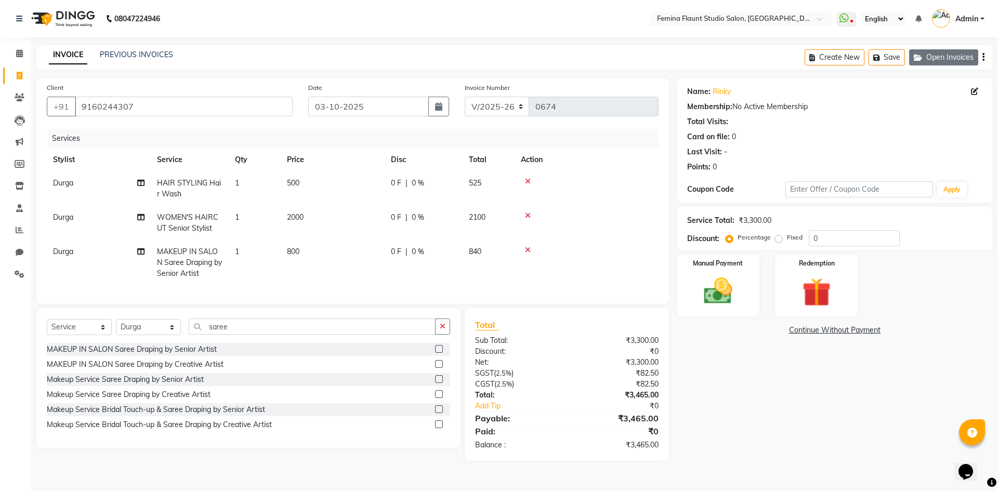
click at [934, 56] on button "Open Invoices" at bounding box center [943, 57] width 69 height 16
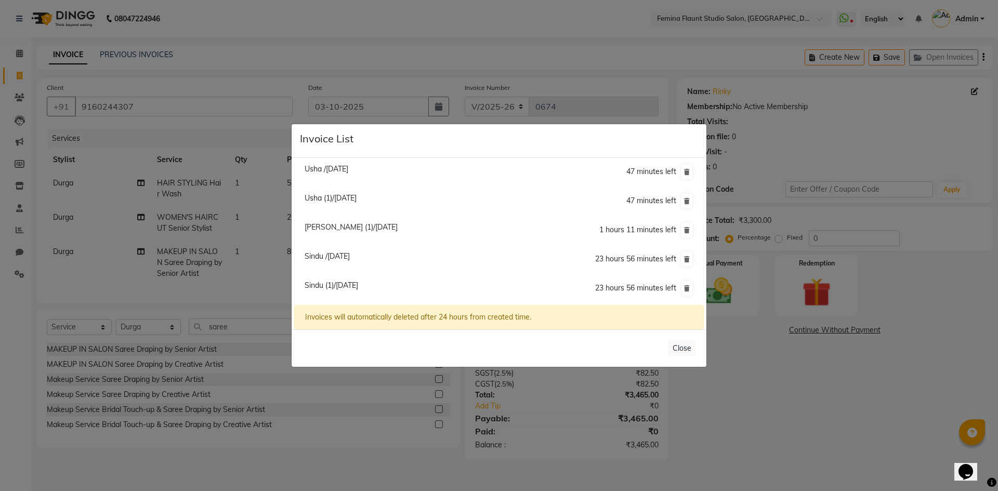
scroll to position [0, 0]
click at [887, 106] on ngb-modal-window "Invoice List Usha /02 October 2025 47 minutes left Usha (1)/02 October 2025 47 …" at bounding box center [499, 245] width 998 height 491
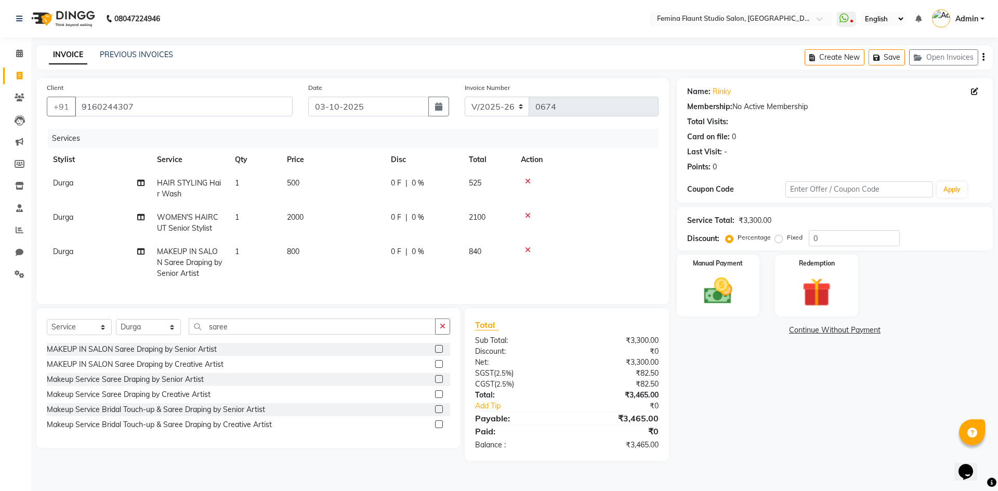
click at [886, 106] on ngb-modal-window "Invoice List Usha /02 October 2025 47 minutes left Usha (1)/02 October 2025 47 …" at bounding box center [499, 245] width 998 height 491
click at [925, 56] on icon "button" at bounding box center [920, 57] width 12 height 7
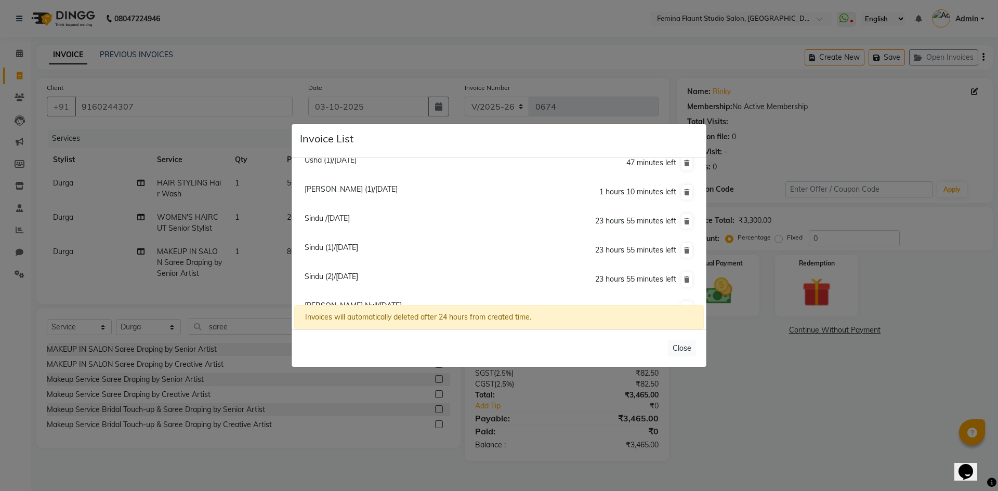
scroll to position [88, 0]
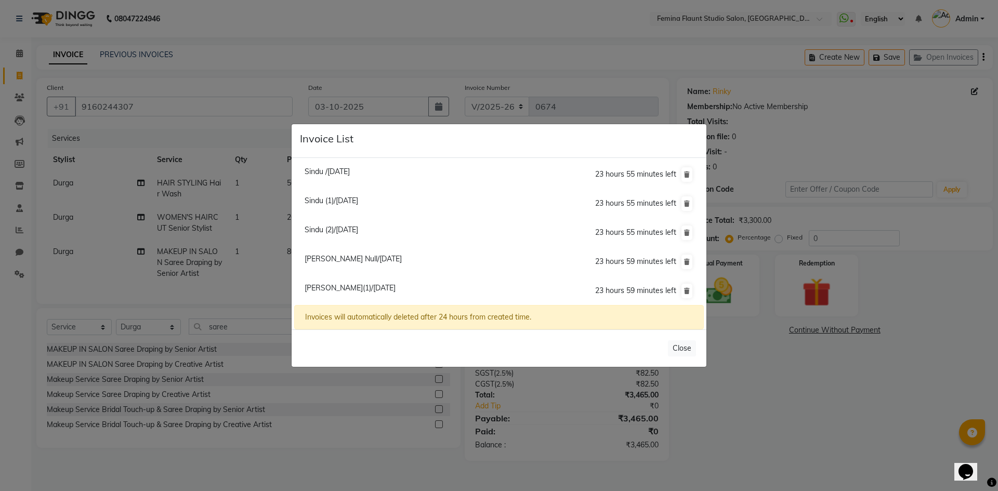
click at [772, 399] on ngb-modal-window "Invoice List Usha /02 October 2025 47 minutes left Usha (1)/02 October 2025 47 …" at bounding box center [499, 245] width 998 height 491
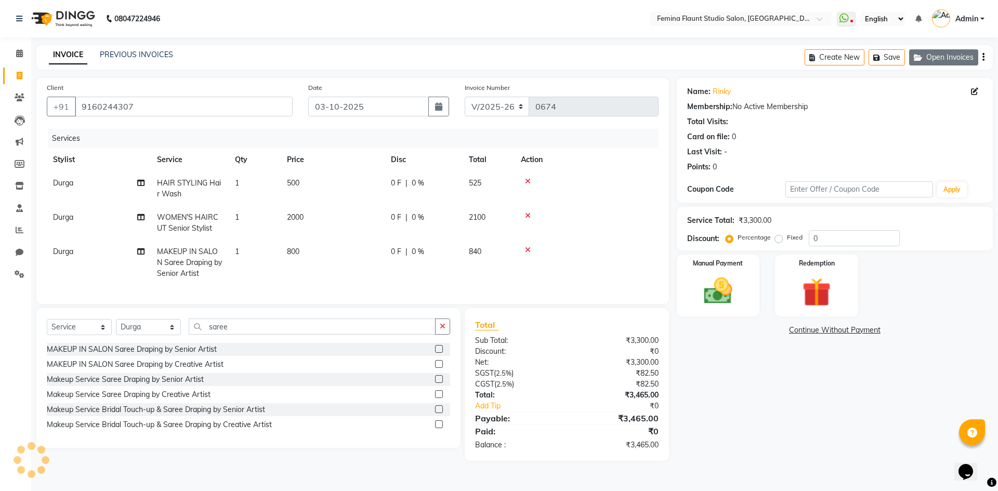
click at [958, 59] on button "Open Invoices" at bounding box center [943, 57] width 69 height 16
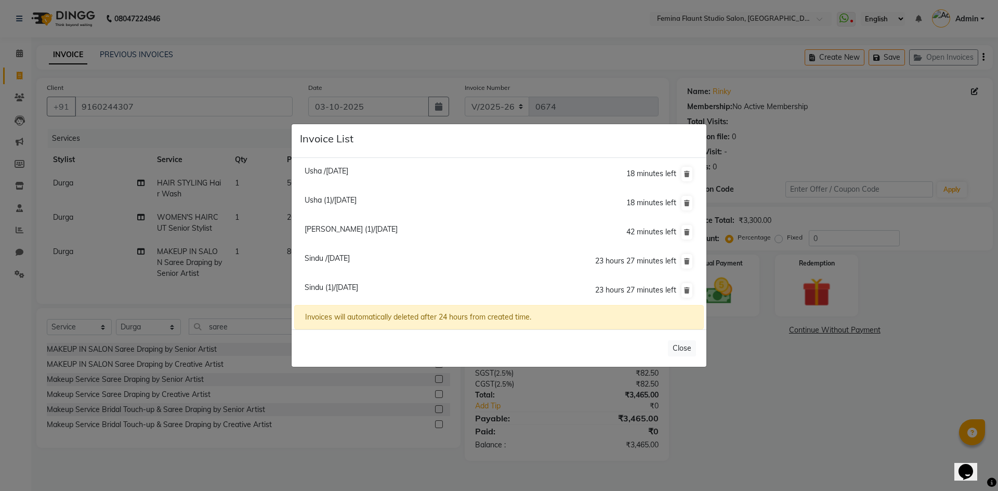
scroll to position [0, 0]
drag, startPoint x: 314, startPoint y: 261, endPoint x: 319, endPoint y: 259, distance: 5.8
click at [315, 261] on span "Sindu /03 October 2025" at bounding box center [327, 259] width 45 height 9
type input "8106663456"
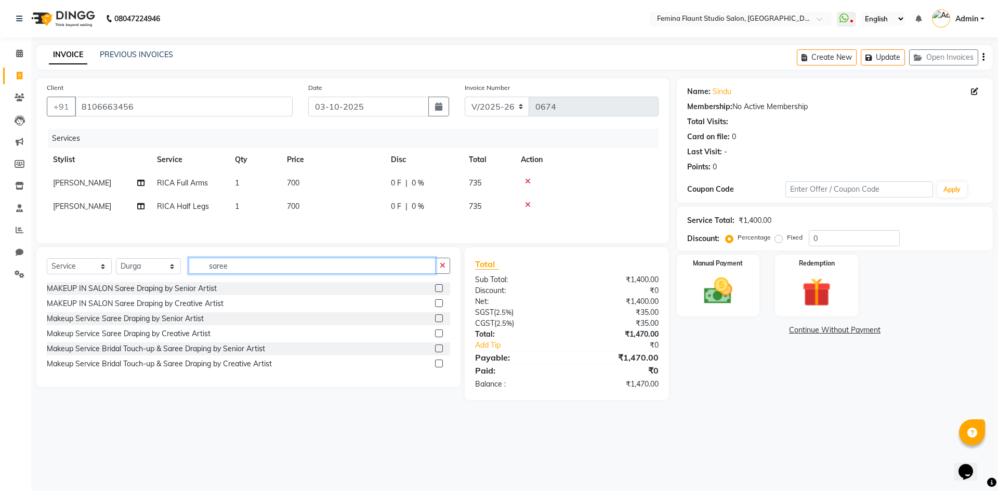
click at [279, 259] on input "saree" at bounding box center [312, 266] width 247 height 16
select select
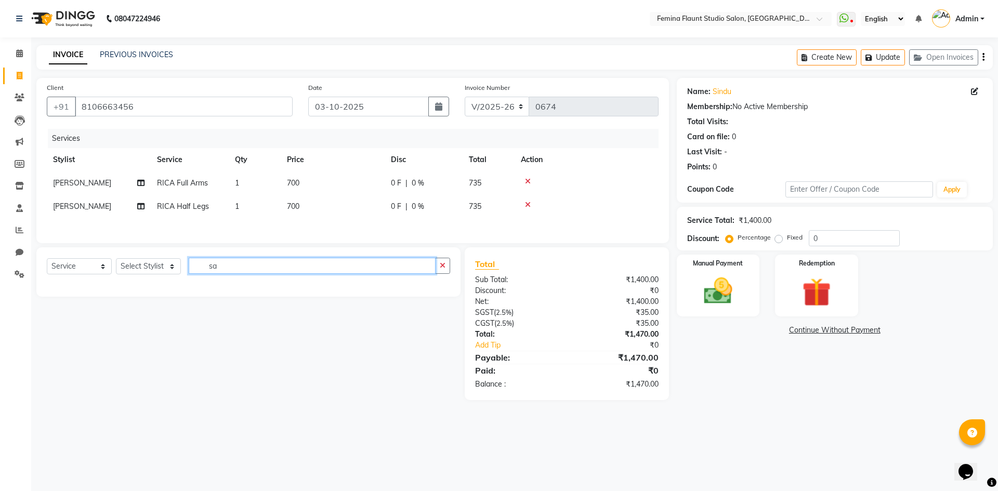
type input "s"
type input "un"
click at [158, 270] on select "Select Stylist Admin Durga [PERSON_NAME] [PERSON_NAME] Sri [PERSON_NAME] [PERSO…" at bounding box center [148, 266] width 65 height 16
click at [116, 260] on select "Select Stylist Admin Durga [PERSON_NAME] [PERSON_NAME] Sri [PERSON_NAME] [PERSO…" at bounding box center [148, 266] width 65 height 16
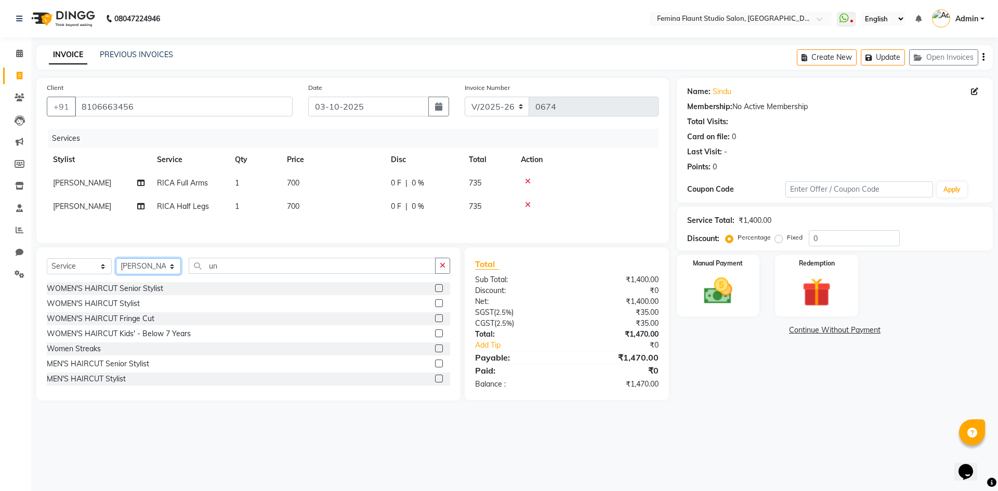
select select "83818"
click at [230, 269] on input "un" at bounding box center [312, 266] width 247 height 16
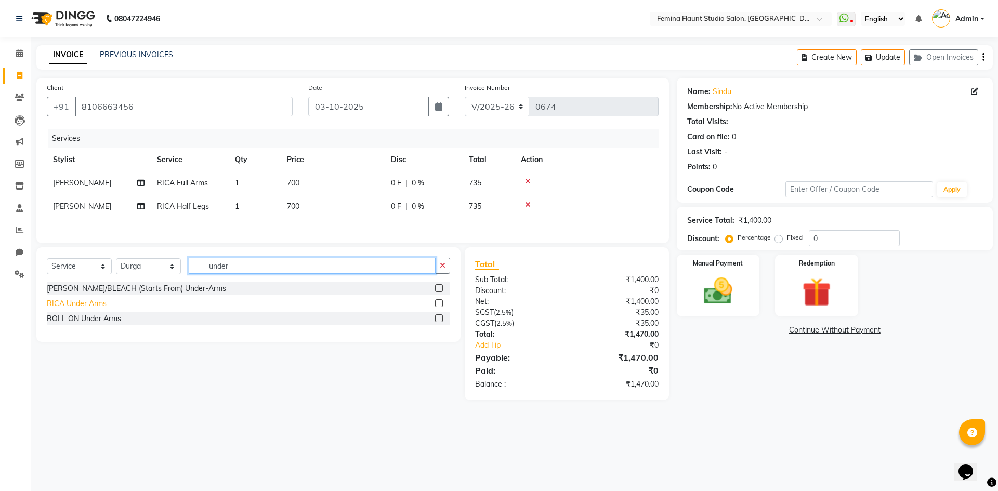
type input "under"
click at [98, 308] on div "RICA Under Arms" at bounding box center [77, 303] width 60 height 11
click at [98, 295] on div "[PERSON_NAME]/BLEACH (Starts From) Under-Arms" at bounding box center [249, 288] width 404 height 13
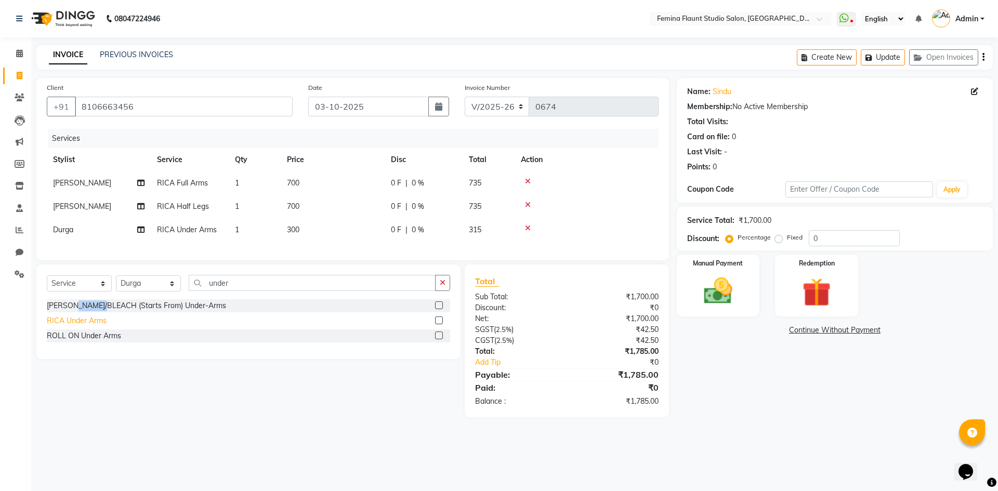
checkbox input "false"
click at [321, 236] on td "300" at bounding box center [333, 229] width 104 height 23
select select "83818"
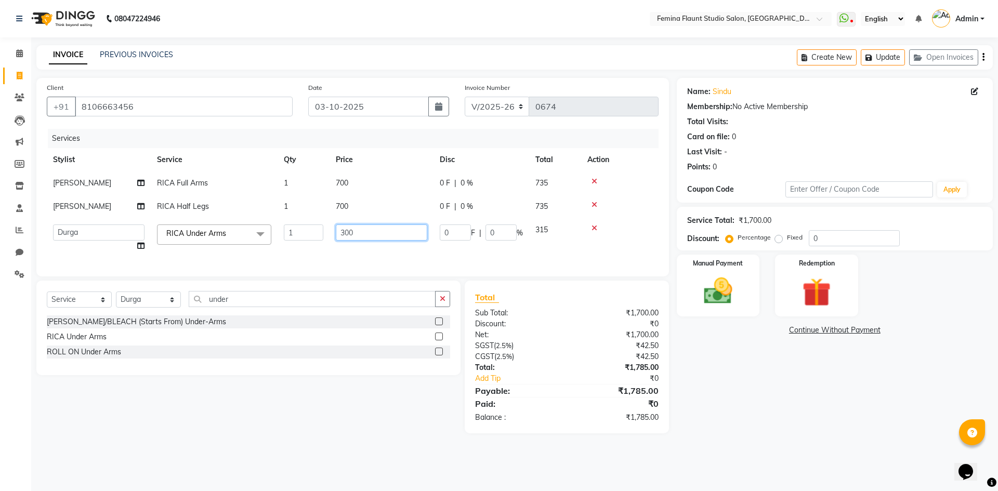
click at [359, 234] on input "300" at bounding box center [382, 233] width 92 height 16
type input "3"
type input "200"
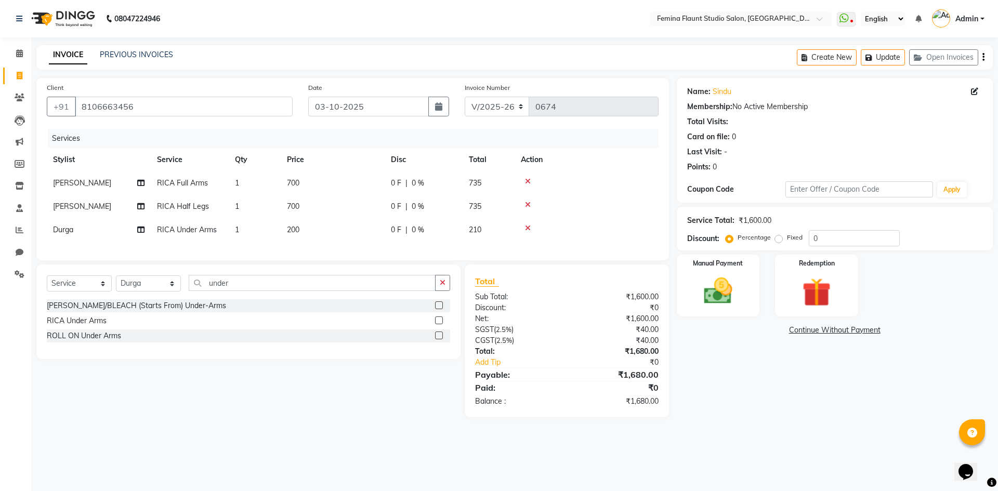
click at [89, 230] on td "Durga" at bounding box center [99, 229] width 104 height 23
select select "83818"
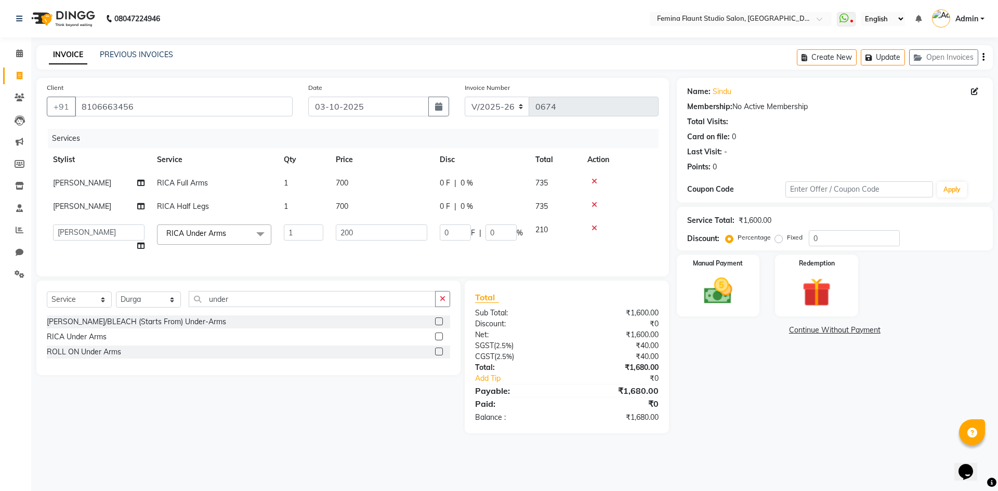
select select "80610"
click at [391, 231] on input "200" at bounding box center [382, 233] width 92 height 16
type input "2"
type input "300"
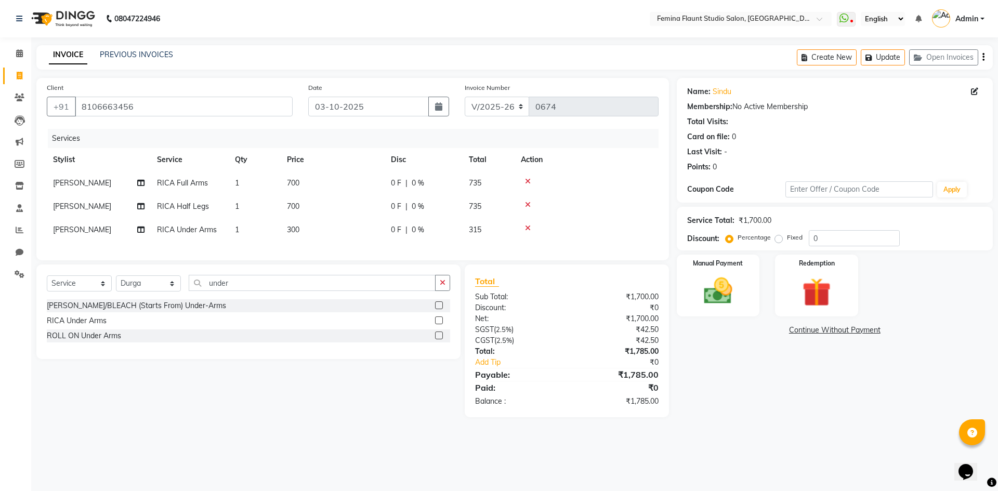
click at [398, 229] on span "0 F" at bounding box center [396, 230] width 10 height 11
select select "80610"
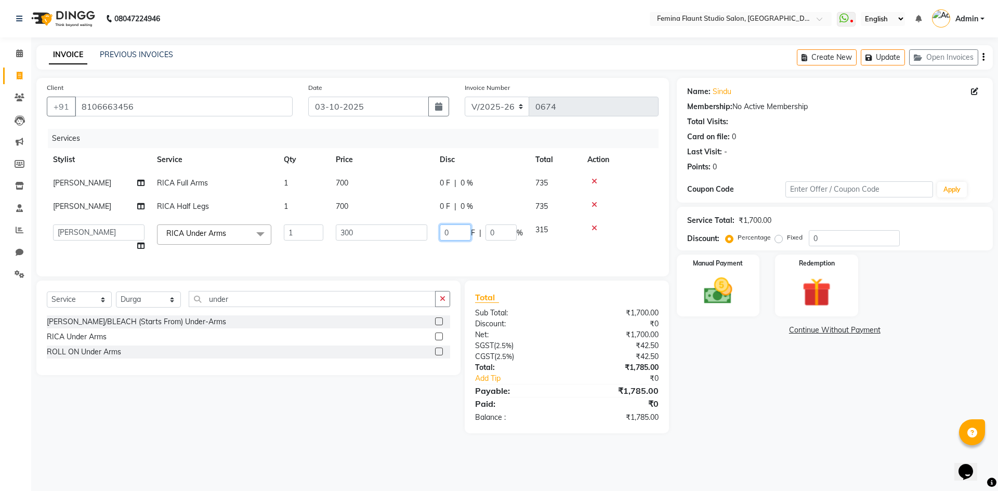
click at [457, 231] on input "0" at bounding box center [455, 233] width 31 height 16
type input "0"
type input "100"
click at [707, 348] on div "Name: Sindu Membership: No Active Membership Total Visits: Card on file: 0 Last…" at bounding box center [839, 256] width 324 height 356
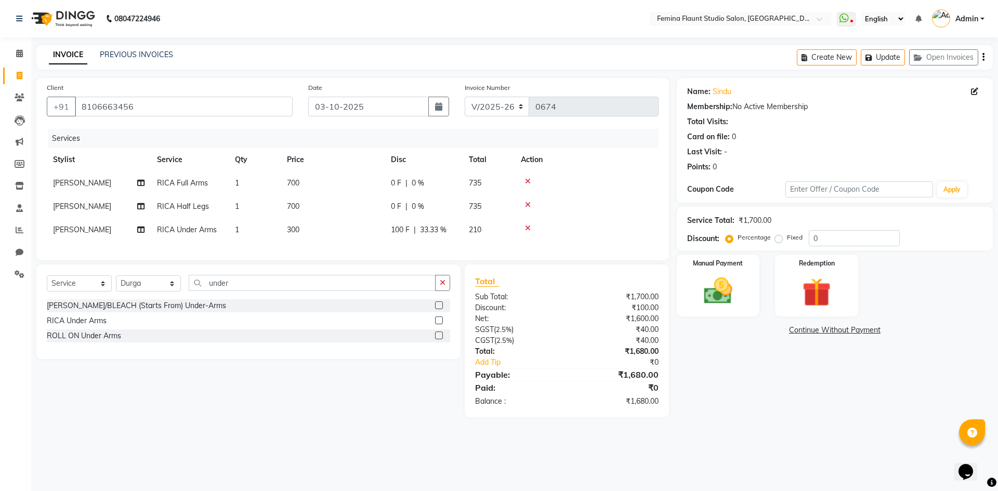
click at [76, 228] on span "[PERSON_NAME]" at bounding box center [82, 229] width 58 height 9
select select "80610"
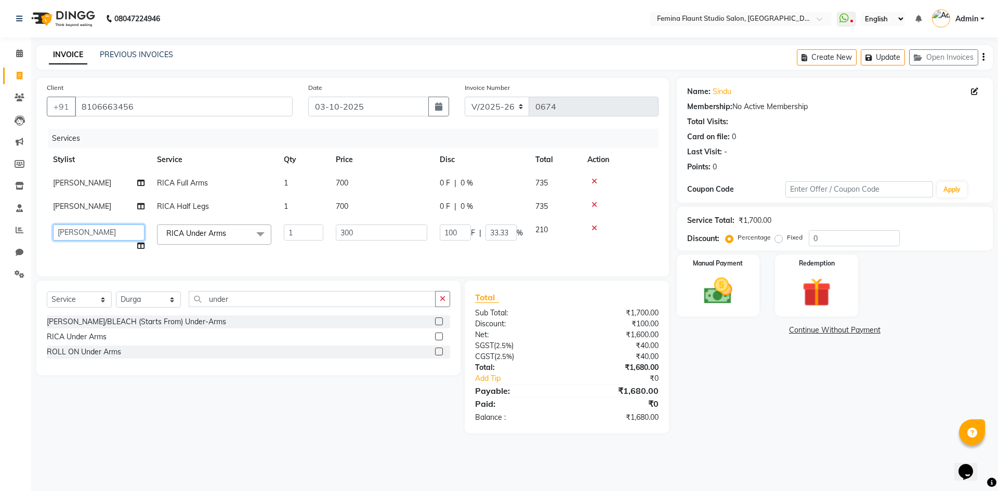
click at [118, 229] on select "Admin Durga Jyothi Bandi Keerthi Sri Mohd Akib Mohd Faizan Pramila Rai Prasamsi…" at bounding box center [99, 233] width 92 height 16
click at [114, 229] on select "Admin Durga Jyothi Bandi Keerthi Sri Mohd Akib Mohd Faizan Pramila Rai Prasamsi…" at bounding box center [99, 233] width 92 height 16
select select "80611"
click at [456, 209] on span "|" at bounding box center [455, 206] width 2 height 11
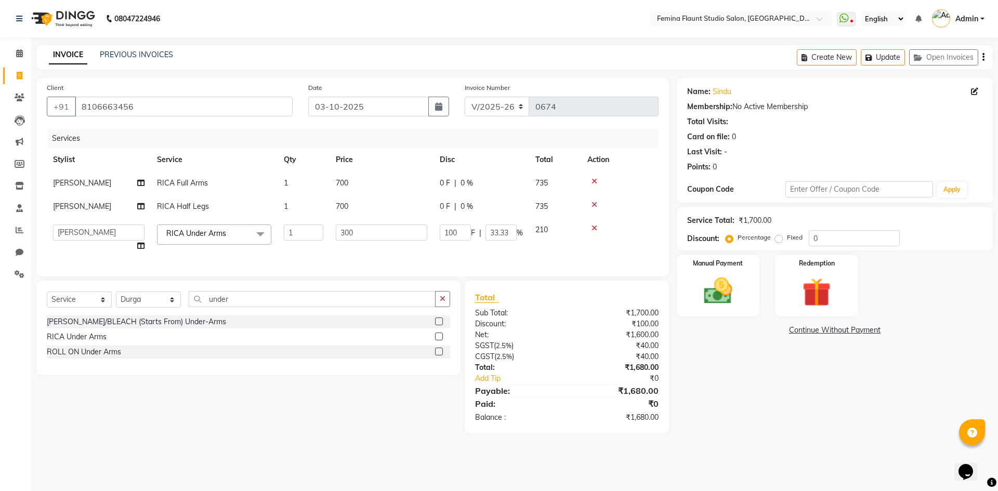
select select "80611"
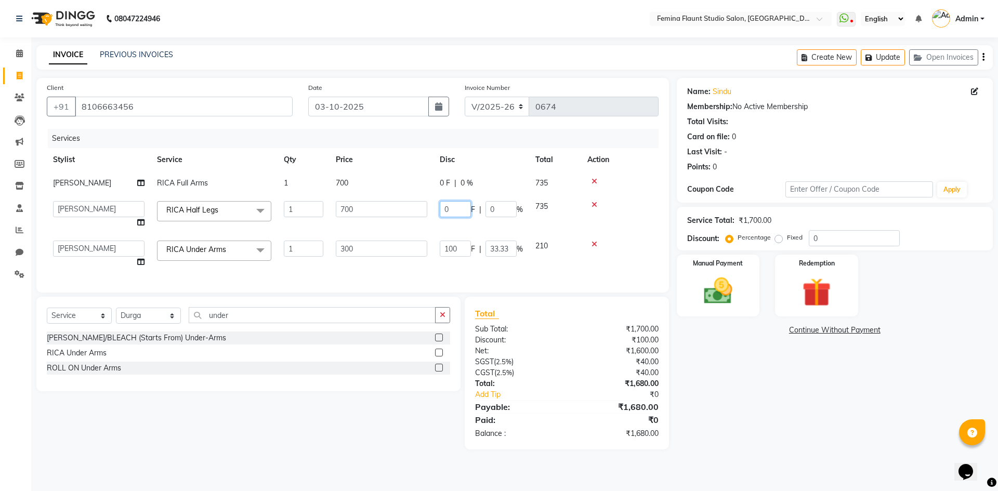
click at [463, 214] on input "0" at bounding box center [455, 209] width 31 height 16
type input "0"
type input "100"
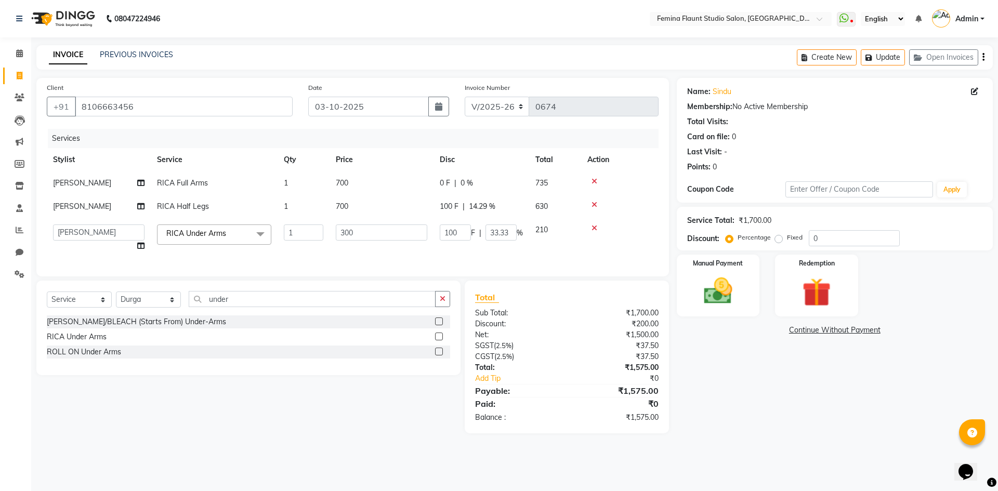
drag, startPoint x: 718, startPoint y: 359, endPoint x: 683, endPoint y: 339, distance: 40.6
click at [718, 359] on div "Name: Sindu Membership: No Active Membership Total Visits: Card on file: 0 Last…" at bounding box center [839, 256] width 324 height 356
click at [448, 179] on span "0 F" at bounding box center [445, 183] width 10 height 11
select select "80611"
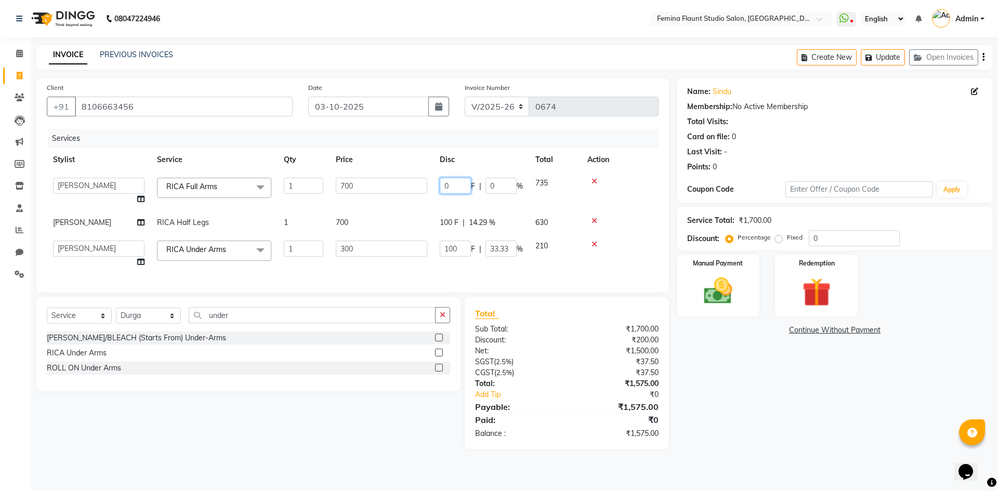
click at [454, 192] on input "0" at bounding box center [455, 186] width 31 height 16
type input "100"
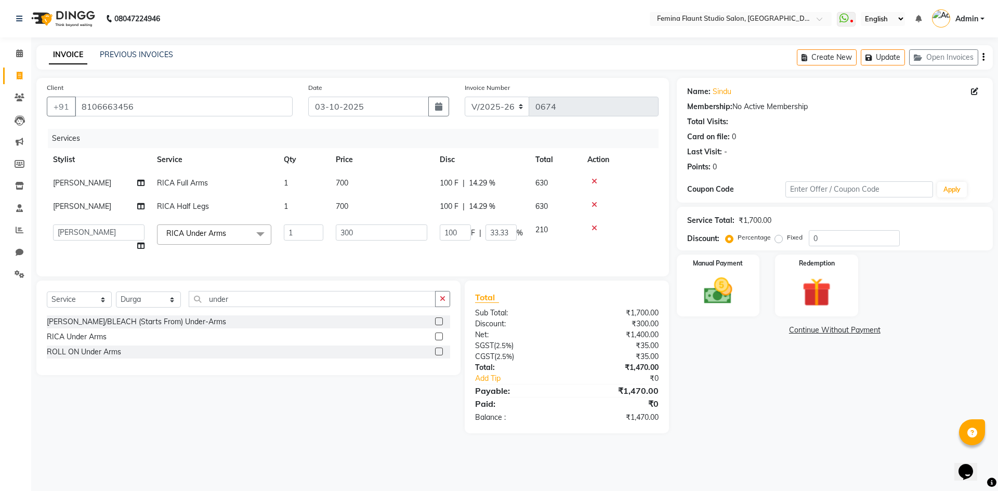
click at [776, 387] on div "Name: Sindu Membership: No Active Membership Total Visits: Card on file: 0 Last…" at bounding box center [839, 256] width 324 height 356
click at [732, 299] on img at bounding box center [718, 291] width 48 height 34
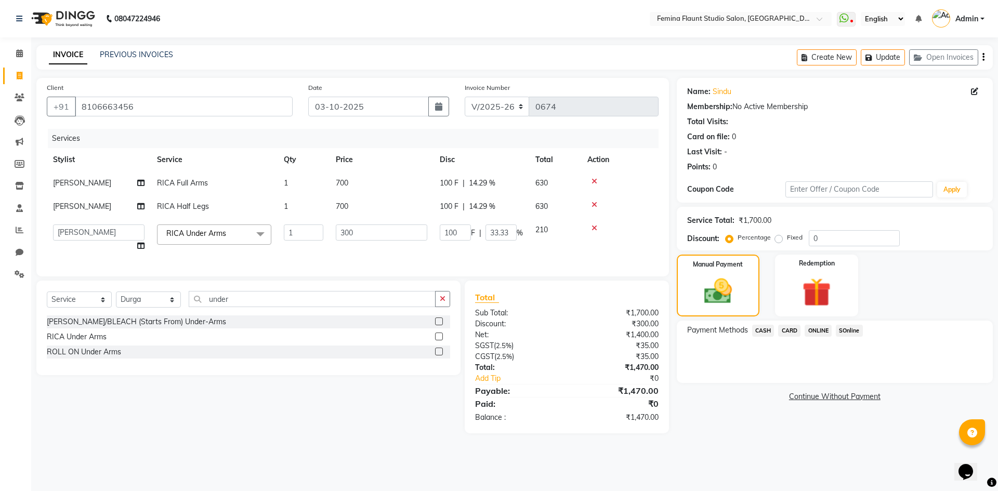
click at [820, 329] on span "ONLINE" at bounding box center [818, 331] width 27 height 12
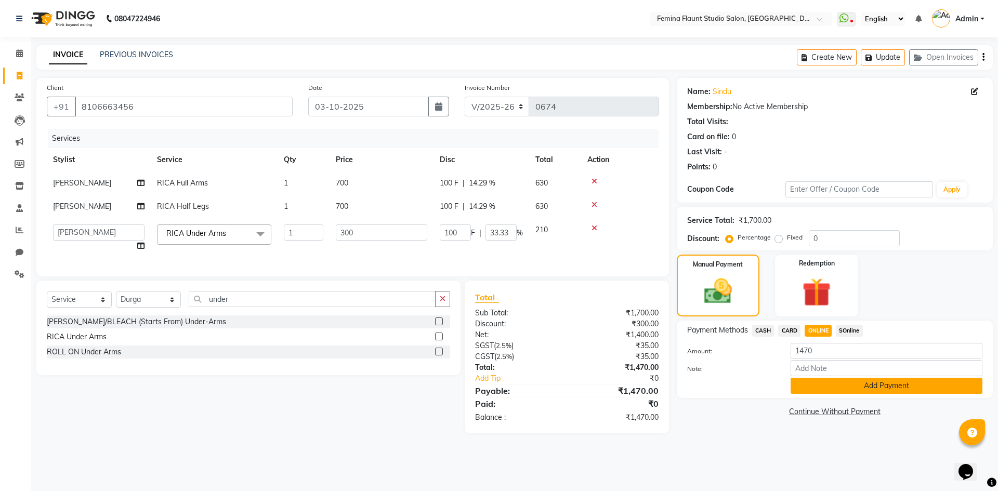
click at [815, 382] on button "Add Payment" at bounding box center [887, 386] width 192 height 16
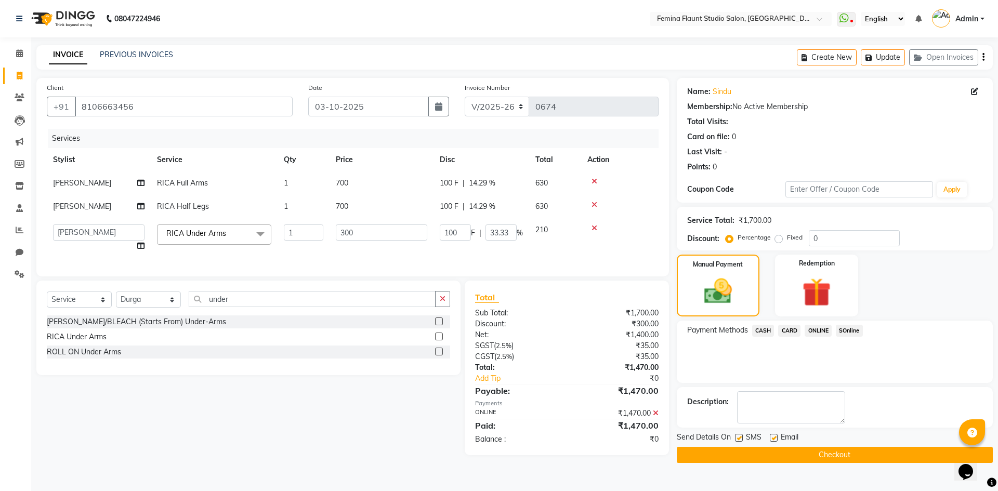
click at [825, 458] on button "Checkout" at bounding box center [835, 455] width 316 height 16
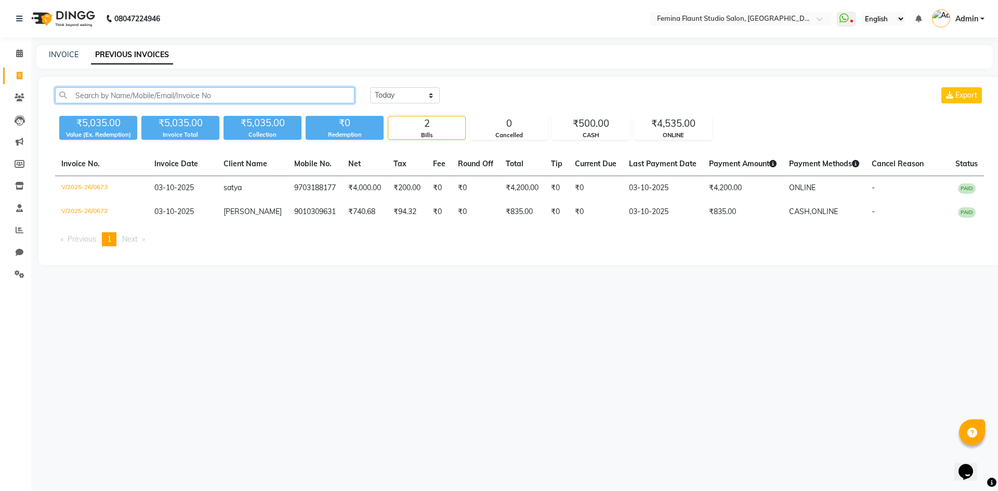
click at [131, 94] on input "text" at bounding box center [205, 95] width 300 height 16
click at [20, 50] on icon at bounding box center [19, 53] width 7 height 8
click at [21, 50] on icon at bounding box center [19, 53] width 7 height 8
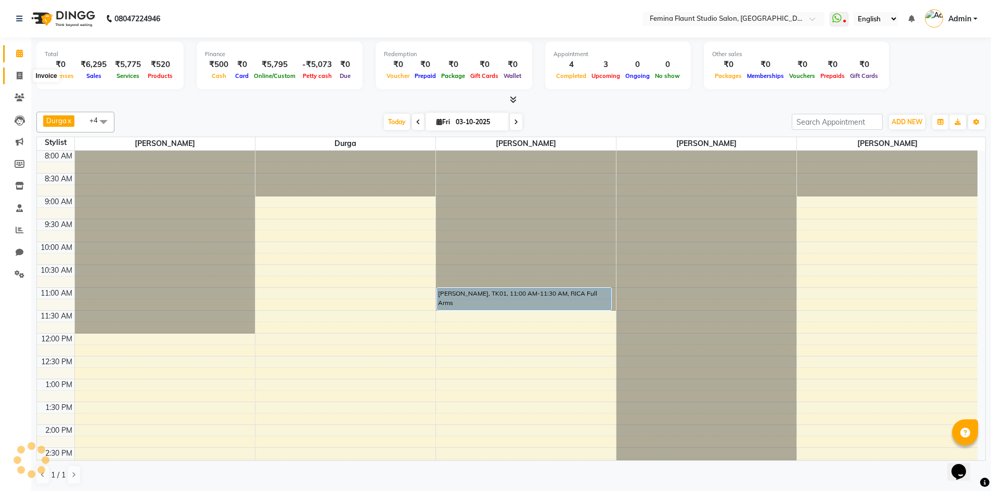
click at [27, 74] on span at bounding box center [19, 76] width 18 height 12
select select "service"
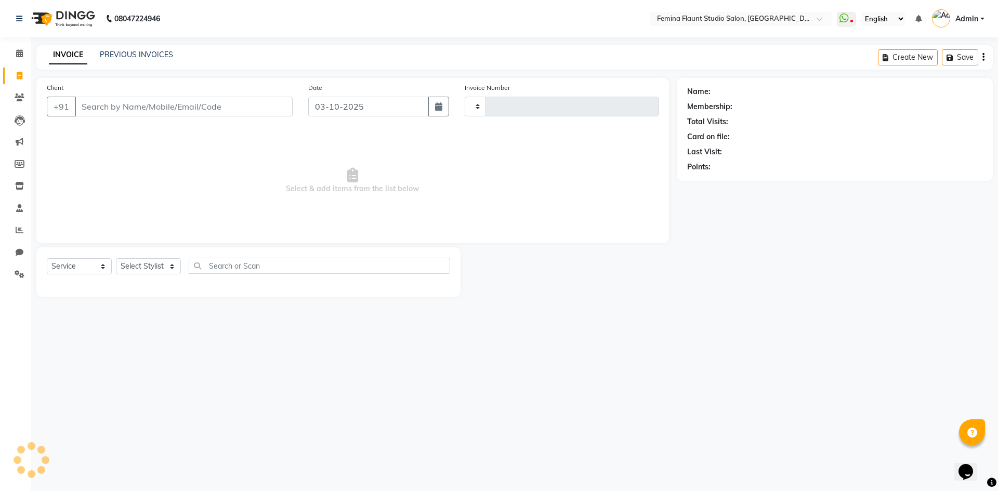
type input "0675"
select select "8333"
click at [183, 106] on input "Client" at bounding box center [184, 107] width 218 height 20
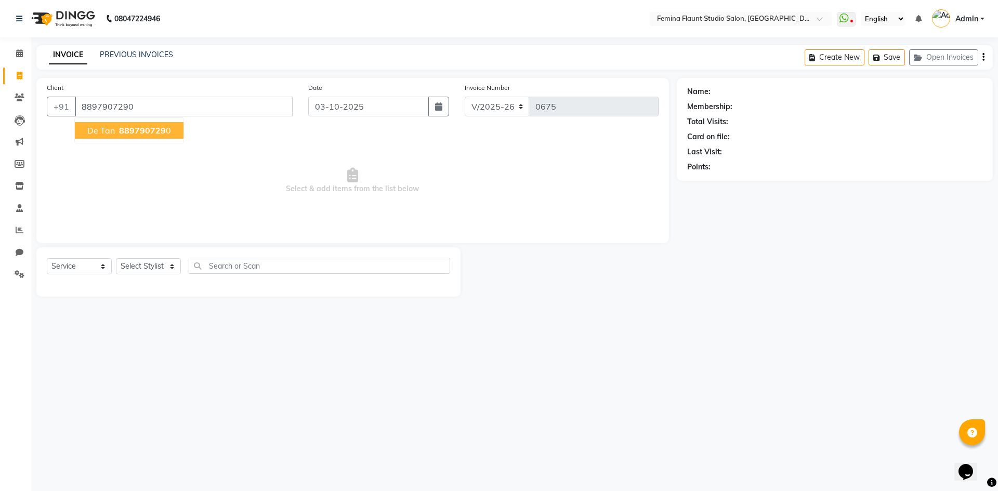
type input "8897907290"
click at [125, 136] on button "de tan 889790729 0" at bounding box center [129, 130] width 109 height 17
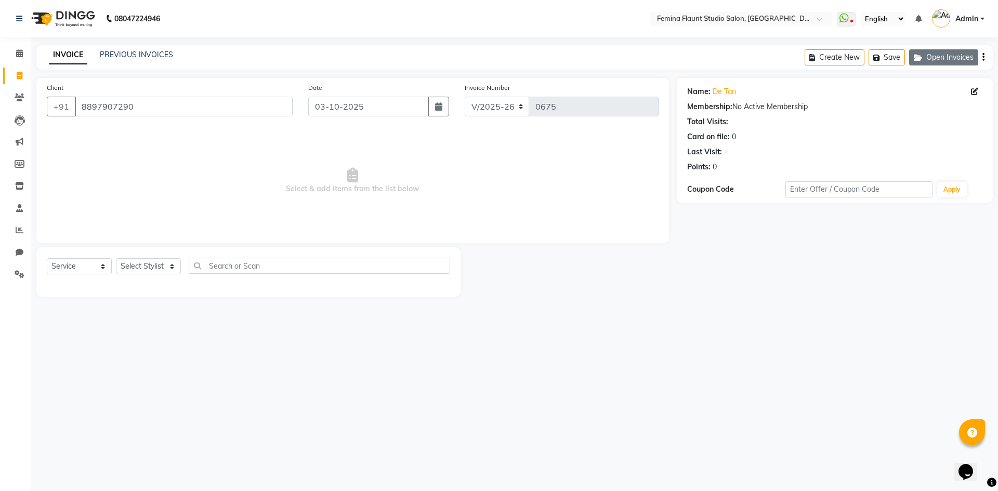
click at [955, 53] on button "Open Invoices" at bounding box center [943, 57] width 69 height 16
click at [926, 54] on icon "button" at bounding box center [920, 57] width 12 height 7
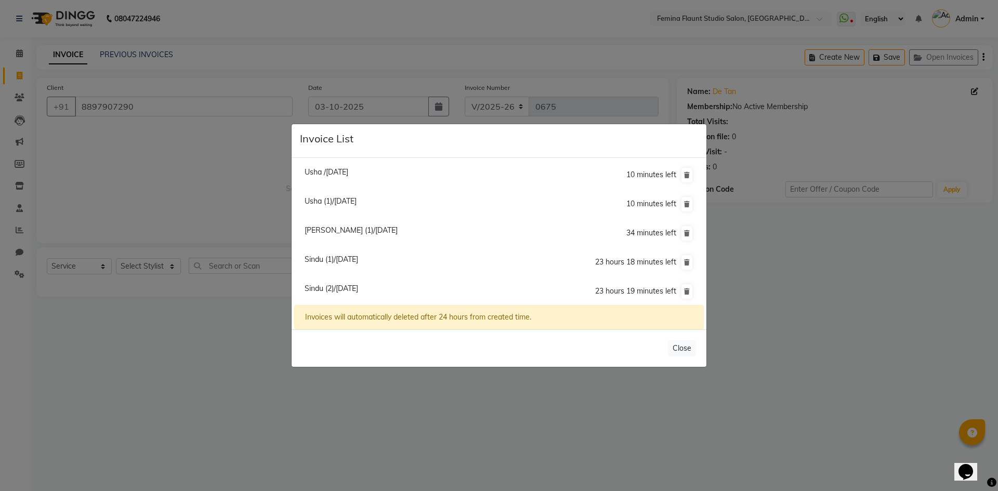
click at [72, 155] on ngb-modal-window "Invoice List Usha /[DATE] 10 minutes left [GEOGRAPHIC_DATA] (1)/[DATE] 10 minut…" at bounding box center [499, 245] width 998 height 491
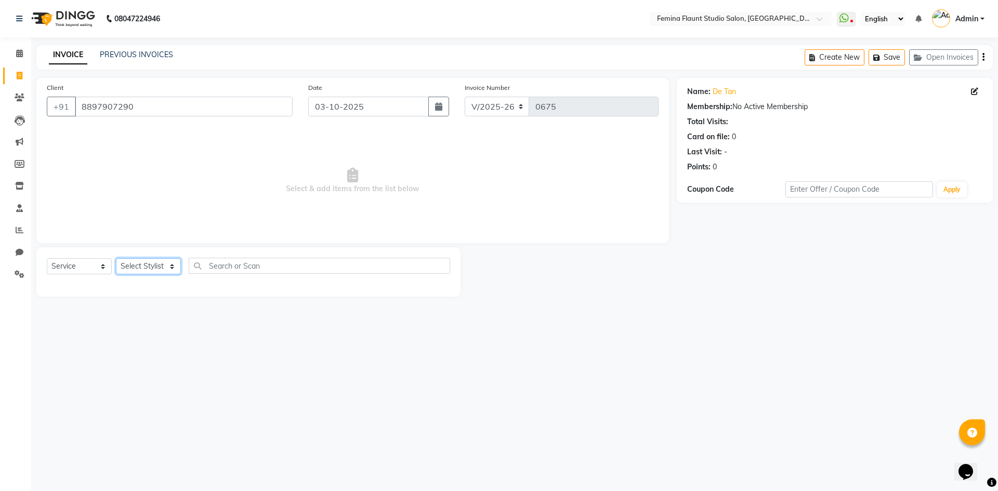
click at [137, 268] on select "Select Stylist Admin Durga [PERSON_NAME] [PERSON_NAME] Sri [PERSON_NAME] [PERSO…" at bounding box center [148, 266] width 65 height 16
select select "83818"
click at [116, 258] on select "Select Stylist Admin Durga [PERSON_NAME] [PERSON_NAME] Sri [PERSON_NAME] [PERSO…" at bounding box center [148, 266] width 65 height 16
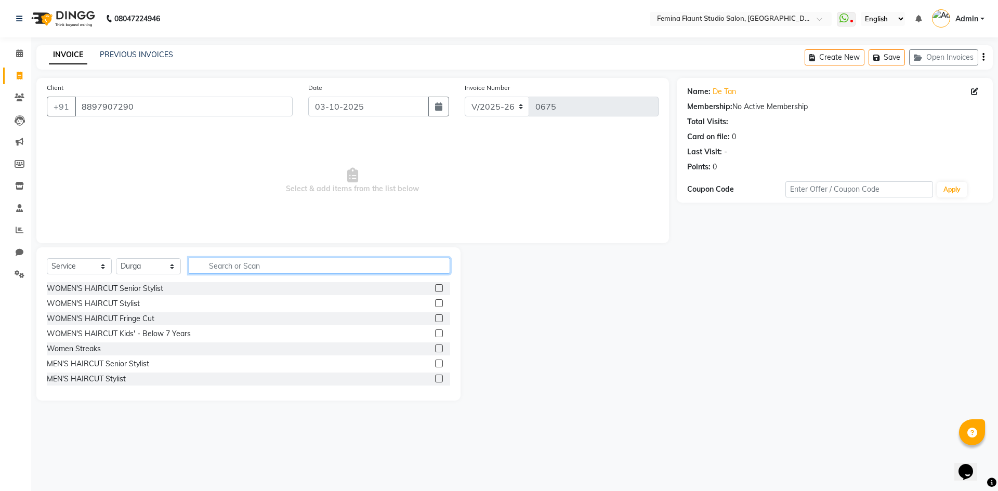
click at [218, 267] on input "text" at bounding box center [320, 266] width 262 height 16
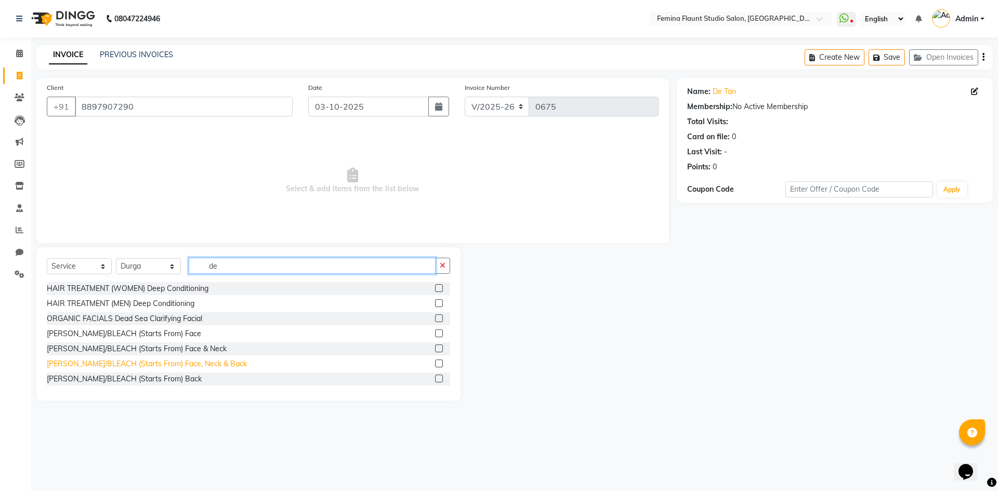
type input "de"
click at [161, 363] on div "[PERSON_NAME]/BLEACH (Starts From) Face, Neck & Back" at bounding box center [147, 364] width 200 height 11
checkbox input "false"
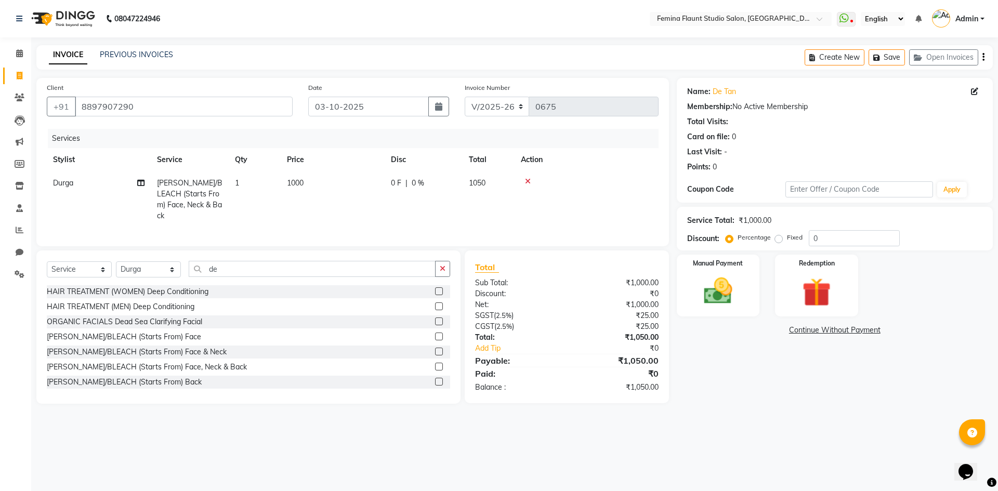
click at [362, 181] on td "1000" at bounding box center [333, 200] width 104 height 56
select select "83818"
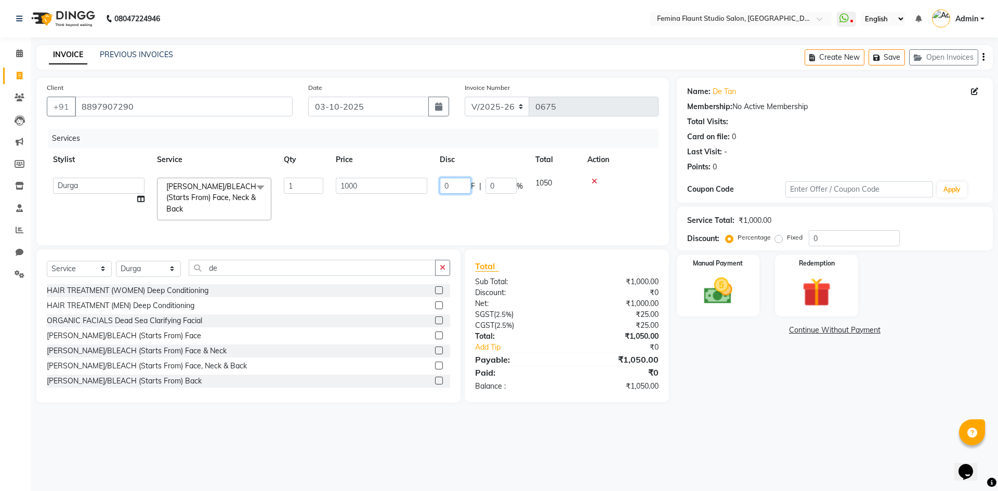
click at [457, 189] on input "0" at bounding box center [455, 186] width 31 height 16
type input "200"
click at [857, 451] on div "08047224946 Select Location × Femina Flaunt [GEOGRAPHIC_DATA] WhatsApp Status ✕…" at bounding box center [499, 245] width 998 height 491
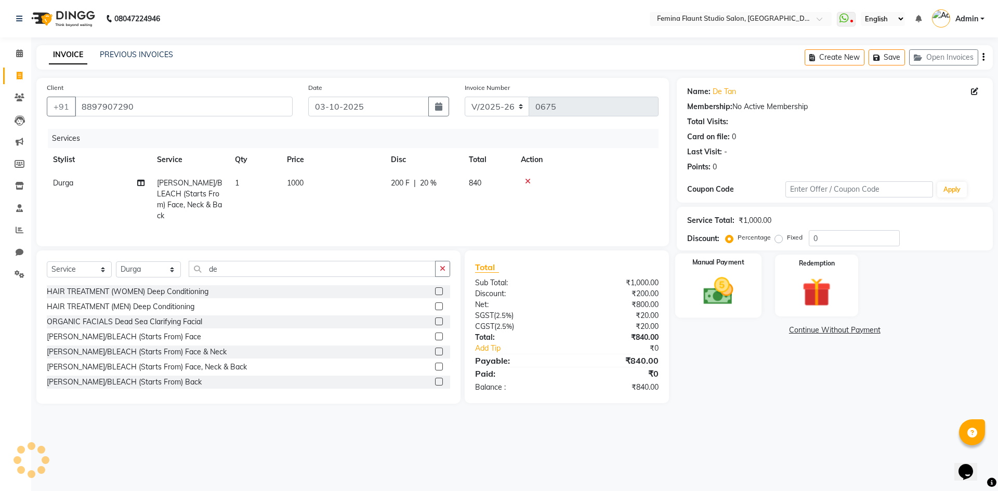
click at [724, 289] on img at bounding box center [718, 291] width 48 height 34
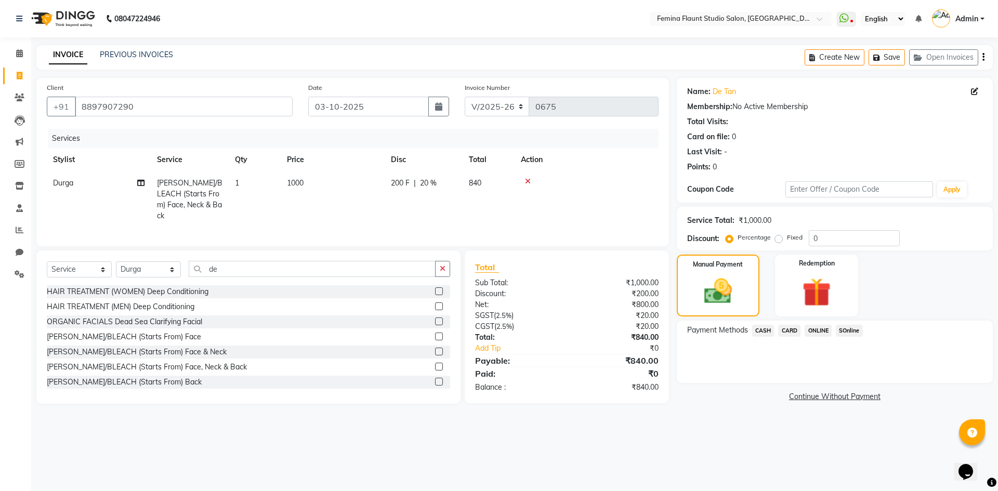
click at [813, 330] on span "ONLINE" at bounding box center [818, 331] width 27 height 12
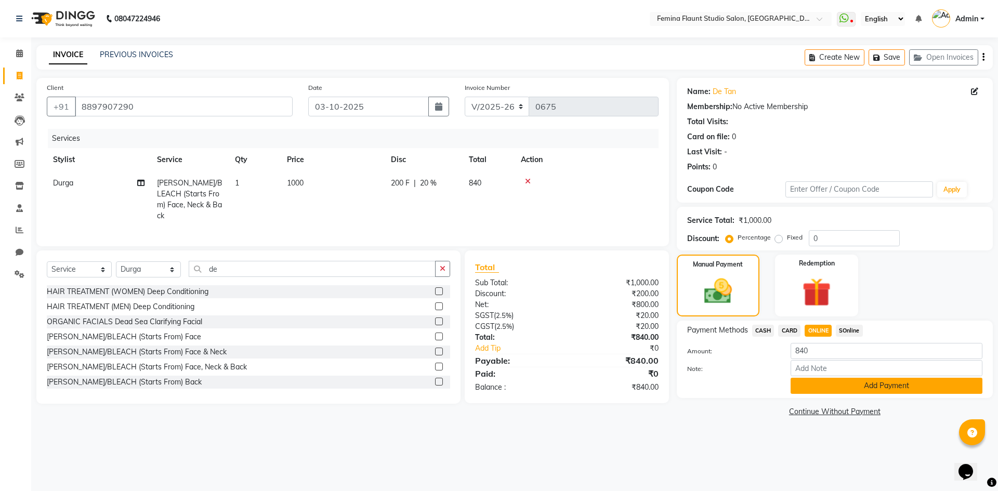
click at [809, 389] on button "Add Payment" at bounding box center [887, 386] width 192 height 16
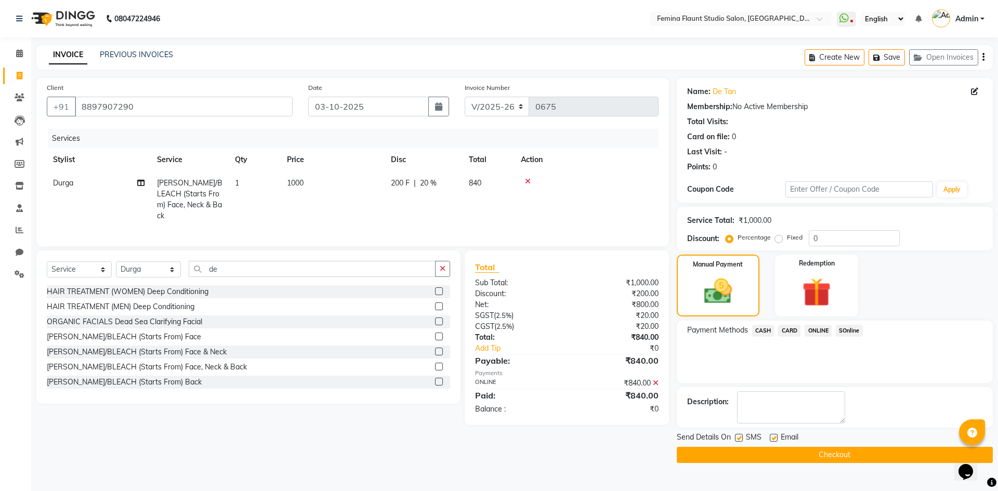
click at [833, 454] on button "Checkout" at bounding box center [835, 455] width 316 height 16
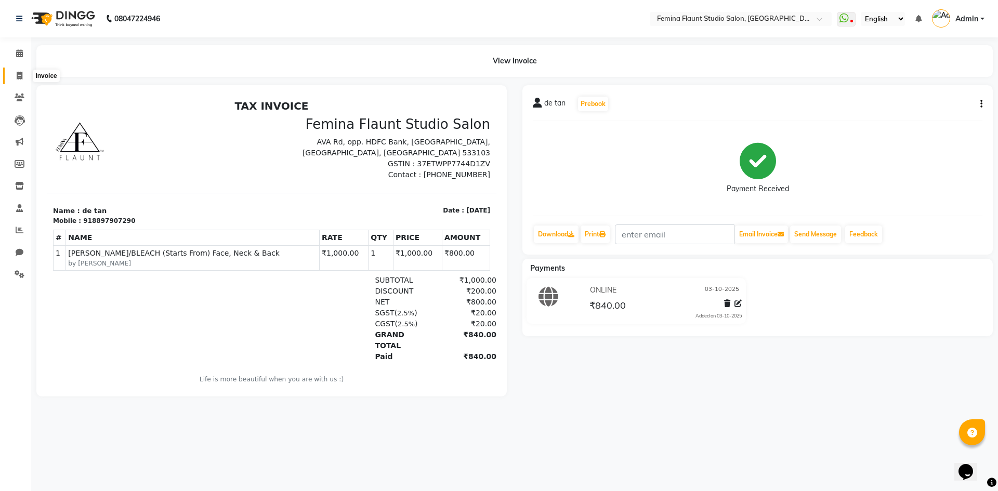
click at [15, 75] on span at bounding box center [19, 76] width 18 height 12
select select "service"
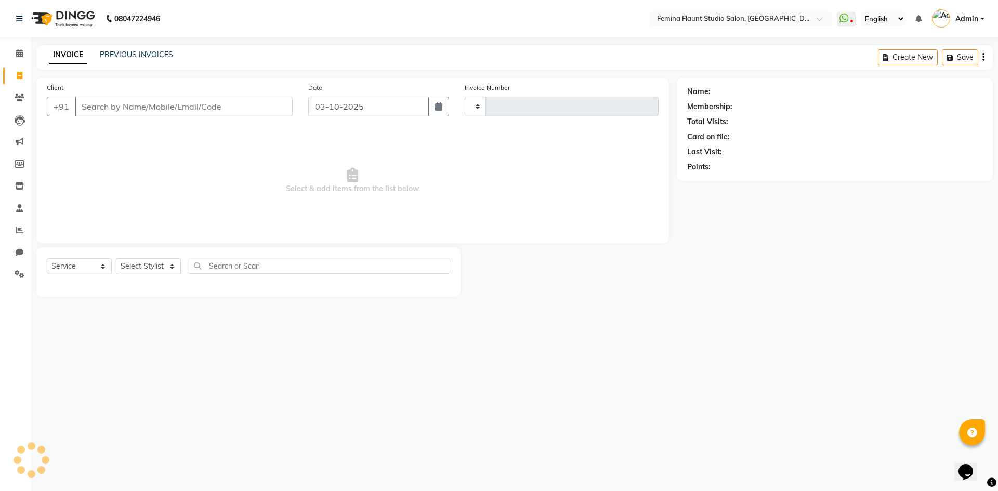
type input "0676"
select select "8333"
click at [167, 110] on input "Client" at bounding box center [184, 107] width 218 height 20
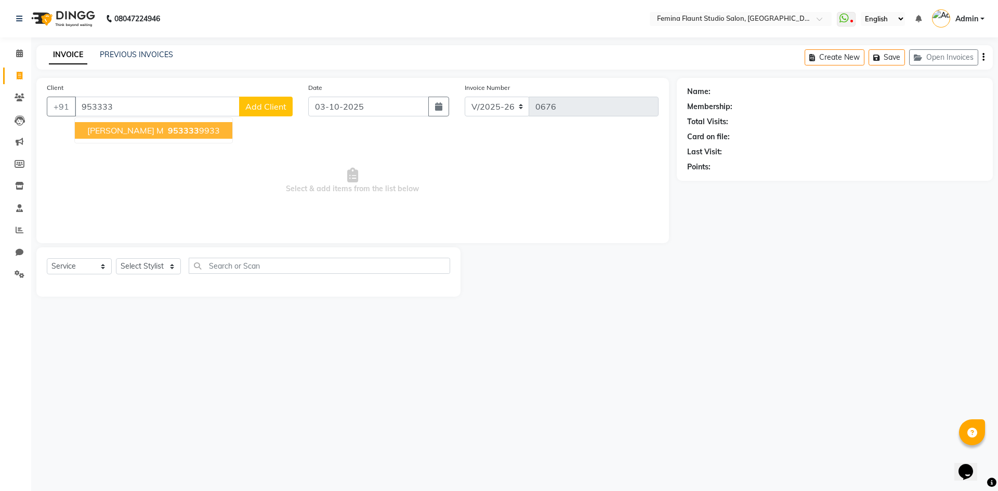
click at [168, 131] on span "953333" at bounding box center [183, 130] width 31 height 10
type input "9533339933"
click at [136, 131] on span "Select & add items from the list below" at bounding box center [353, 181] width 612 height 104
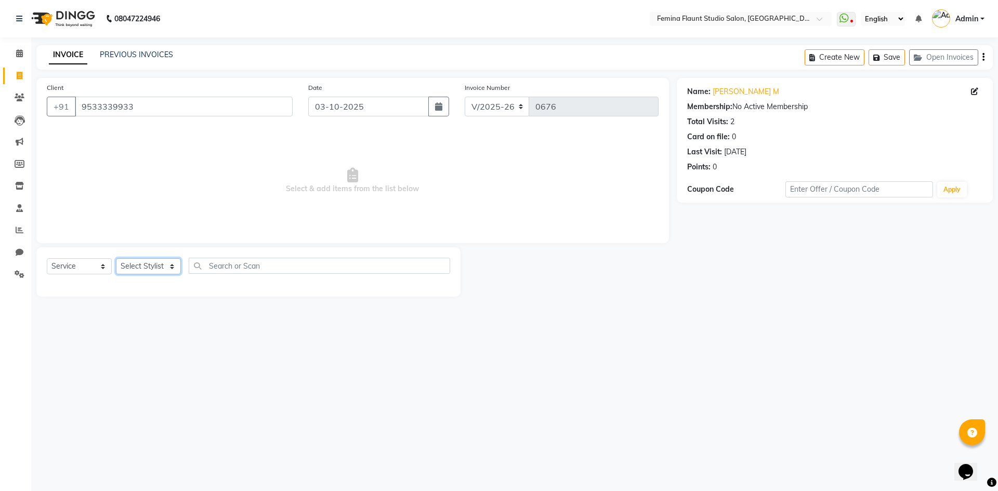
click at [167, 266] on select "Select Stylist Admin Durga [PERSON_NAME] [PERSON_NAME] Sri [PERSON_NAME] [PERSO…" at bounding box center [148, 266] width 65 height 16
select select "80610"
click at [116, 258] on select "Select Stylist Admin Durga [PERSON_NAME] [PERSON_NAME] Sri [PERSON_NAME] [PERSO…" at bounding box center [148, 266] width 65 height 16
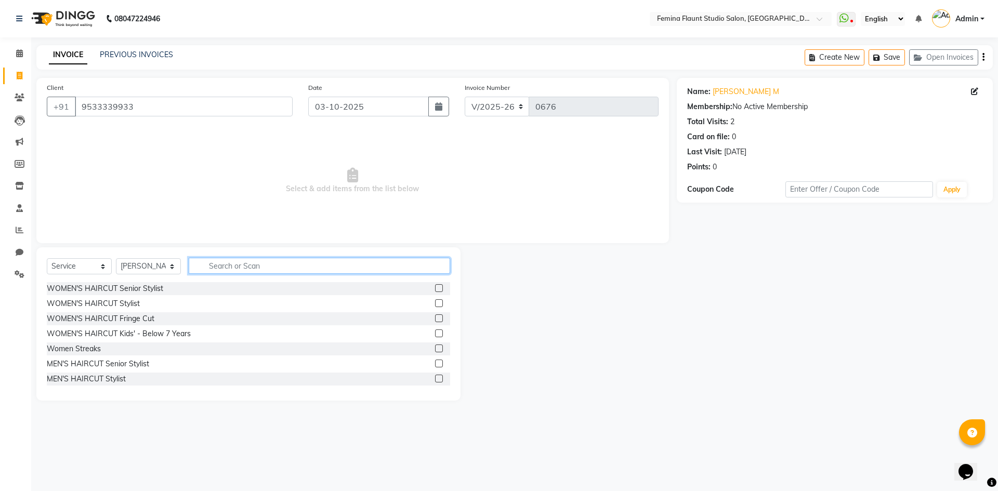
click at [241, 267] on input "text" at bounding box center [320, 266] width 262 height 16
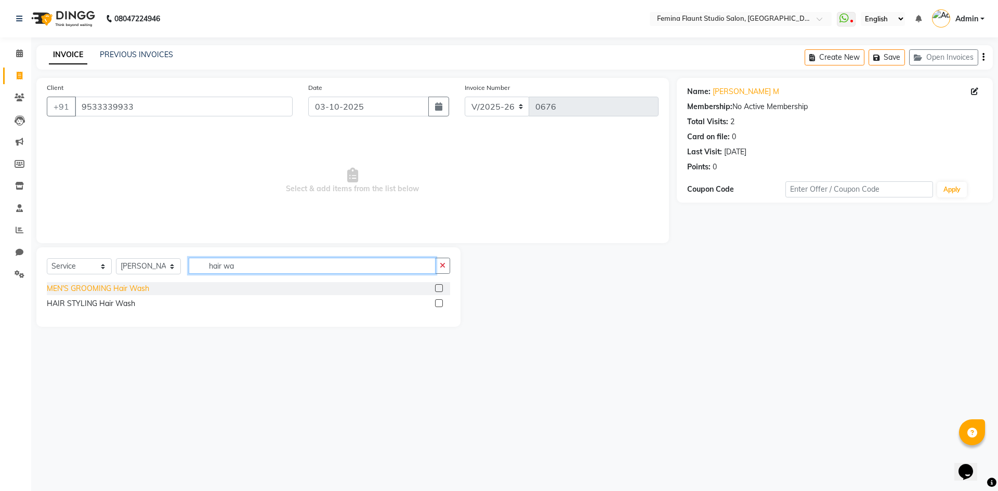
type input "hair wa"
click at [143, 288] on div "MEN'S GROOMING Hair Wash" at bounding box center [98, 288] width 102 height 11
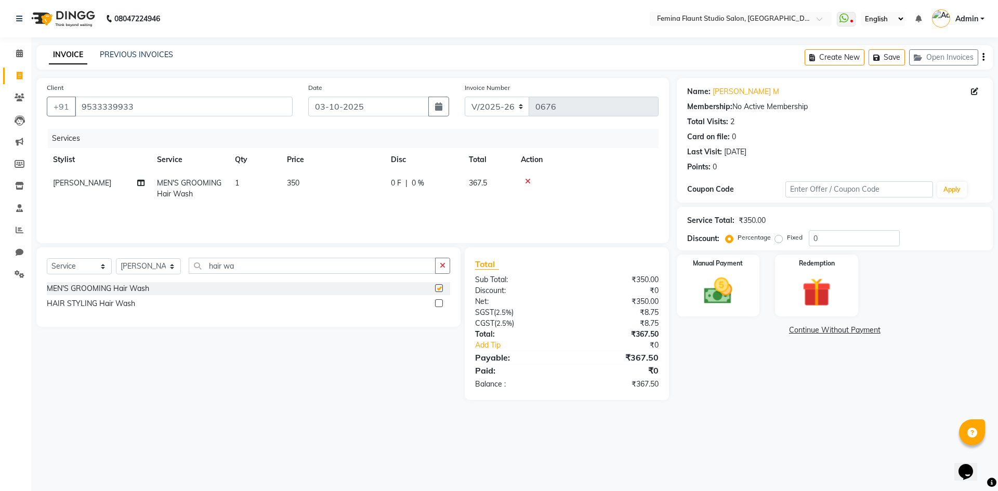
checkbox input "false"
click at [727, 267] on label "Manual Payment" at bounding box center [719, 263] width 52 height 10
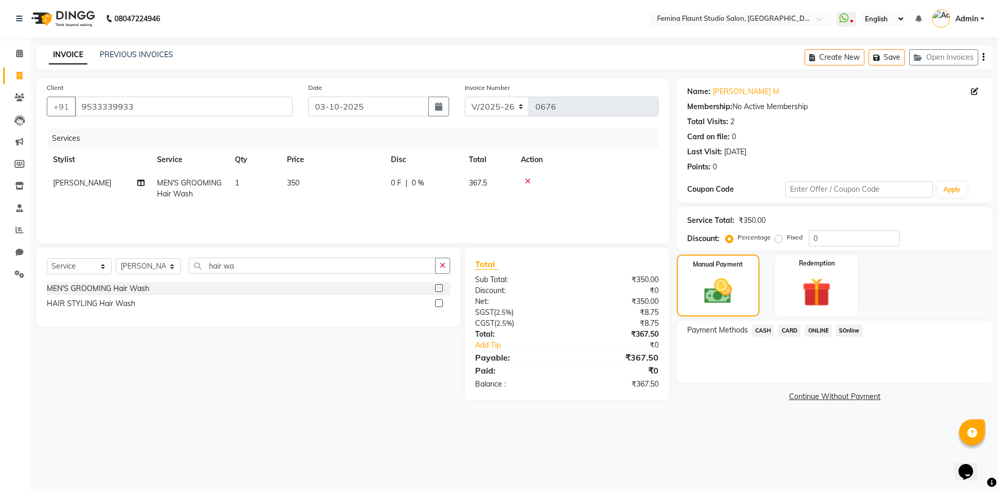
click at [818, 330] on span "ONLINE" at bounding box center [818, 331] width 27 height 12
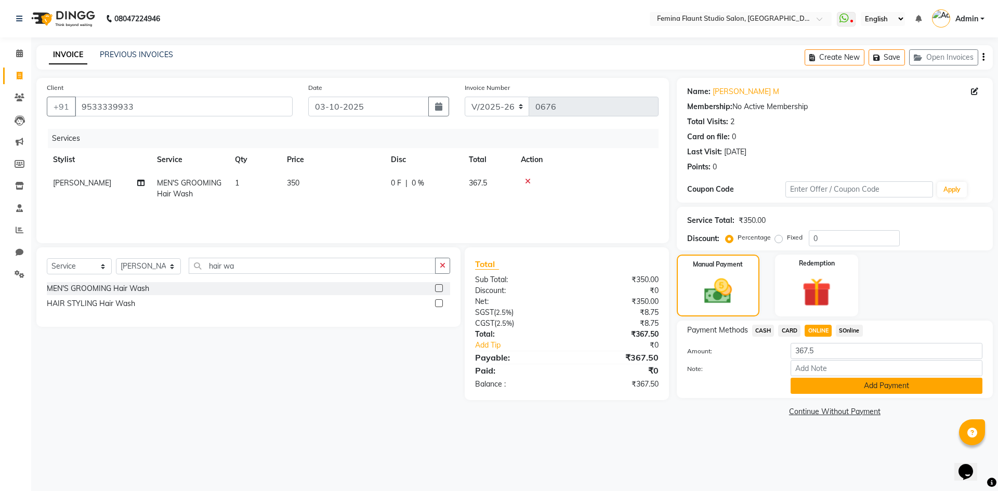
click at [831, 385] on button "Add Payment" at bounding box center [887, 386] width 192 height 16
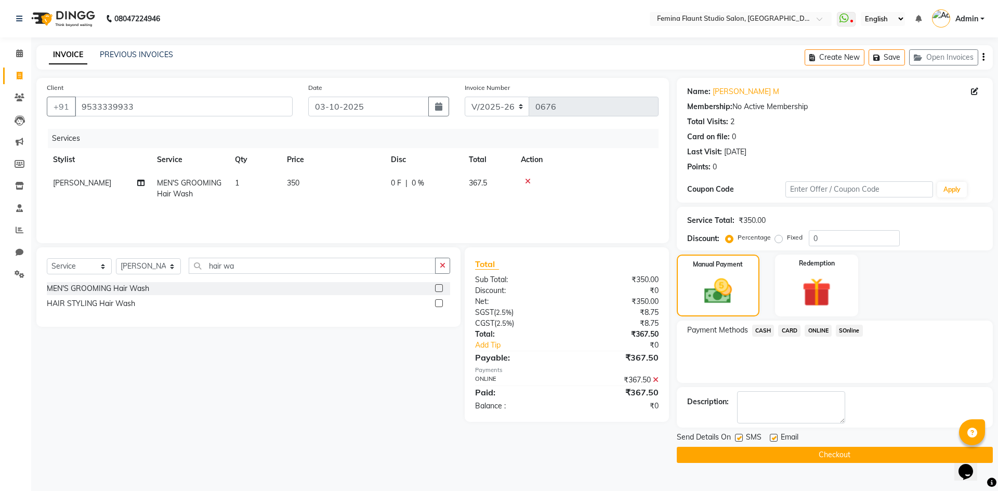
drag, startPoint x: 821, startPoint y: 456, endPoint x: 813, endPoint y: 456, distance: 7.8
click at [814, 456] on button "Checkout" at bounding box center [835, 455] width 316 height 16
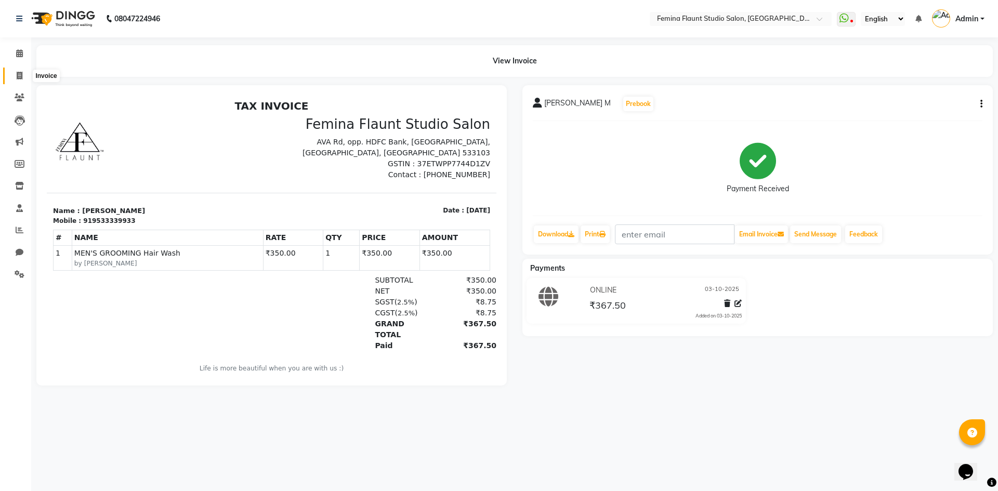
click at [20, 77] on icon at bounding box center [20, 76] width 6 height 8
select select "service"
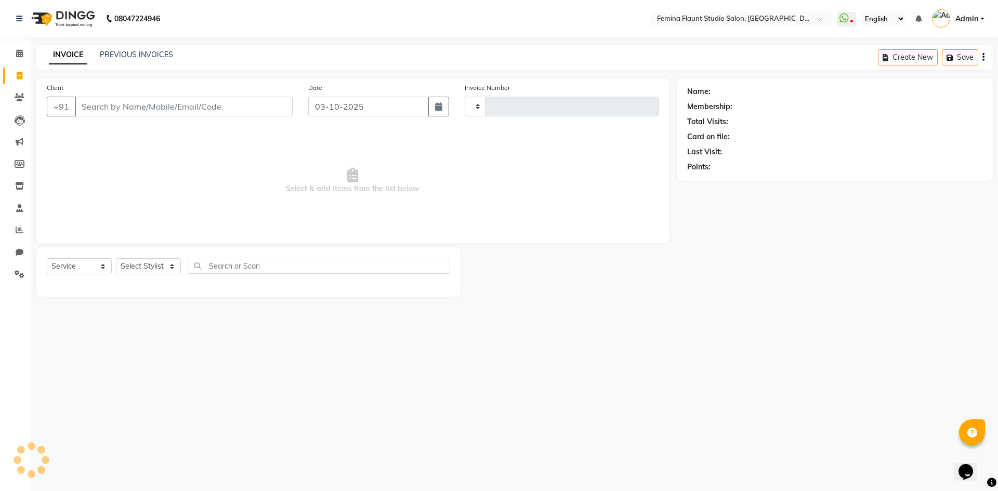
type input "0677"
select select "8333"
click at [937, 57] on button "Open Invoices" at bounding box center [943, 57] width 69 height 16
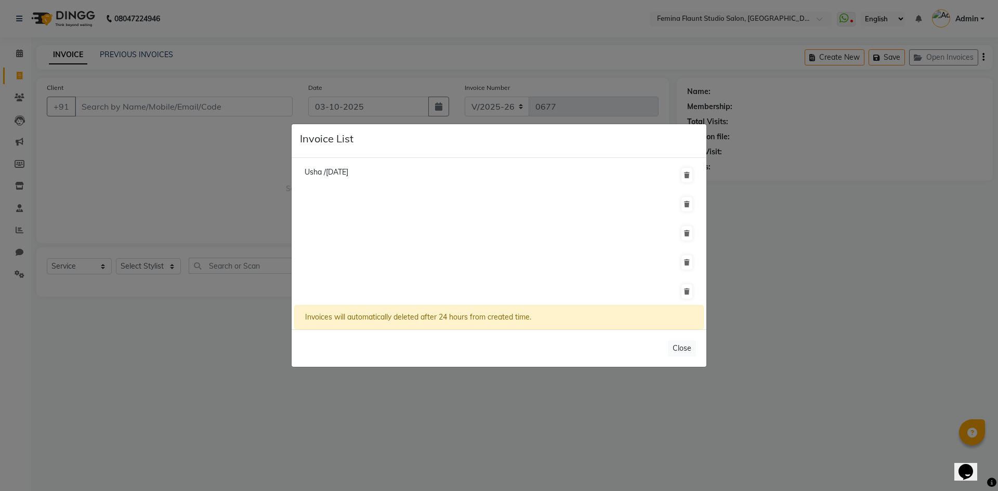
click at [135, 52] on ngb-modal-window "Invoice List Usha /[DATE] Invoices will automatically deleted after 24 hours fr…" at bounding box center [499, 245] width 998 height 491
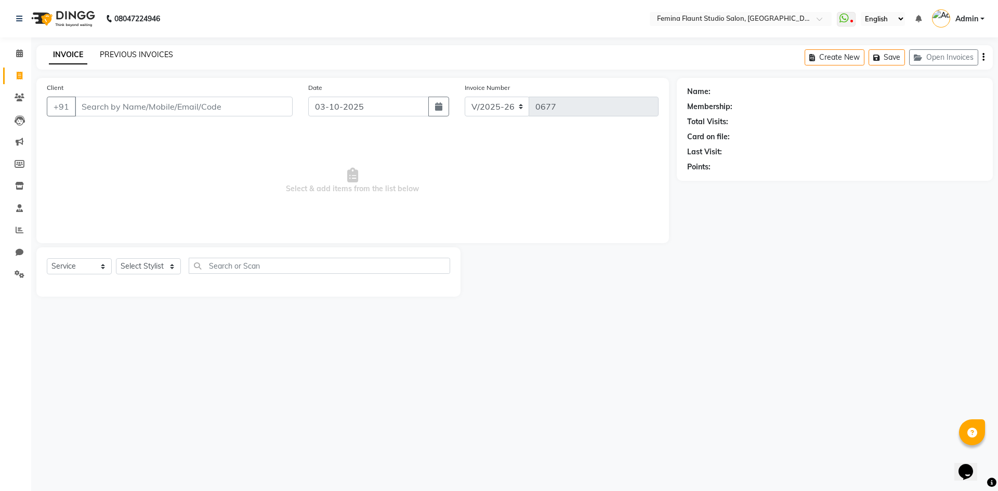
click at [141, 57] on link "PREVIOUS INVOICES" at bounding box center [136, 54] width 73 height 9
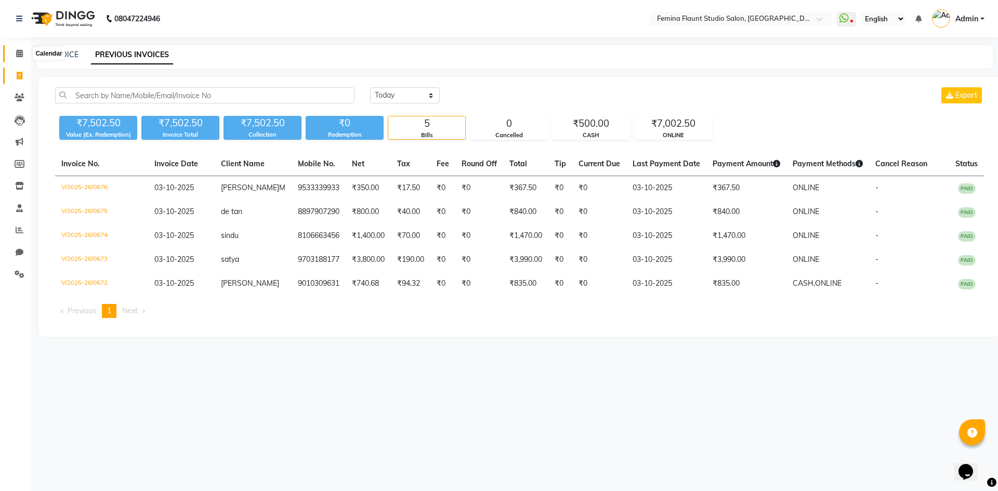
click at [19, 56] on icon at bounding box center [19, 53] width 7 height 8
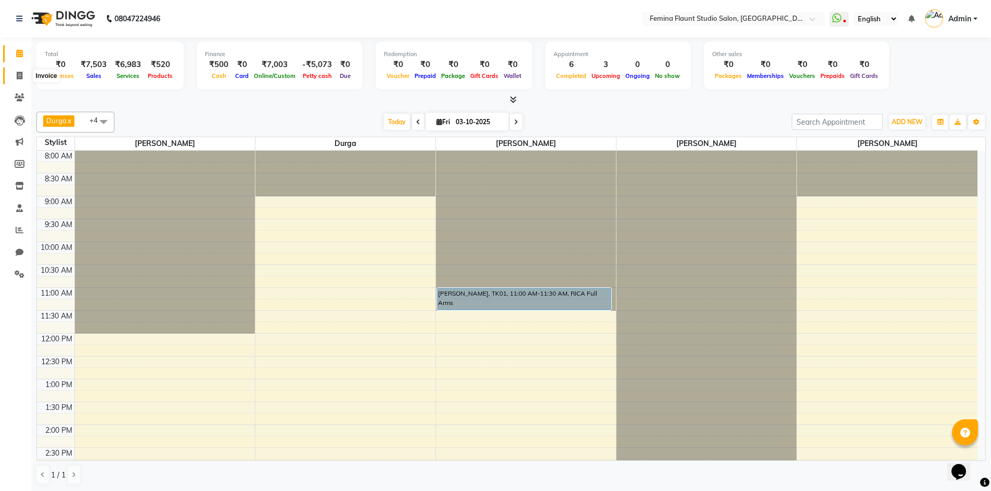
click at [18, 79] on icon at bounding box center [20, 76] width 6 height 8
select select "service"
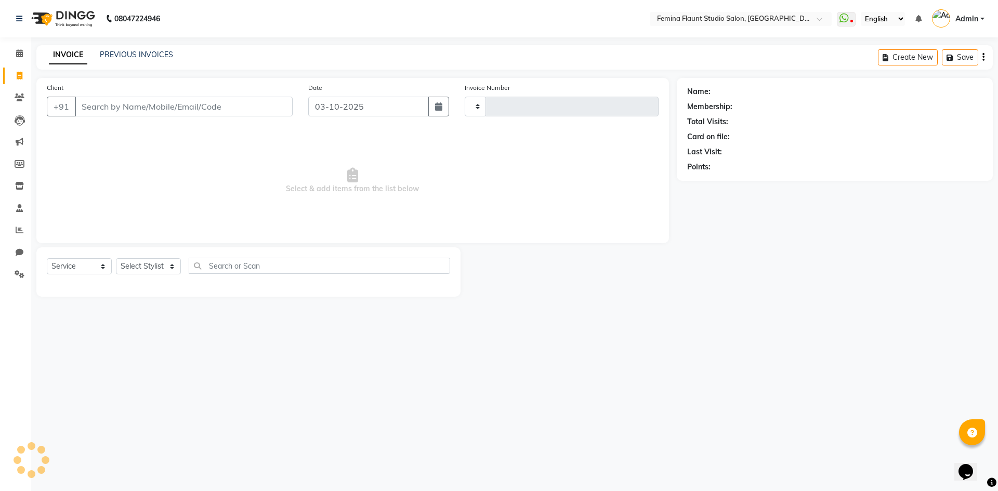
type input "0677"
select select "8333"
click at [881, 59] on icon "button" at bounding box center [879, 57] width 10 height 7
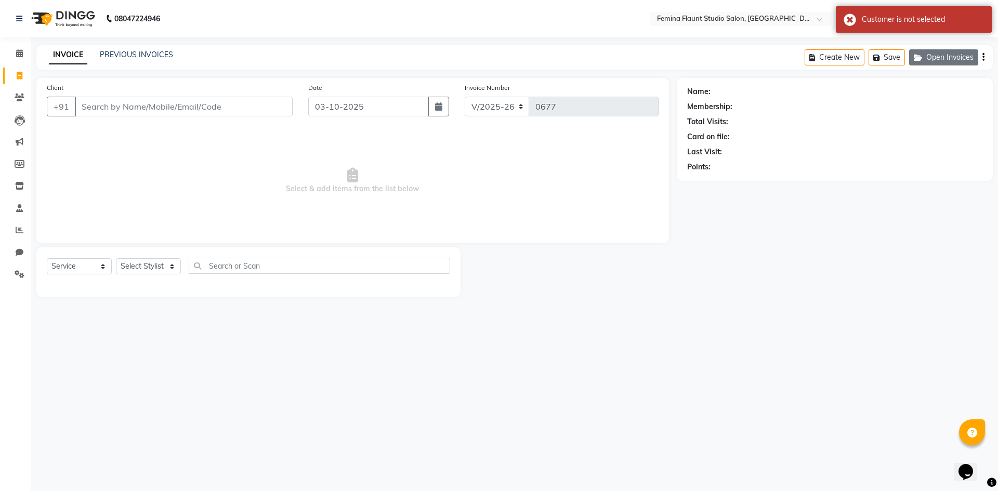
click at [936, 57] on button "Open Invoices" at bounding box center [943, 57] width 69 height 16
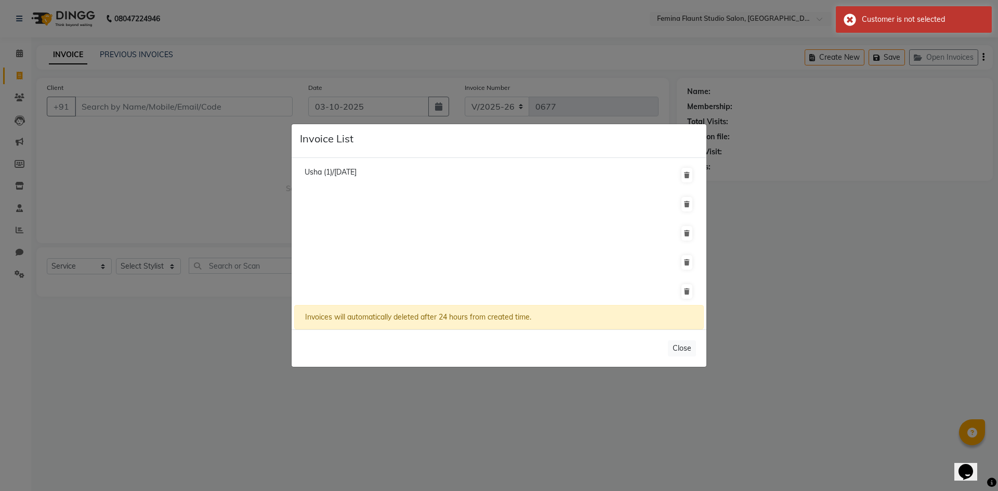
scroll to position [1, 0]
click at [401, 168] on li "Usha (1)/[DATE]" at bounding box center [499, 175] width 410 height 30
click at [175, 113] on ngb-modal-window "Invoice List Usha (1)/[DATE] Invoices will automatically deleted after 24 hours…" at bounding box center [499, 245] width 998 height 491
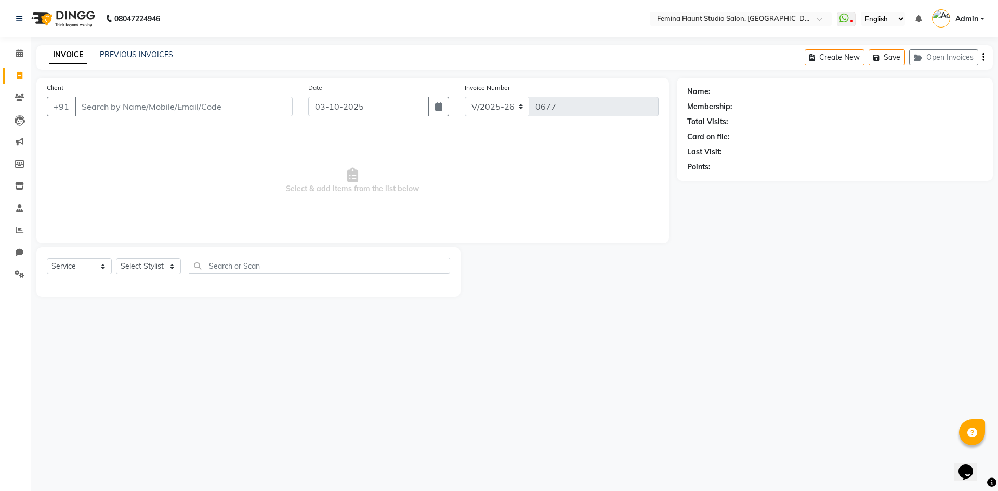
click at [175, 113] on ngb-modal-window "Invoice List Usha (1)/[DATE] Invoices will automatically deleted after 24 hours…" at bounding box center [499, 245] width 998 height 491
click at [173, 111] on input "Client" at bounding box center [184, 107] width 218 height 20
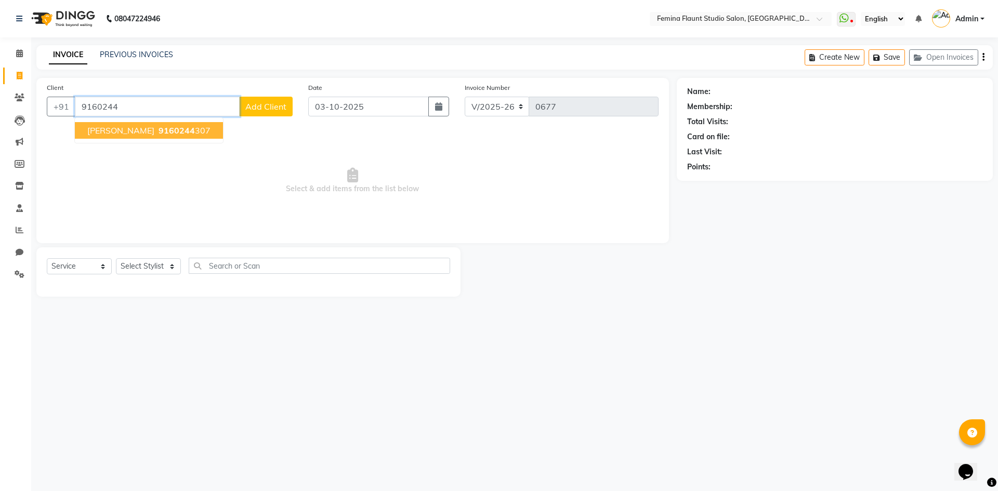
click at [159, 131] on span "9160244" at bounding box center [177, 130] width 36 height 10
type input "9160244307"
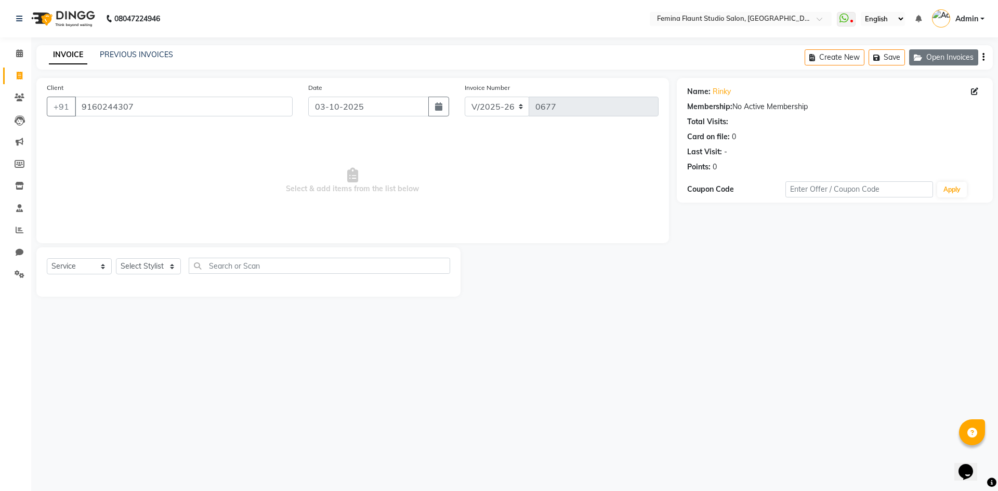
click at [939, 55] on button "Open Invoices" at bounding box center [943, 57] width 69 height 16
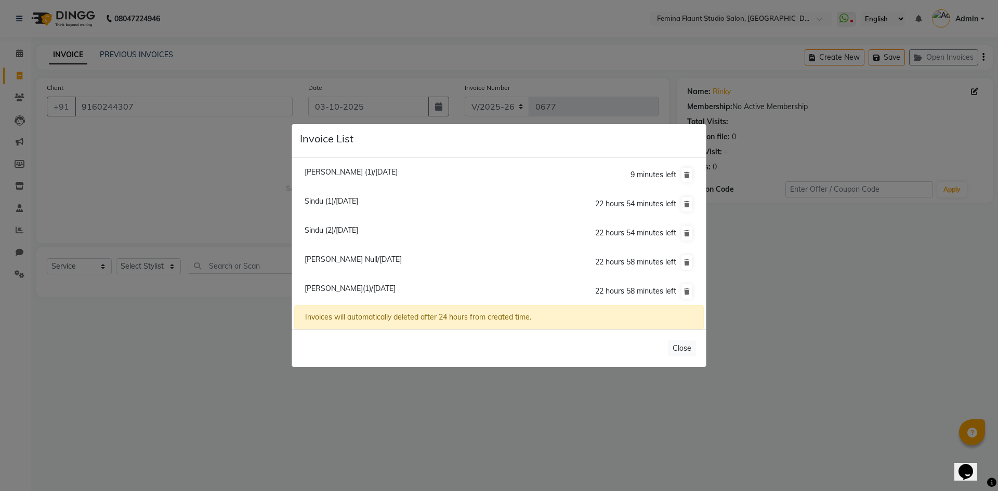
click at [360, 259] on span "[PERSON_NAME] Null/[DATE]" at bounding box center [353, 259] width 97 height 9
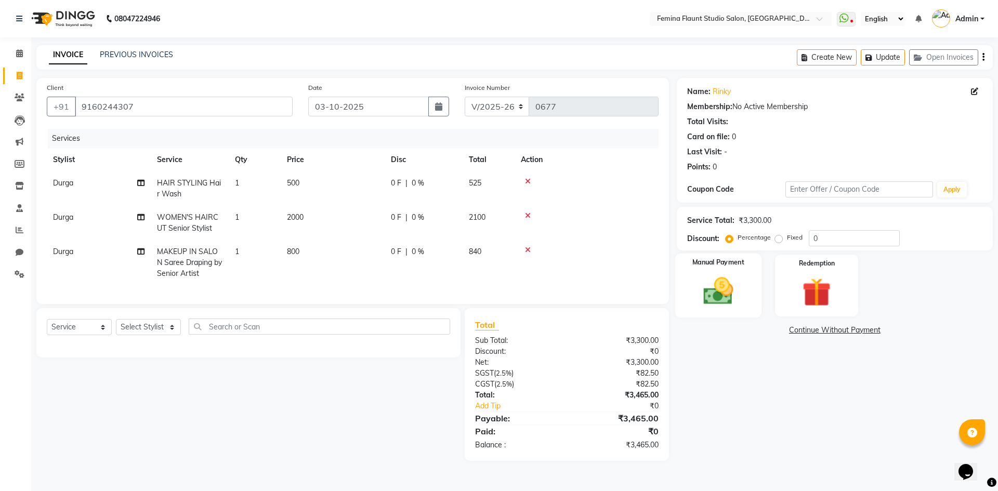
click at [721, 278] on img at bounding box center [718, 291] width 48 height 34
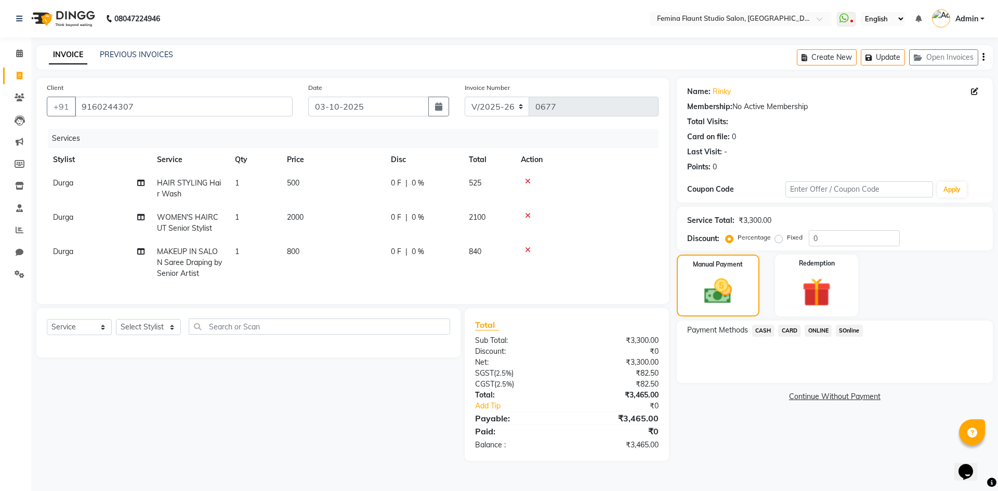
click at [823, 331] on span "ONLINE" at bounding box center [818, 331] width 27 height 12
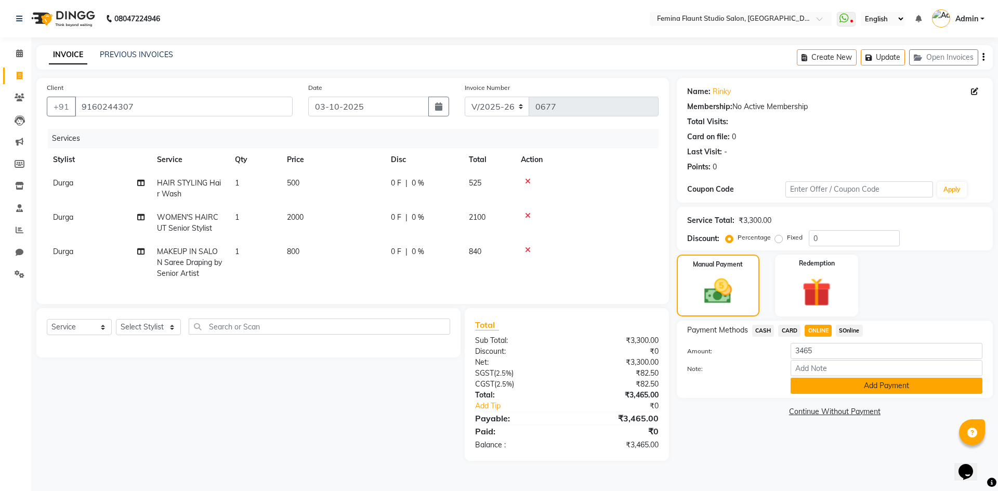
click at [883, 389] on button "Add Payment" at bounding box center [887, 386] width 192 height 16
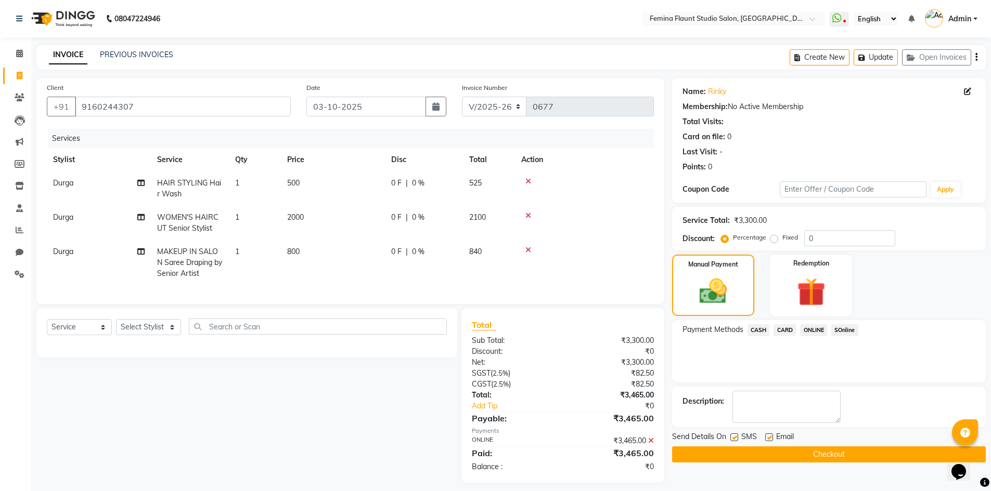
click at [820, 333] on span "ONLINE" at bounding box center [813, 330] width 27 height 12
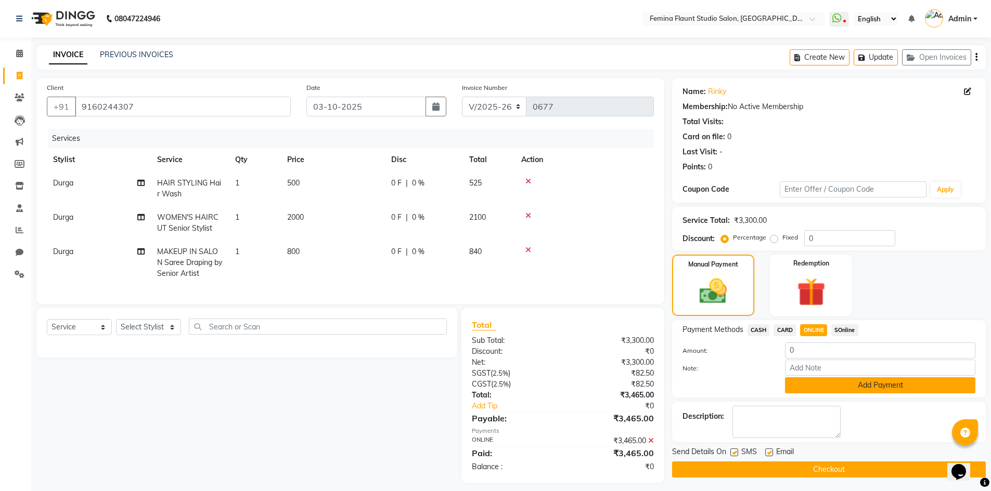
click at [836, 384] on button "Add Payment" at bounding box center [880, 386] width 190 height 16
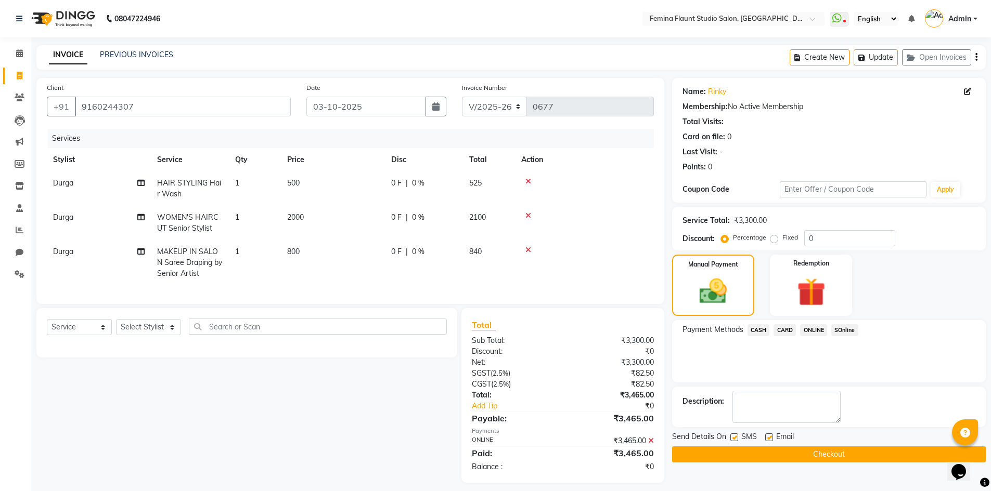
click at [818, 454] on button "Checkout" at bounding box center [829, 455] width 314 height 16
